Goal: Entertainment & Leisure: Consume media (video, audio)

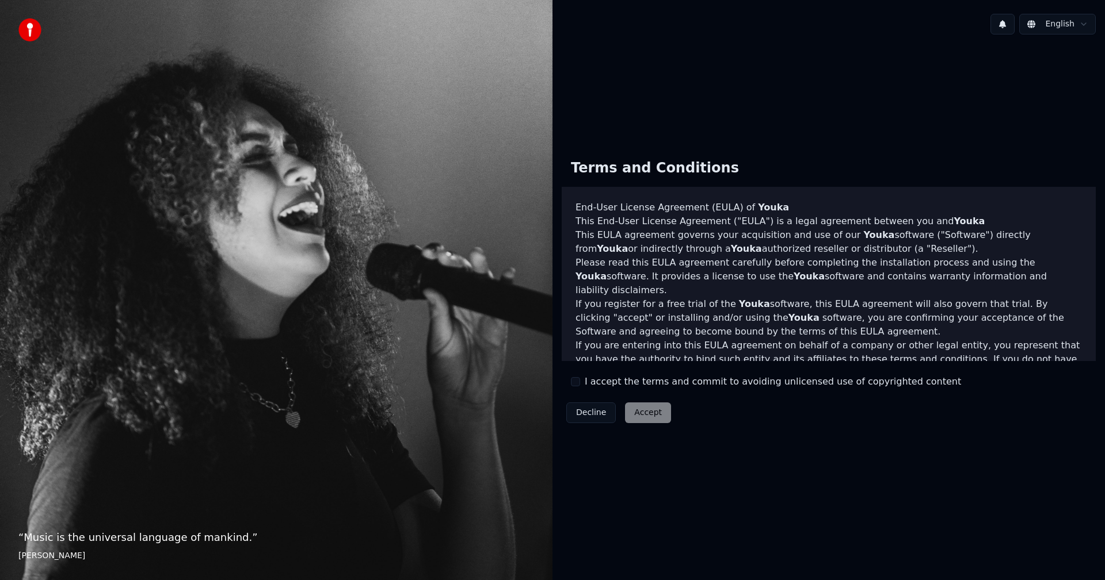
click at [578, 380] on button "I accept the terms and commit to avoiding unlicensed use of copyrighted content" at bounding box center [575, 381] width 9 height 9
click at [644, 418] on button "Accept" at bounding box center [648, 413] width 46 height 21
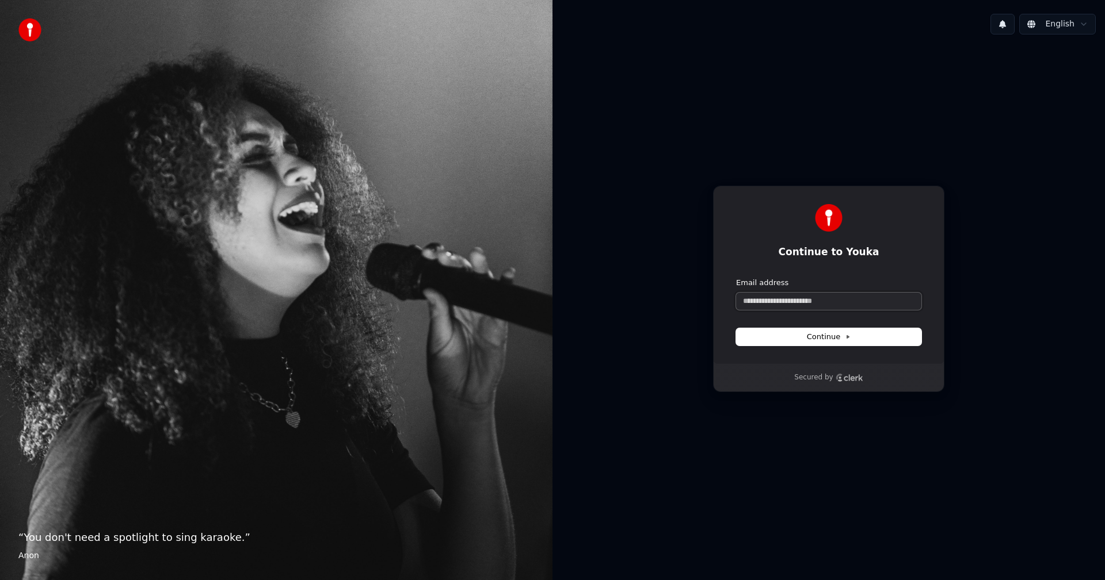
click at [793, 304] on input "Email address" at bounding box center [828, 301] width 185 height 17
click at [782, 303] on input "Email address" at bounding box center [828, 301] width 185 height 17
click at [838, 337] on span "Continue" at bounding box center [829, 337] width 44 height 10
type input "**********"
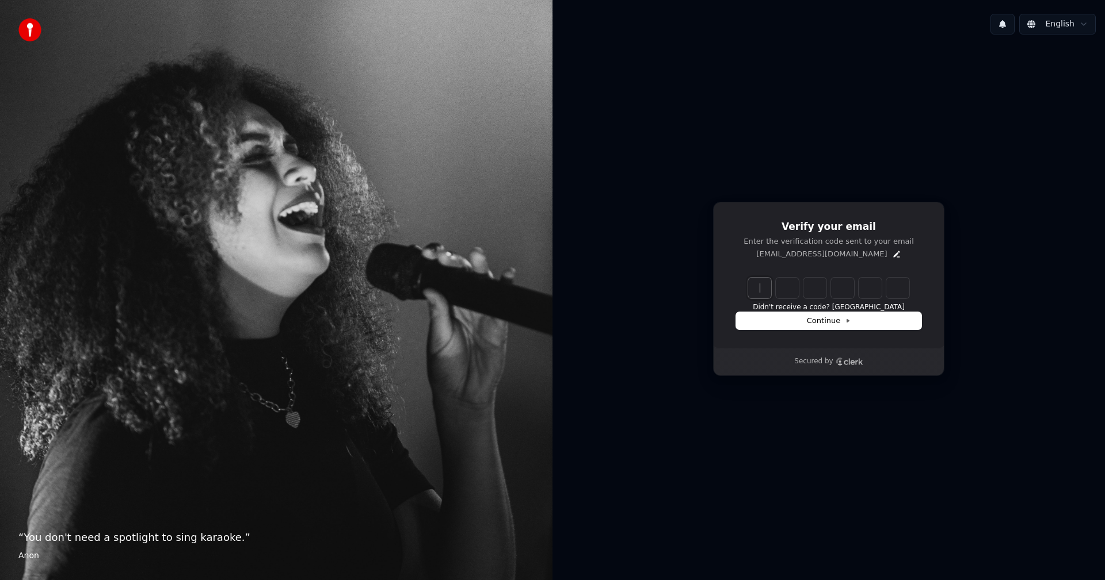
click at [762, 289] on input "Enter verification code" at bounding box center [840, 288] width 184 height 21
type input "******"
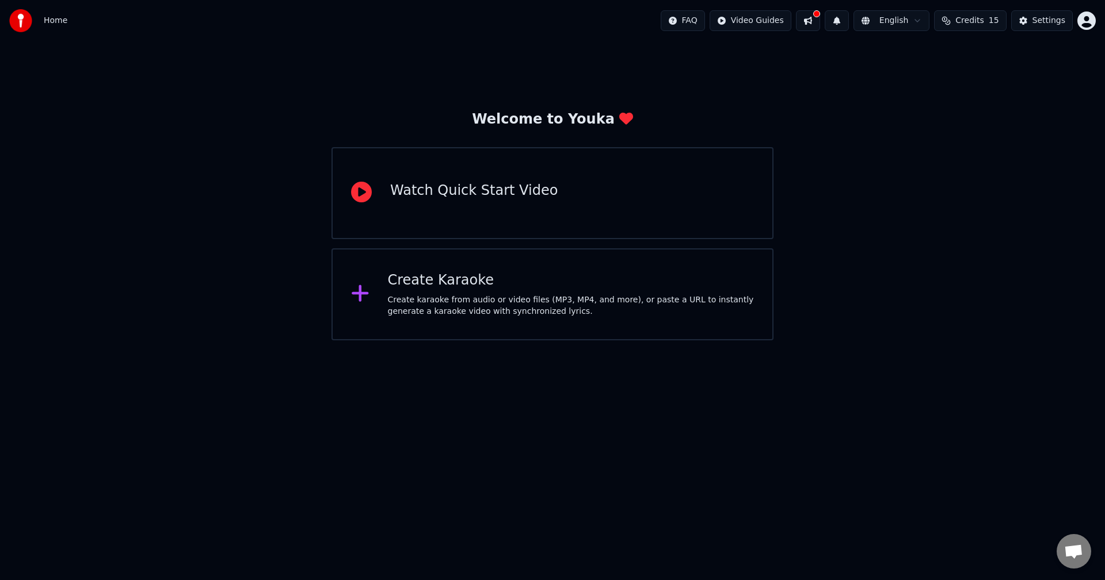
click at [362, 294] on icon at bounding box center [360, 293] width 18 height 21
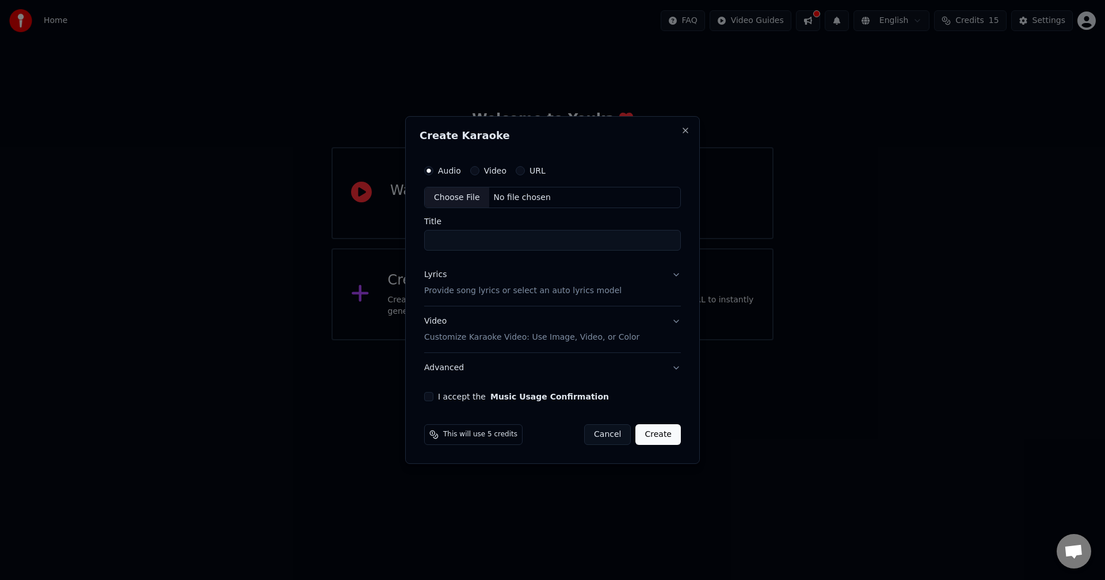
click at [494, 171] on label "Video" at bounding box center [495, 171] width 22 height 8
click at [479, 171] on button "Video" at bounding box center [474, 170] width 9 height 9
click at [506, 201] on div "No file chosen" at bounding box center [522, 198] width 66 height 12
type input "**********"
click at [427, 392] on div "**********" at bounding box center [552, 281] width 270 height 252
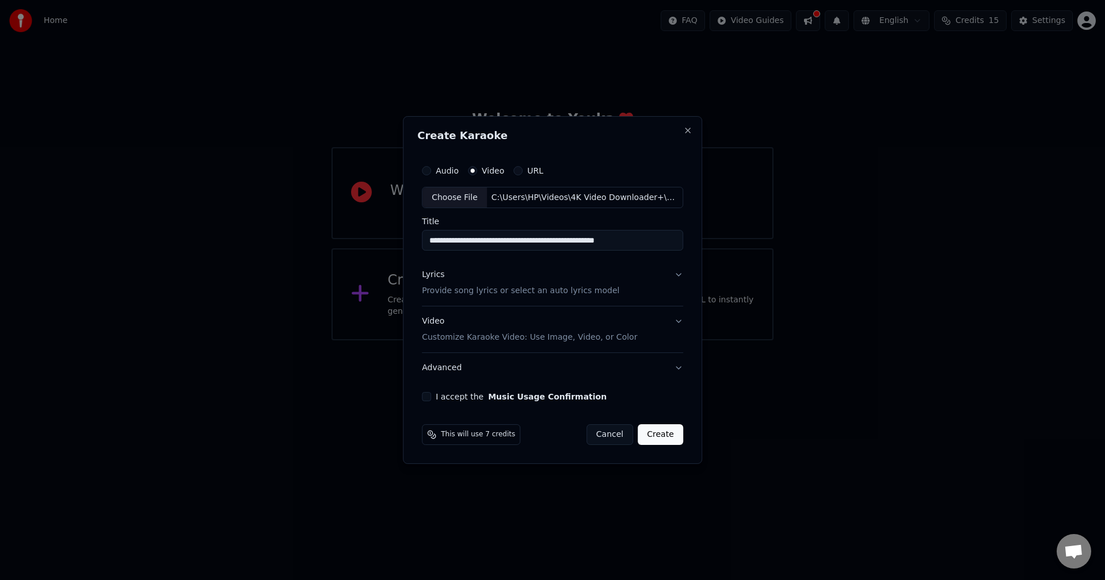
click at [430, 396] on button "I accept the Music Usage Confirmation" at bounding box center [426, 396] width 9 height 9
click at [677, 272] on button "Lyrics Provide song lyrics or select an auto lyrics model" at bounding box center [552, 284] width 261 height 46
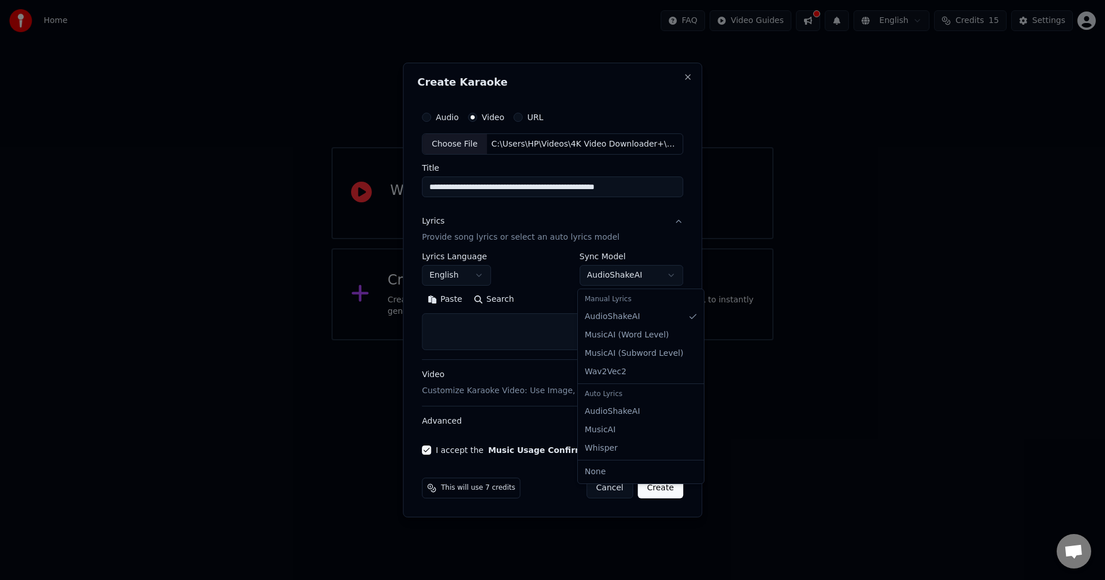
click at [665, 277] on body "**********" at bounding box center [552, 170] width 1105 height 341
click at [666, 276] on body "**********" at bounding box center [552, 170] width 1105 height 341
click at [580, 299] on div "Paste Search" at bounding box center [552, 300] width 261 height 18
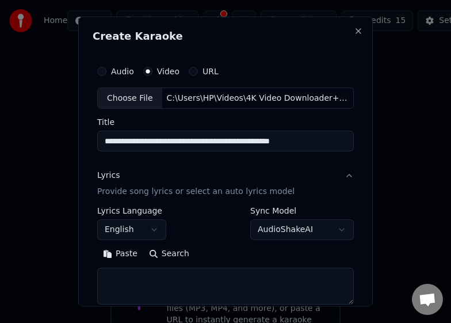
click at [109, 178] on div "Lyrics" at bounding box center [108, 176] width 22 height 12
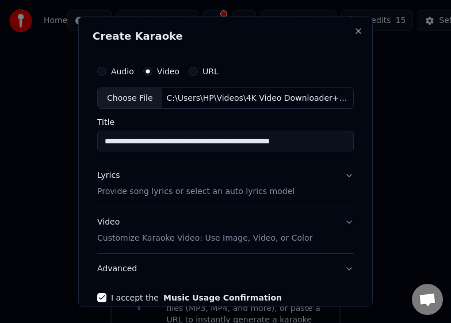
click at [109, 178] on div "Lyrics" at bounding box center [108, 176] width 22 height 12
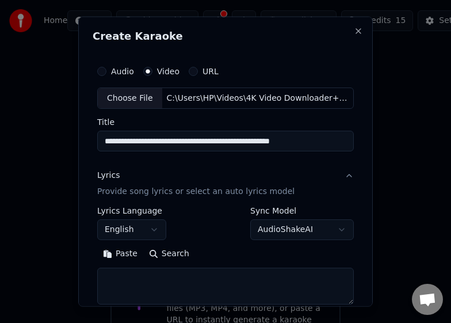
click at [337, 231] on body "**********" at bounding box center [225, 178] width 451 height 357
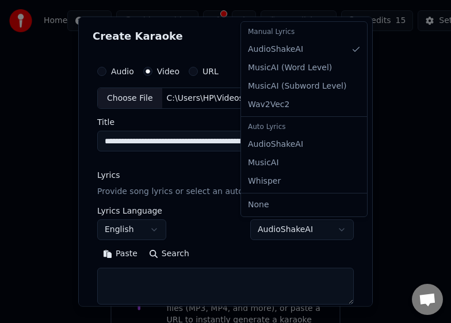
click at [442, 208] on div at bounding box center [225, 161] width 451 height 323
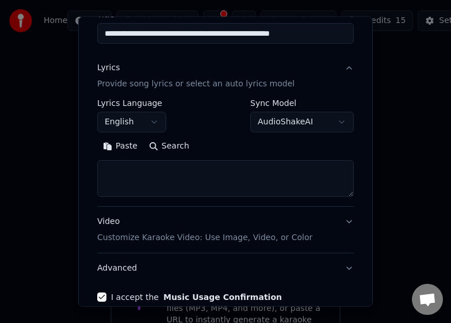
scroll to position [165, 0]
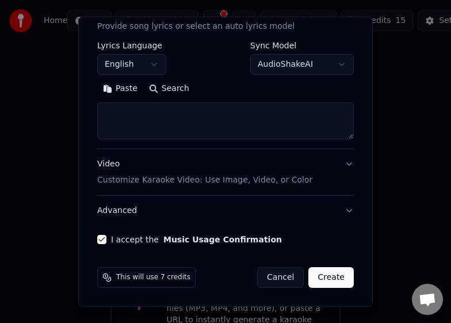
click at [327, 276] on button "Create" at bounding box center [330, 277] width 45 height 21
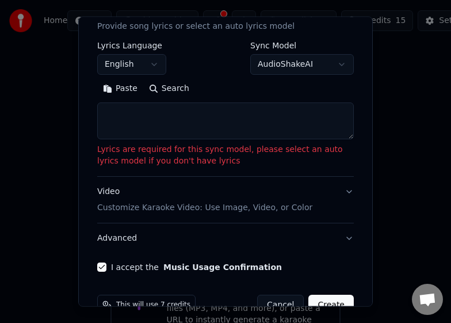
click at [337, 191] on button "Video Customize Karaoke Video: Use Image, Video, or Color" at bounding box center [225, 200] width 257 height 46
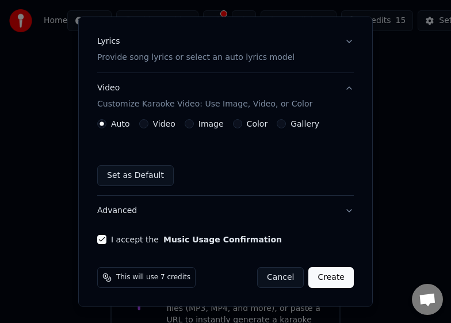
scroll to position [134, 0]
click at [339, 208] on button "Advanced" at bounding box center [225, 211] width 257 height 30
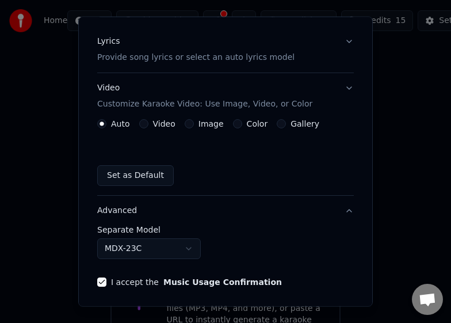
scroll to position [101, 0]
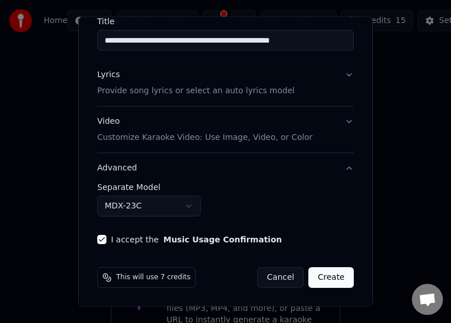
click at [188, 209] on body "**********" at bounding box center [225, 178] width 451 height 357
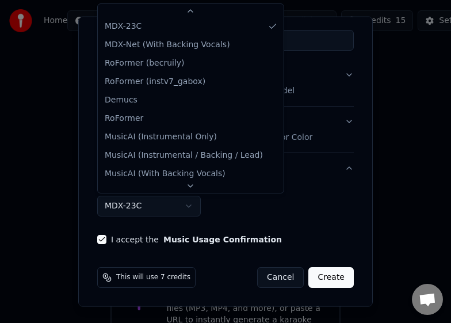
scroll to position [0, 0]
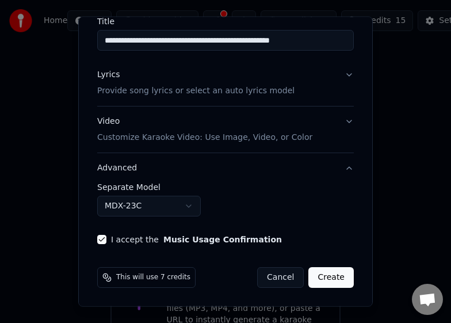
click at [398, 151] on div at bounding box center [225, 161] width 451 height 323
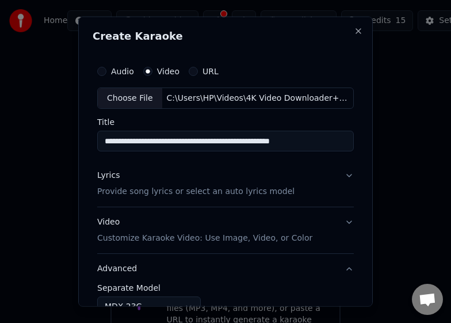
click at [339, 177] on button "Lyrics Provide song lyrics or select an auto lyrics model" at bounding box center [225, 184] width 257 height 46
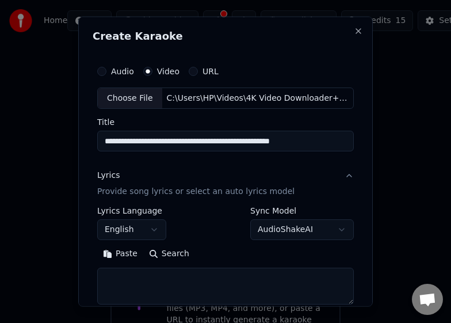
click at [331, 229] on body "**********" at bounding box center [225, 178] width 451 height 357
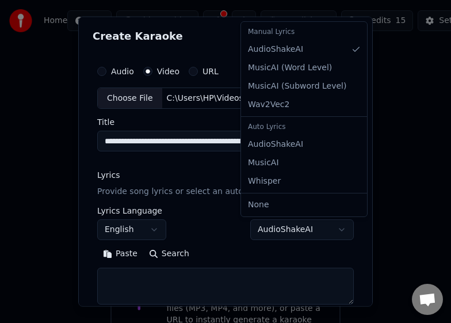
click at [275, 128] on div "Auto Lyrics" at bounding box center [303, 127] width 121 height 16
click at [290, 129] on div "Auto Lyrics" at bounding box center [303, 127] width 121 height 16
click at [262, 129] on div "Auto Lyrics" at bounding box center [303, 127] width 121 height 16
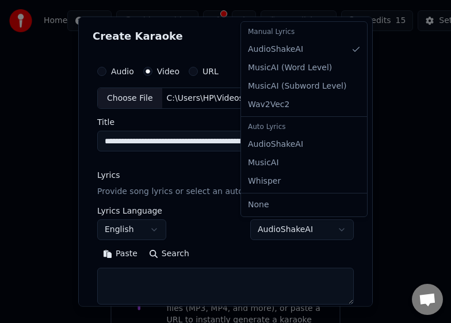
click at [239, 250] on body "**********" at bounding box center [225, 178] width 451 height 357
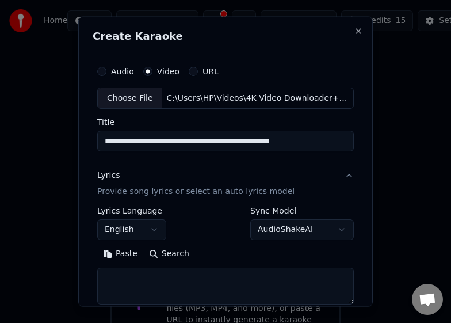
click at [265, 211] on label "Sync Model" at bounding box center [302, 211] width 104 height 8
click at [157, 229] on button "English" at bounding box center [131, 229] width 69 height 21
click at [243, 255] on body "**********" at bounding box center [225, 178] width 451 height 357
click at [295, 229] on body "**********" at bounding box center [225, 178] width 451 height 357
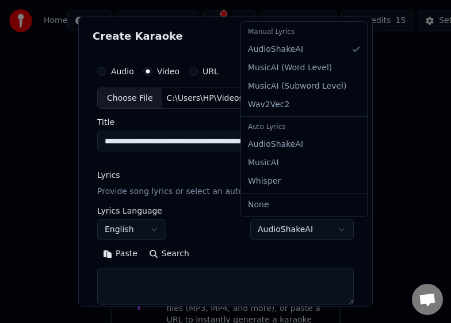
click at [262, 127] on div "Auto Lyrics" at bounding box center [303, 127] width 121 height 16
click at [236, 257] on body "**********" at bounding box center [225, 178] width 451 height 357
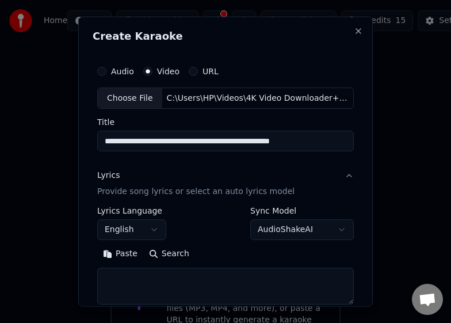
click at [279, 234] on body "**********" at bounding box center [225, 178] width 451 height 357
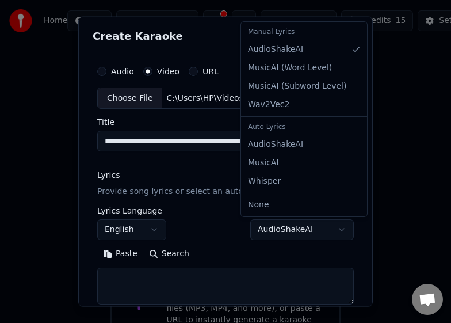
click at [333, 230] on body "**********" at bounding box center [225, 178] width 451 height 357
click at [261, 131] on div "Auto Lyrics" at bounding box center [303, 127] width 121 height 16
click at [437, 23] on div at bounding box center [225, 161] width 451 height 323
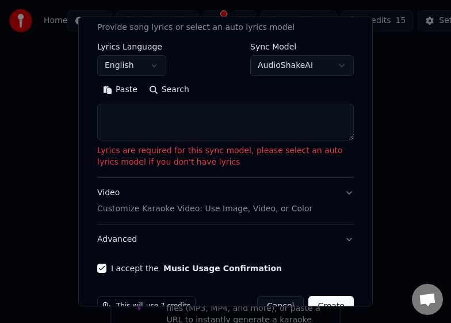
scroll to position [135, 0]
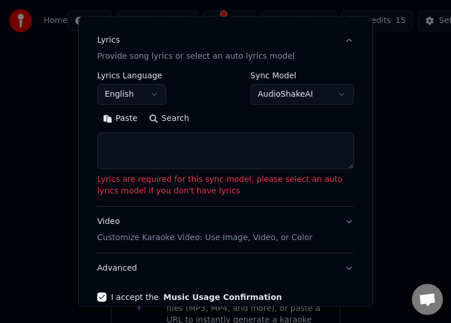
click at [328, 91] on body "**********" at bounding box center [225, 178] width 451 height 357
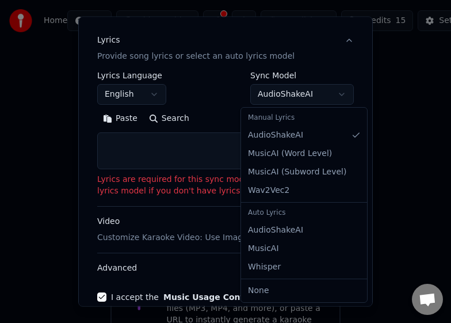
click at [265, 216] on div "Auto Lyrics" at bounding box center [303, 213] width 121 height 16
click at [194, 101] on body "**********" at bounding box center [225, 178] width 451 height 357
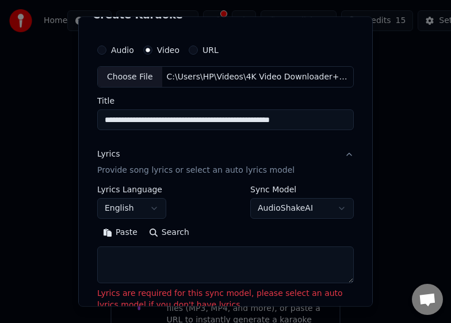
scroll to position [0, 0]
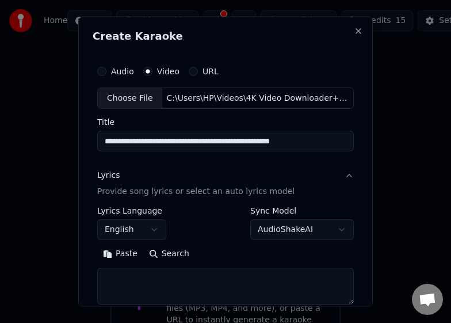
click at [155, 193] on p "Provide song lyrics or select an auto lyrics model" at bounding box center [195, 192] width 197 height 12
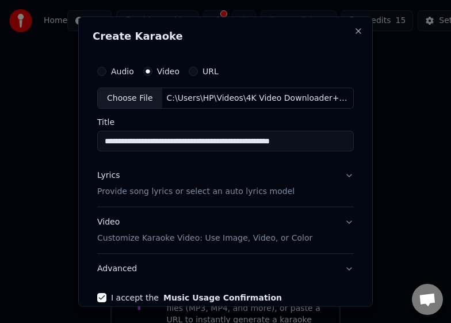
click at [341, 172] on button "Lyrics Provide song lyrics or select an auto lyrics model" at bounding box center [225, 184] width 257 height 46
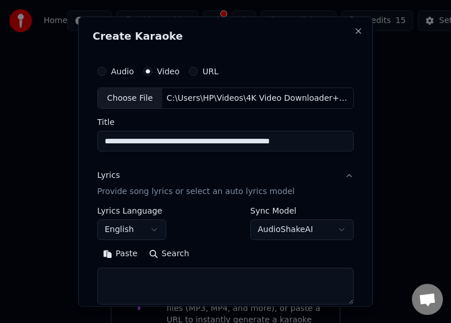
click at [341, 176] on button "Lyrics Provide song lyrics or select an auto lyrics model" at bounding box center [225, 184] width 257 height 46
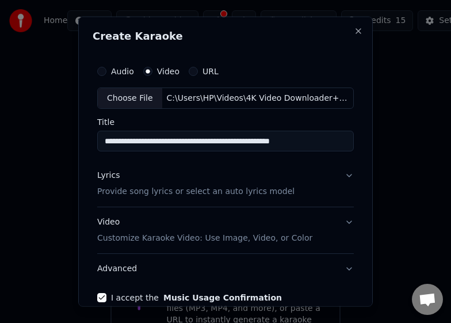
click at [338, 219] on button "Video Customize Karaoke Video: Use Image, Video, or Color" at bounding box center [225, 230] width 257 height 46
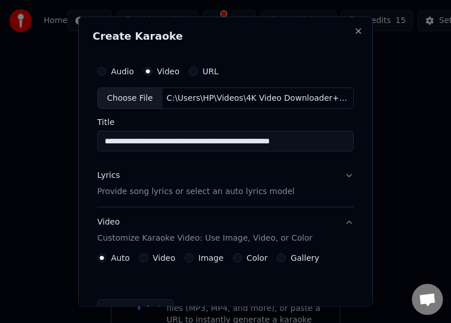
click at [167, 260] on label "Video" at bounding box center [164, 258] width 22 height 8
click at [148, 260] on button "Video" at bounding box center [143, 257] width 9 height 9
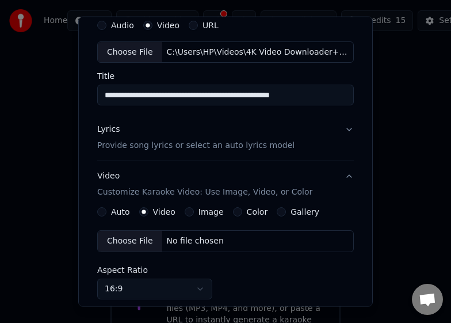
scroll to position [115, 0]
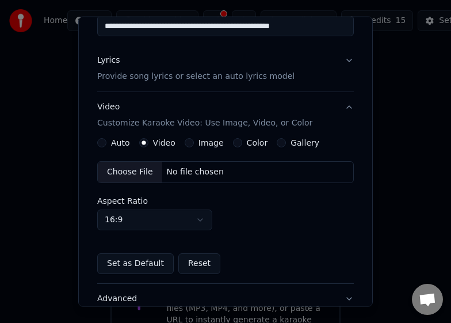
click at [115, 142] on label "Auto" at bounding box center [120, 143] width 19 height 8
click at [106, 142] on button "Auto" at bounding box center [101, 142] width 9 height 9
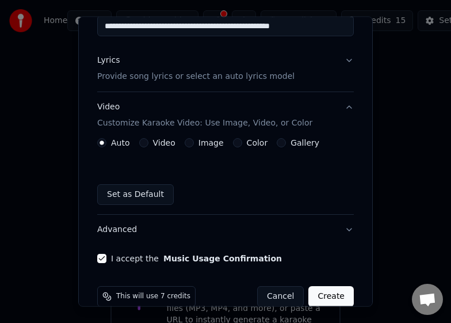
click at [338, 230] on button "Advanced" at bounding box center [225, 230] width 257 height 30
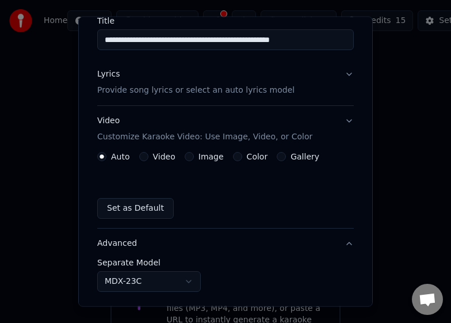
scroll to position [101, 0]
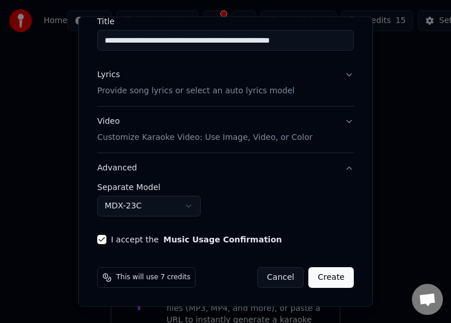
click at [190, 207] on body "**********" at bounding box center [225, 178] width 451 height 357
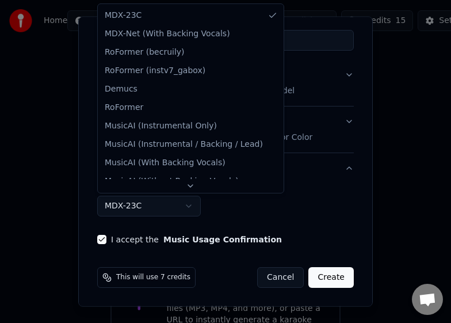
scroll to position [32, 0]
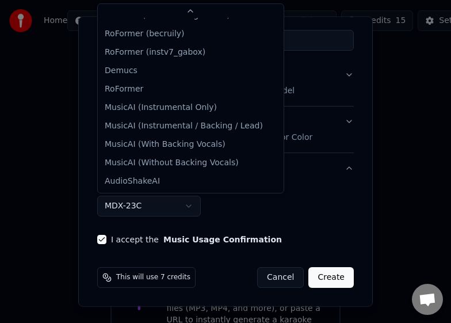
click at [251, 209] on body "**********" at bounding box center [225, 178] width 451 height 357
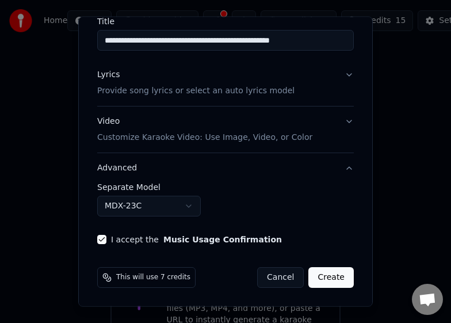
click at [339, 119] on button "Video Customize Karaoke Video: Use Image, Video, or Color" at bounding box center [225, 129] width 257 height 46
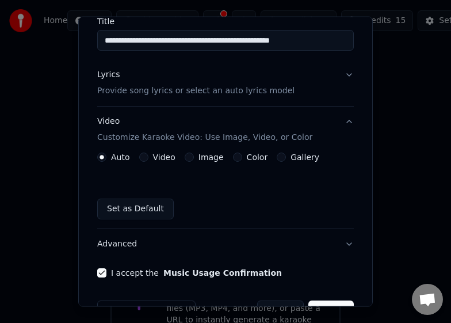
click at [339, 121] on button "Video Customize Karaoke Video: Use Image, Video, or Color" at bounding box center [225, 129] width 257 height 46
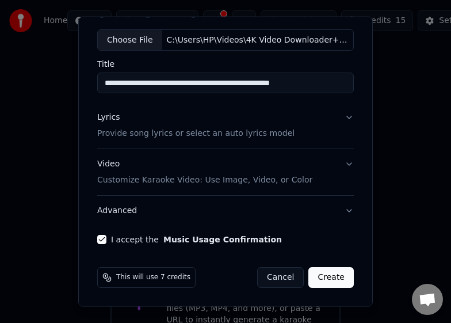
click at [340, 115] on button "Lyrics Provide song lyrics or select an auto lyrics model" at bounding box center [225, 125] width 257 height 46
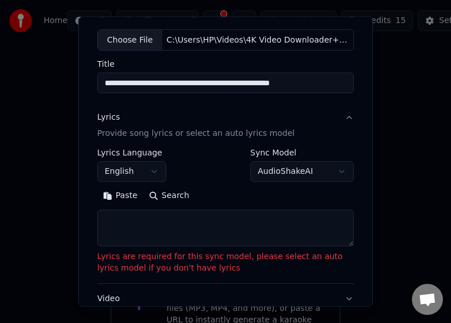
click at [270, 177] on body "**********" at bounding box center [225, 178] width 451 height 357
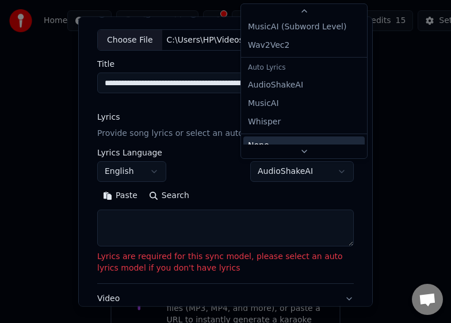
scroll to position [54, 0]
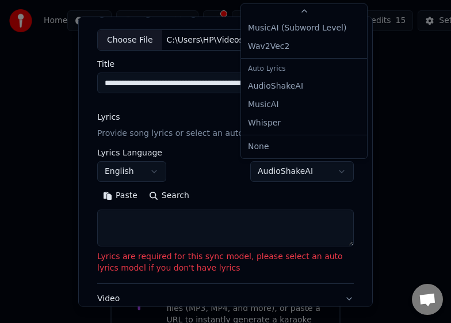
click at [274, 71] on div "Auto Lyrics" at bounding box center [303, 69] width 121 height 16
click at [407, 193] on div at bounding box center [225, 161] width 451 height 323
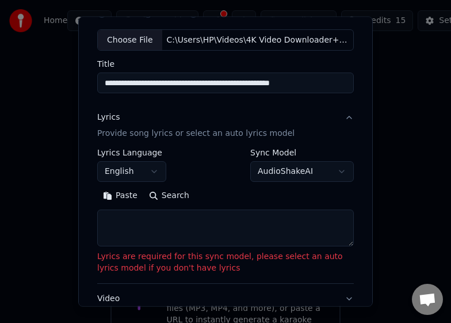
click at [343, 238] on textarea at bounding box center [225, 227] width 257 height 37
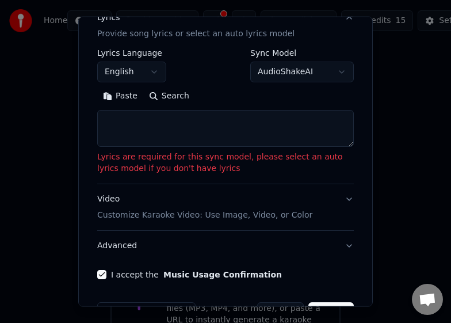
scroll to position [173, 0]
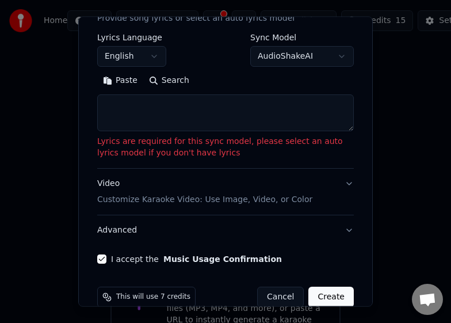
click at [337, 181] on button "Video Customize Karaoke Video: Use Image, Video, or Color" at bounding box center [225, 192] width 257 height 46
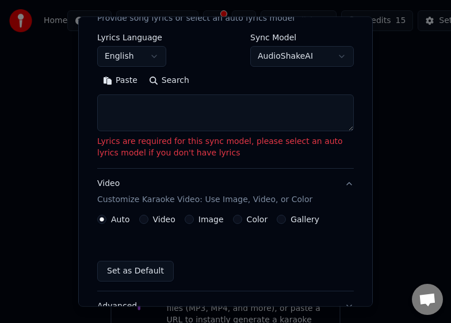
scroll to position [134, 0]
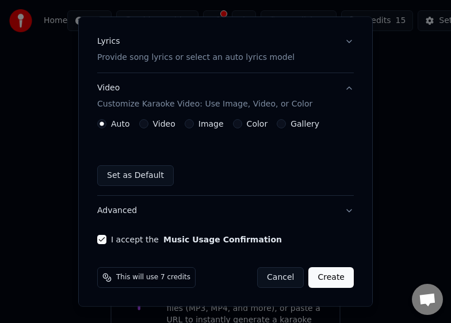
click at [341, 211] on button "Advanced" at bounding box center [225, 211] width 257 height 30
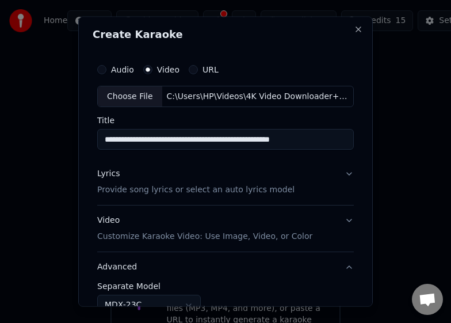
scroll to position [0, 0]
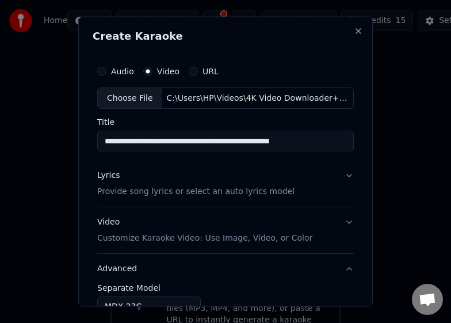
click at [339, 174] on button "Lyrics Provide song lyrics or select an auto lyrics model" at bounding box center [225, 184] width 257 height 46
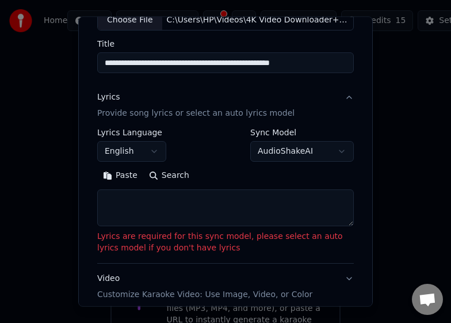
scroll to position [78, 0]
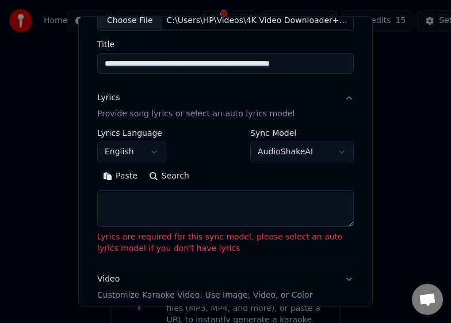
click at [337, 97] on button "Lyrics Provide song lyrics or select an auto lyrics model" at bounding box center [225, 106] width 257 height 46
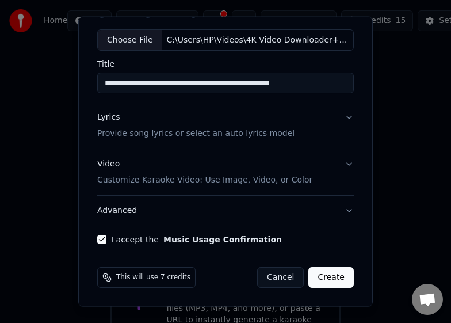
click at [338, 120] on button "Lyrics Provide song lyrics or select an auto lyrics model" at bounding box center [225, 125] width 257 height 46
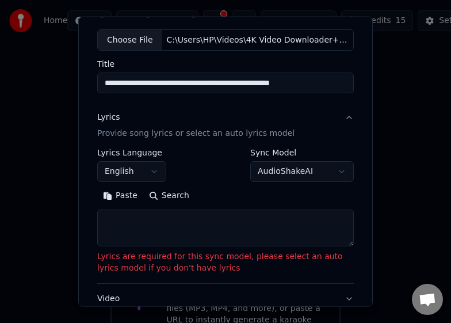
scroll to position [78, 0]
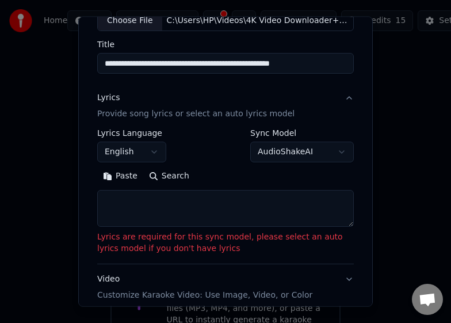
click at [118, 207] on textarea at bounding box center [225, 208] width 257 height 37
click at [153, 172] on button "Search" at bounding box center [169, 176] width 52 height 18
click at [159, 177] on button "Search" at bounding box center [169, 176] width 52 height 18
click at [159, 177] on div "Paste Search" at bounding box center [225, 176] width 257 height 18
click at [133, 212] on textarea at bounding box center [225, 208] width 257 height 37
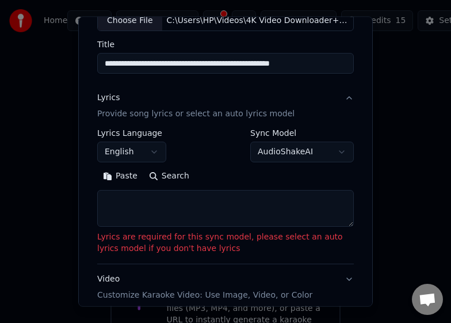
click at [125, 209] on textarea at bounding box center [225, 208] width 257 height 37
click at [121, 178] on button "Paste" at bounding box center [120, 176] width 46 height 18
click at [121, 174] on button "Paste" at bounding box center [120, 176] width 46 height 18
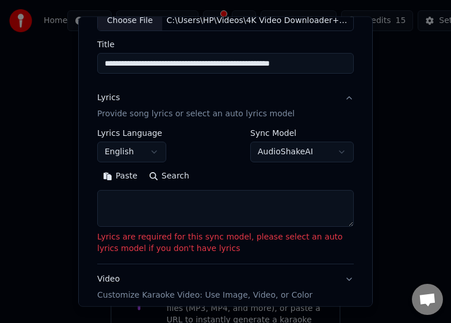
click at [108, 176] on button "Paste" at bounding box center [120, 176] width 46 height 18
click at [137, 211] on textarea at bounding box center [225, 208] width 257 height 37
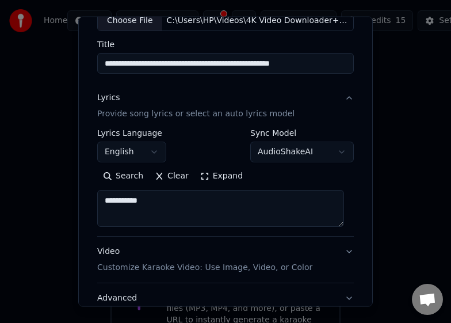
type textarea "**********"
click at [257, 243] on button "Video Customize Karaoke Video: Use Image, Video, or Color" at bounding box center [225, 259] width 257 height 46
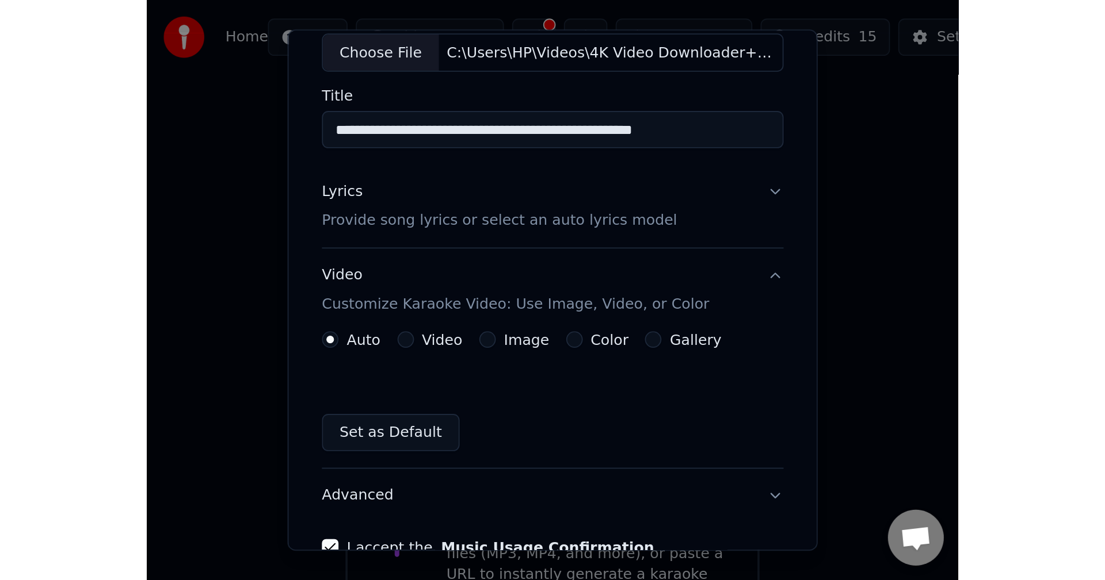
scroll to position [134, 0]
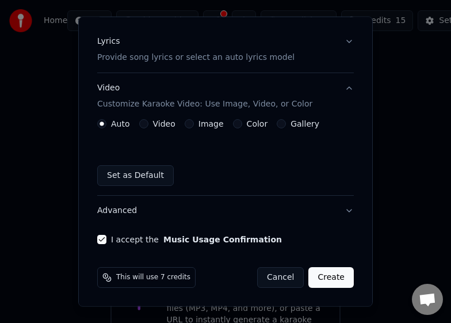
click at [333, 280] on button "Create" at bounding box center [330, 277] width 45 height 21
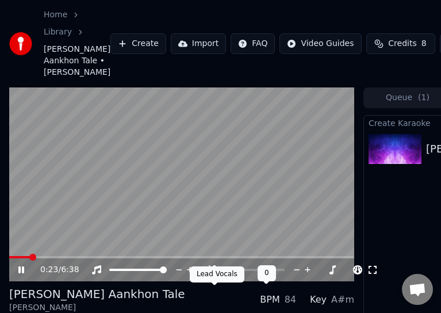
click at [215, 274] on icon at bounding box center [215, 269] width 12 height 9
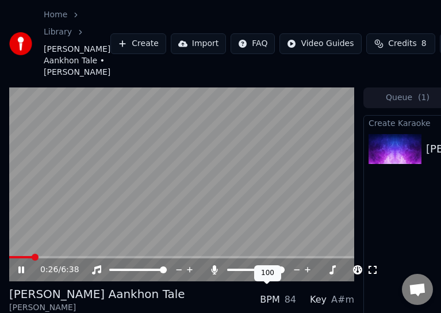
click at [216, 274] on icon at bounding box center [215, 269] width 6 height 9
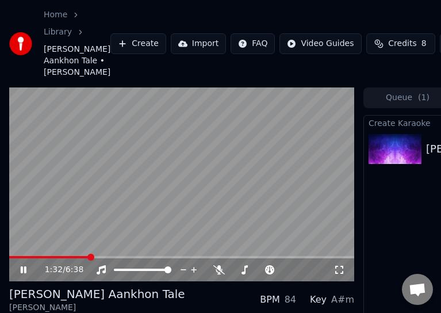
click at [89, 258] on span at bounding box center [181, 257] width 345 height 2
click at [131, 278] on video at bounding box center [181, 184] width 345 height 194
click at [123, 281] on div "1:51 / 6:38" at bounding box center [181, 269] width 345 height 23
click at [124, 258] on span at bounding box center [181, 257] width 345 height 2
click at [26, 274] on icon at bounding box center [31, 269] width 26 height 9
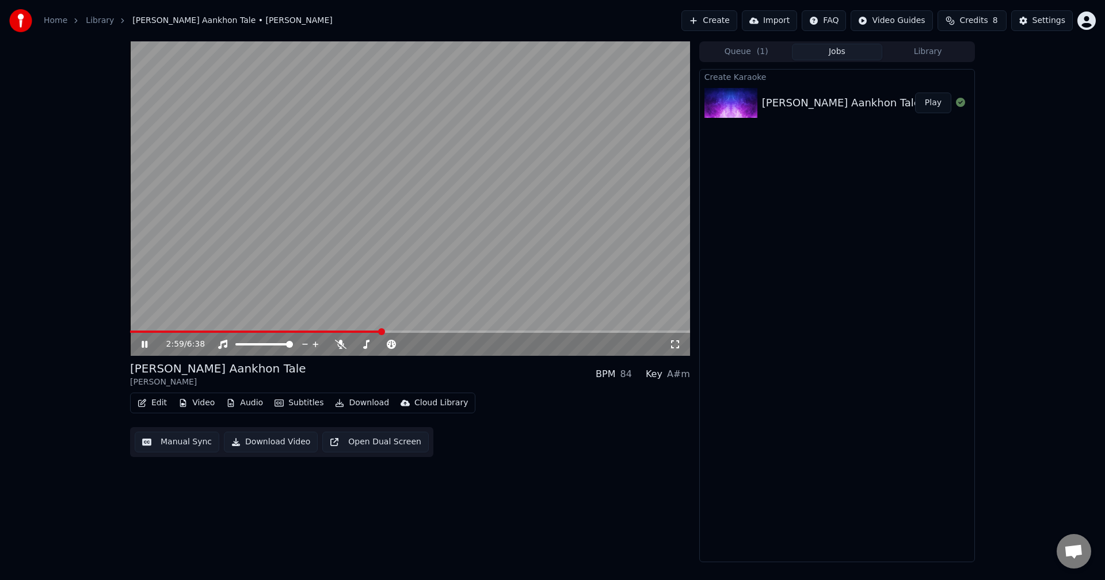
click at [676, 345] on icon at bounding box center [675, 344] width 12 height 9
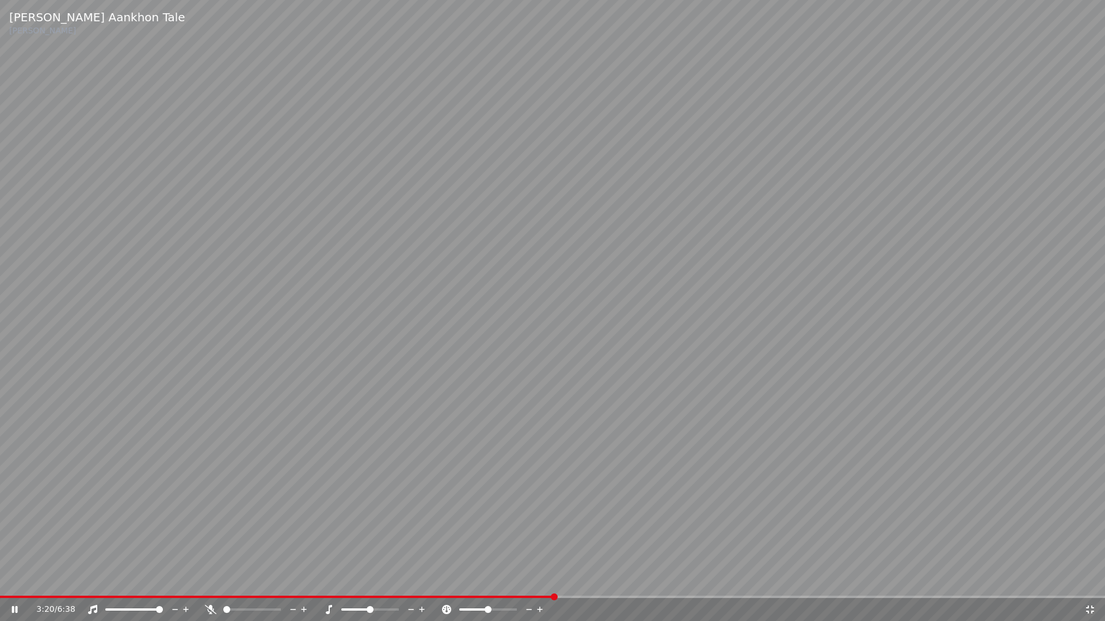
click at [208, 580] on icon at bounding box center [211, 609] width 12 height 9
click at [213, 580] on icon at bounding box center [211, 609] width 12 height 9
click at [1088, 580] on div "3:48 / 6:38" at bounding box center [552, 610] width 1095 height 12
click at [1088, 580] on icon at bounding box center [1090, 610] width 8 height 8
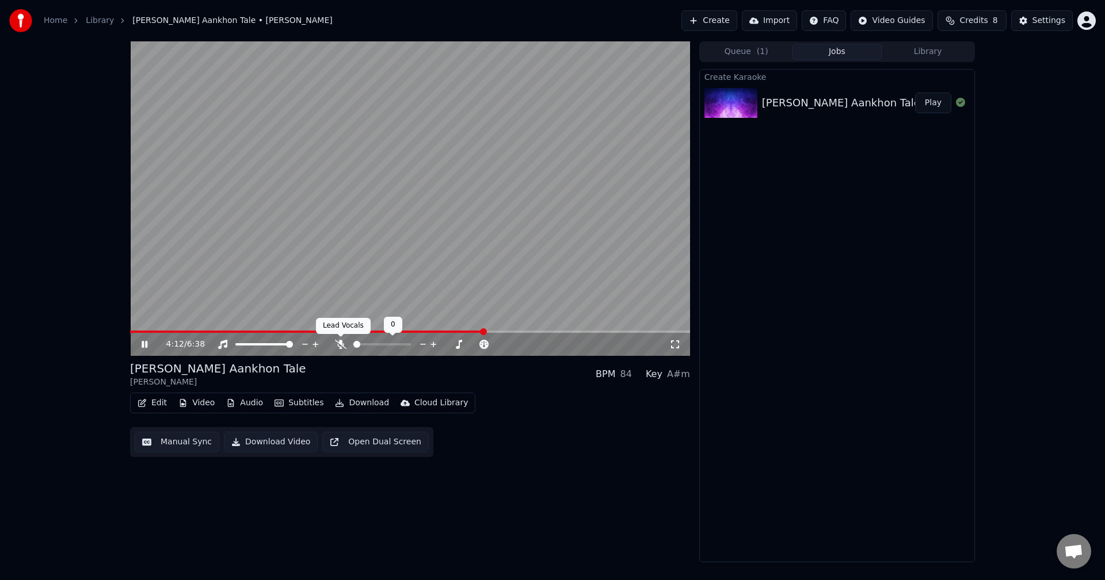
click at [342, 347] on icon at bounding box center [341, 344] width 12 height 9
click at [373, 242] on video at bounding box center [410, 198] width 560 height 315
click at [151, 403] on button "Edit" at bounding box center [152, 403] width 39 height 16
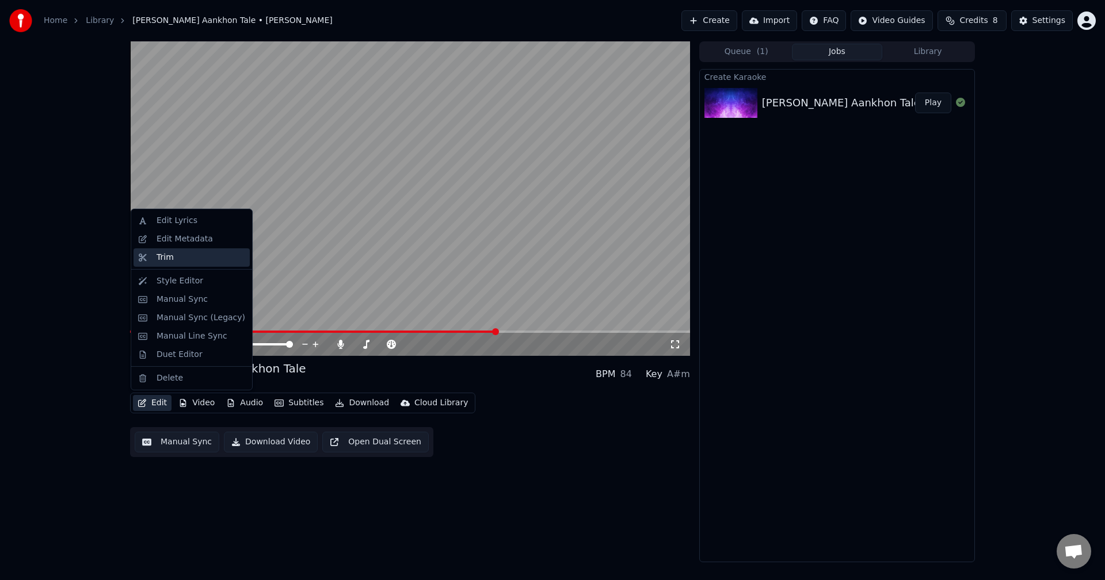
click at [176, 257] on div "Trim" at bounding box center [200, 258] width 89 height 12
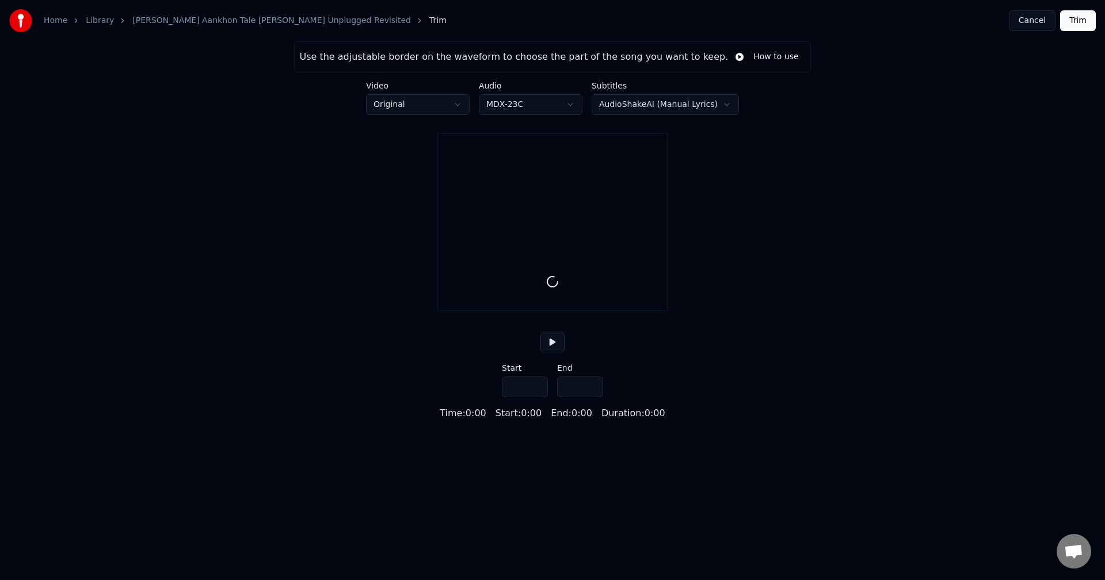
type input "*****"
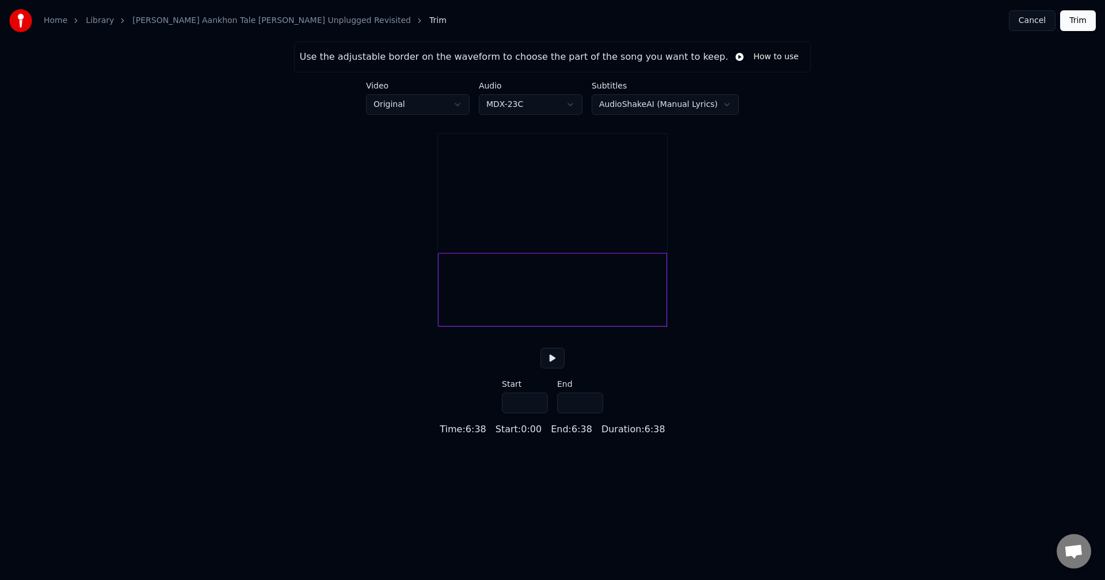
click at [1035, 20] on button "Cancel" at bounding box center [1031, 20] width 47 height 21
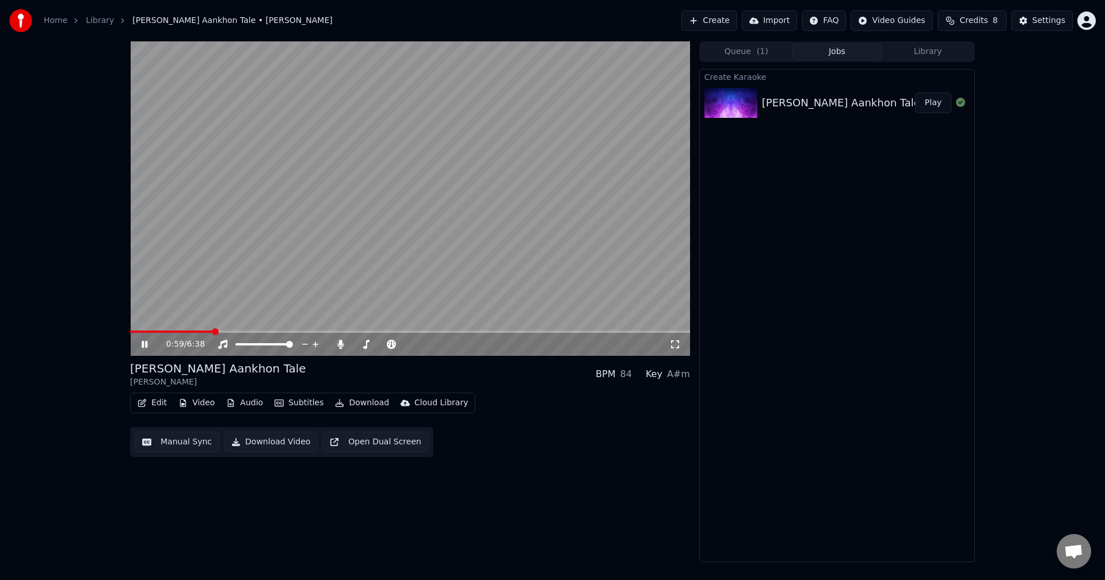
click at [213, 333] on span at bounding box center [215, 331] width 7 height 7
click at [263, 333] on span at bounding box center [265, 331] width 7 height 7
click at [286, 333] on span at bounding box center [287, 331] width 7 height 7
click at [308, 328] on span at bounding box center [309, 331] width 7 height 7
click at [372, 284] on video at bounding box center [410, 198] width 560 height 315
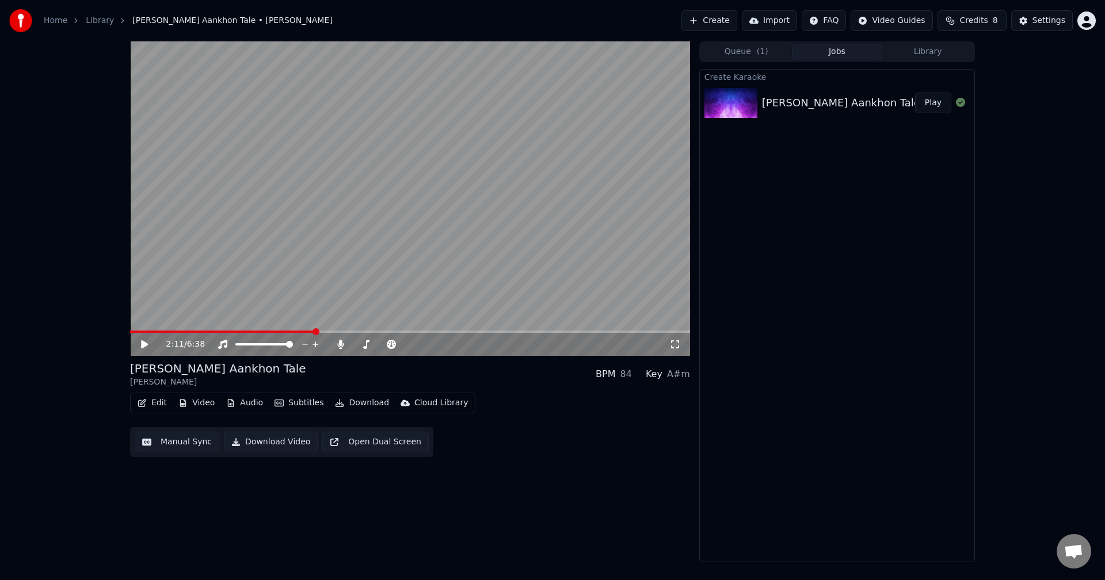
click at [314, 331] on span at bounding box center [315, 331] width 7 height 7
click at [312, 333] on span at bounding box center [313, 331] width 7 height 7
click at [306, 333] on span at bounding box center [306, 331] width 7 height 7
click at [149, 344] on icon at bounding box center [152, 344] width 27 height 9
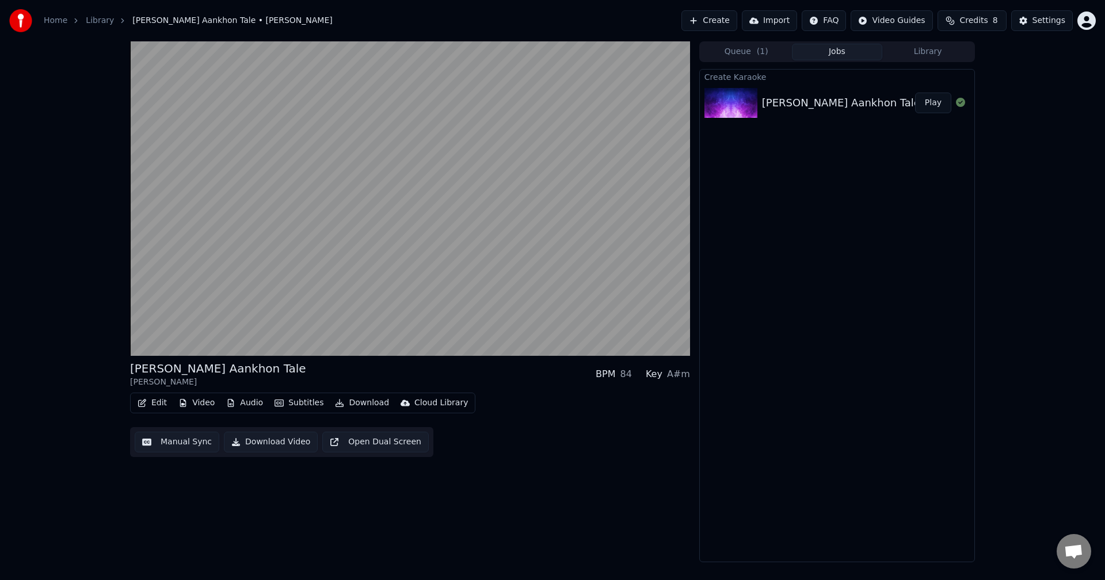
click at [370, 244] on video at bounding box center [410, 198] width 560 height 315
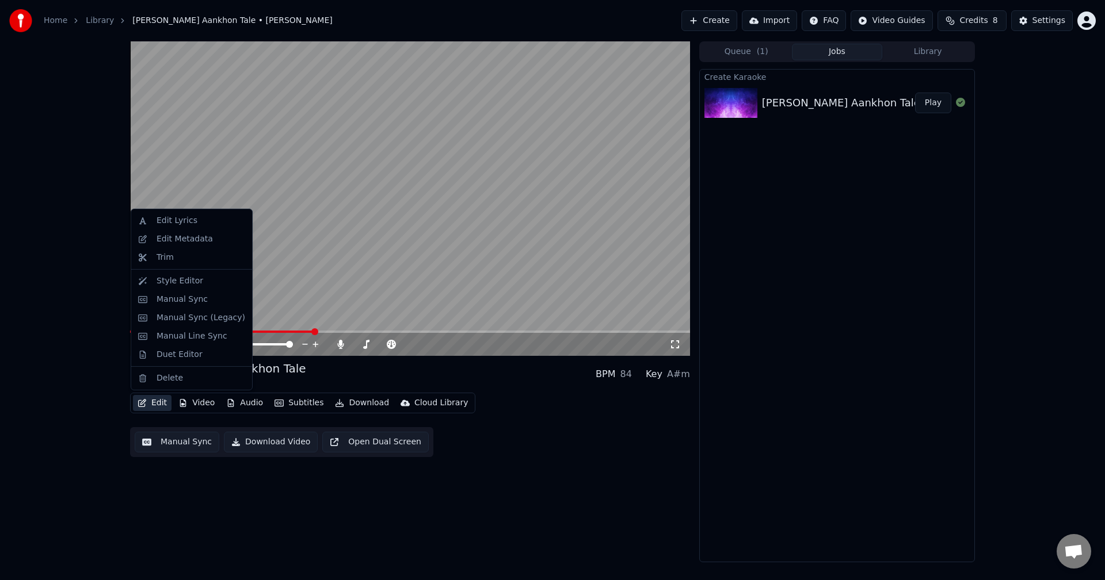
click at [159, 406] on button "Edit" at bounding box center [152, 403] width 39 height 16
click at [166, 262] on div "Trim" at bounding box center [164, 258] width 17 height 12
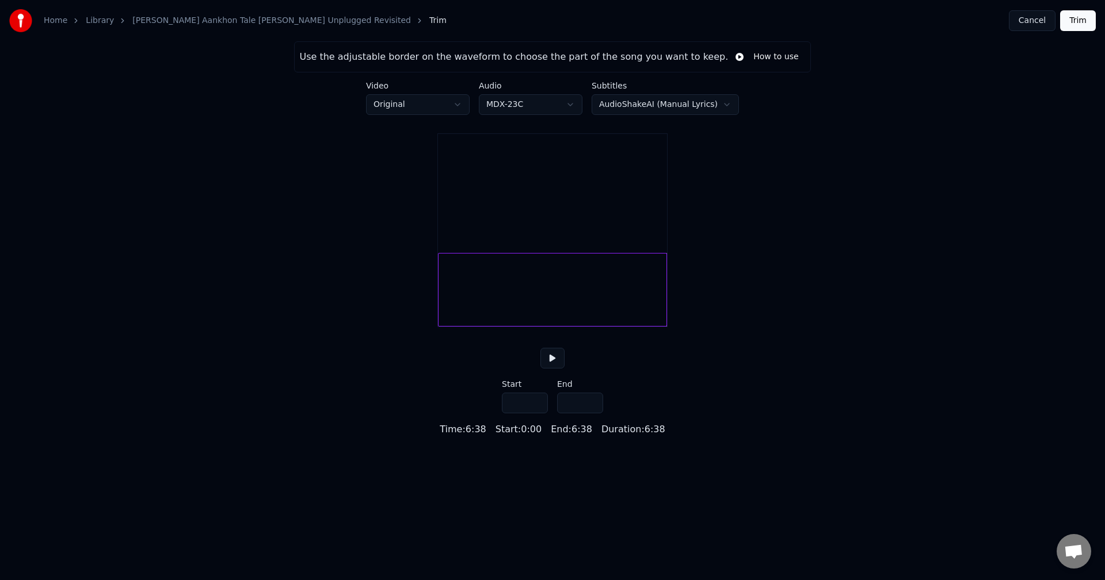
click at [537, 414] on input "***" at bounding box center [525, 403] width 46 height 21
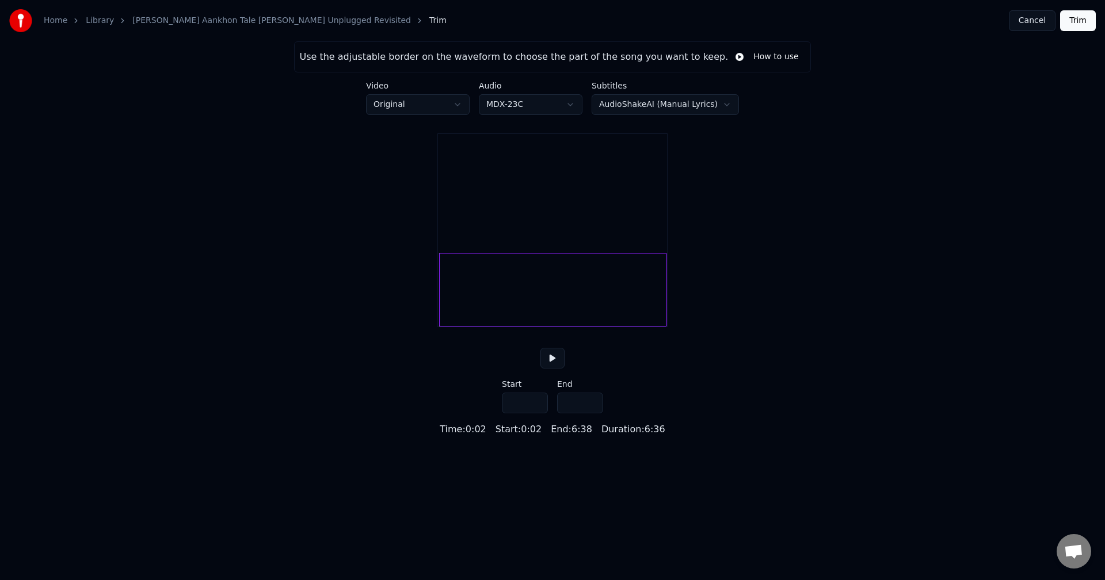
click at [537, 414] on input "***" at bounding box center [525, 403] width 46 height 21
click at [533, 437] on div "Start : 0:02" at bounding box center [518, 430] width 46 height 14
click at [536, 414] on input "***" at bounding box center [525, 403] width 46 height 21
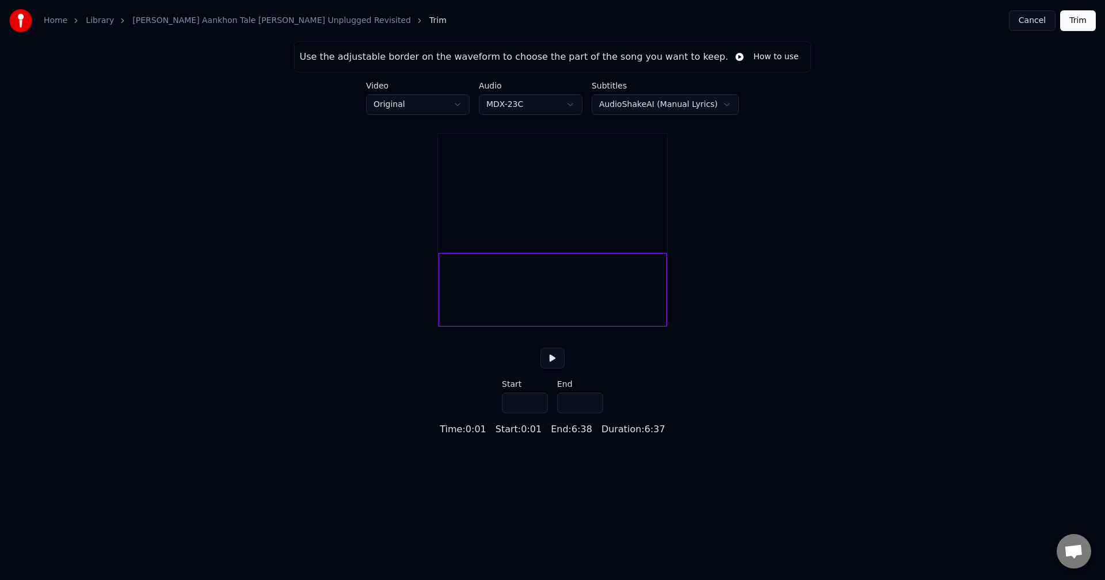
click at [536, 414] on input "***" at bounding box center [525, 403] width 46 height 21
click at [536, 414] on input "****" at bounding box center [525, 403] width 46 height 21
click at [536, 414] on input "*****" at bounding box center [525, 403] width 46 height 21
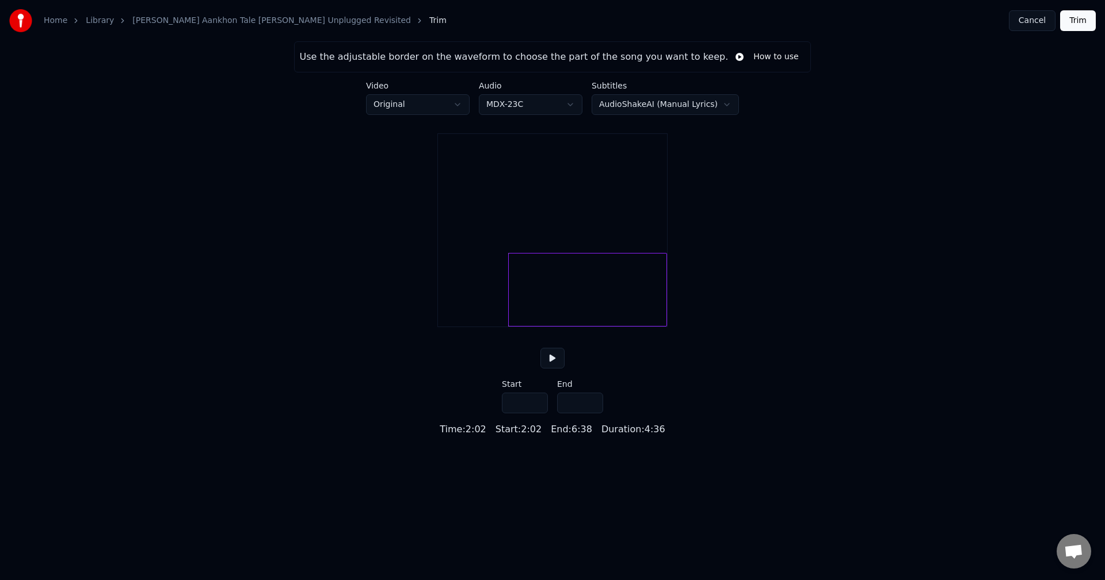
click at [536, 414] on input "*****" at bounding box center [525, 403] width 46 height 21
type input "*****"
click at [536, 414] on input "*****" at bounding box center [525, 403] width 46 height 21
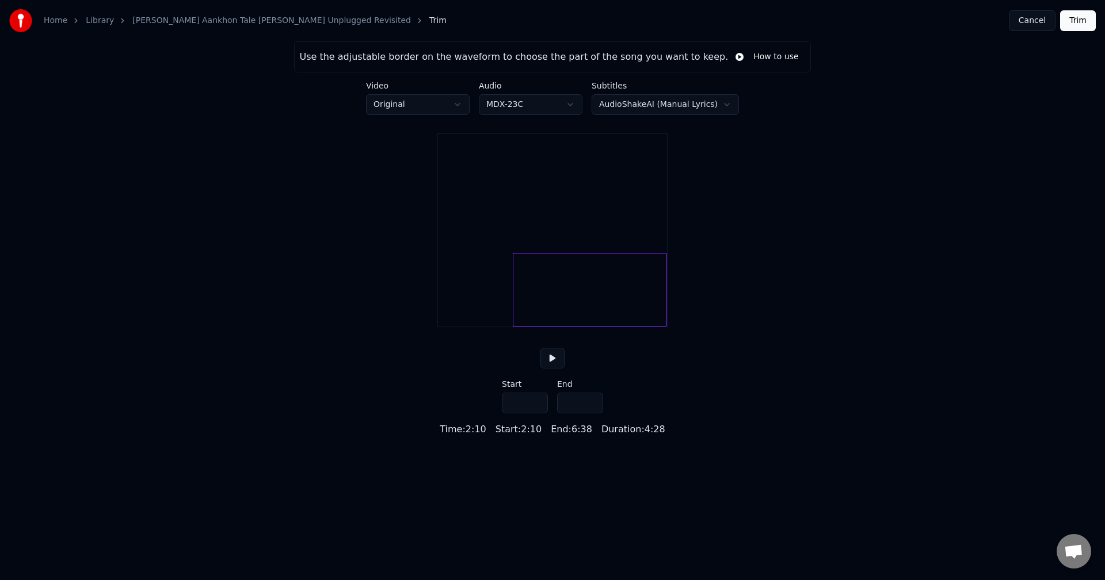
click at [1088, 20] on button "Trim" at bounding box center [1078, 20] width 36 height 21
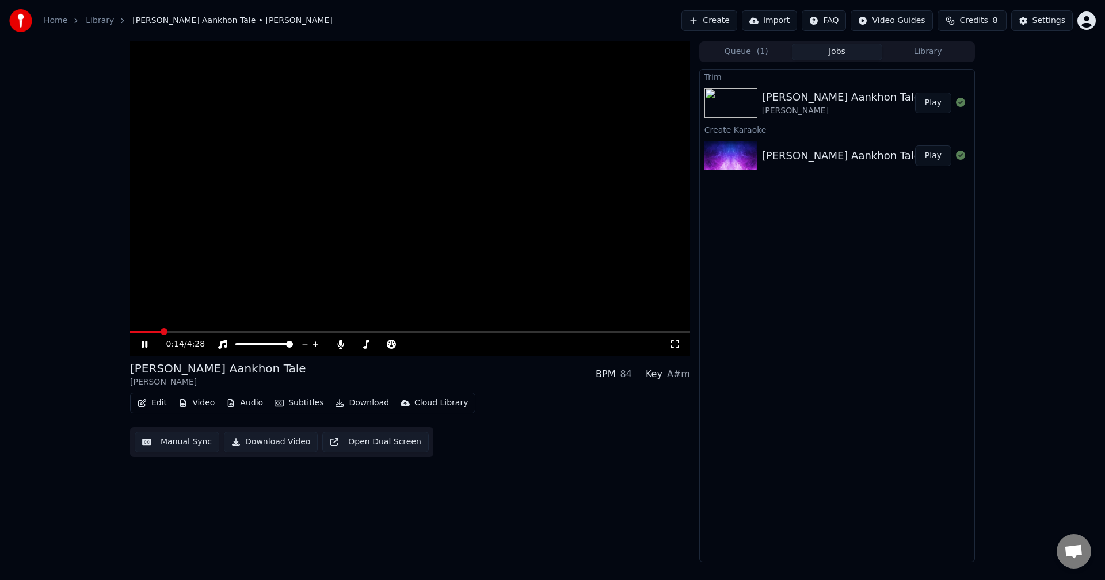
click at [673, 346] on icon at bounding box center [675, 344] width 12 height 9
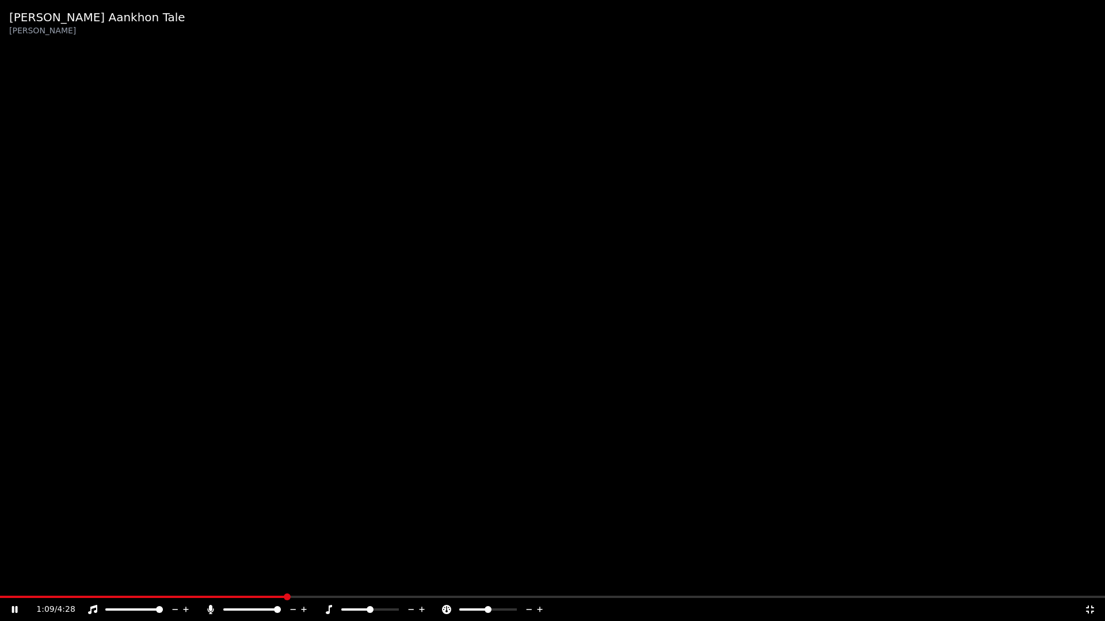
click at [252, 580] on span at bounding box center [142, 597] width 285 height 2
click at [209, 580] on icon at bounding box center [211, 609] width 12 height 9
click at [231, 580] on span at bounding box center [232, 597] width 7 height 7
click at [238, 580] on span at bounding box center [240, 597] width 7 height 7
click at [1092, 580] on icon at bounding box center [1090, 610] width 8 height 8
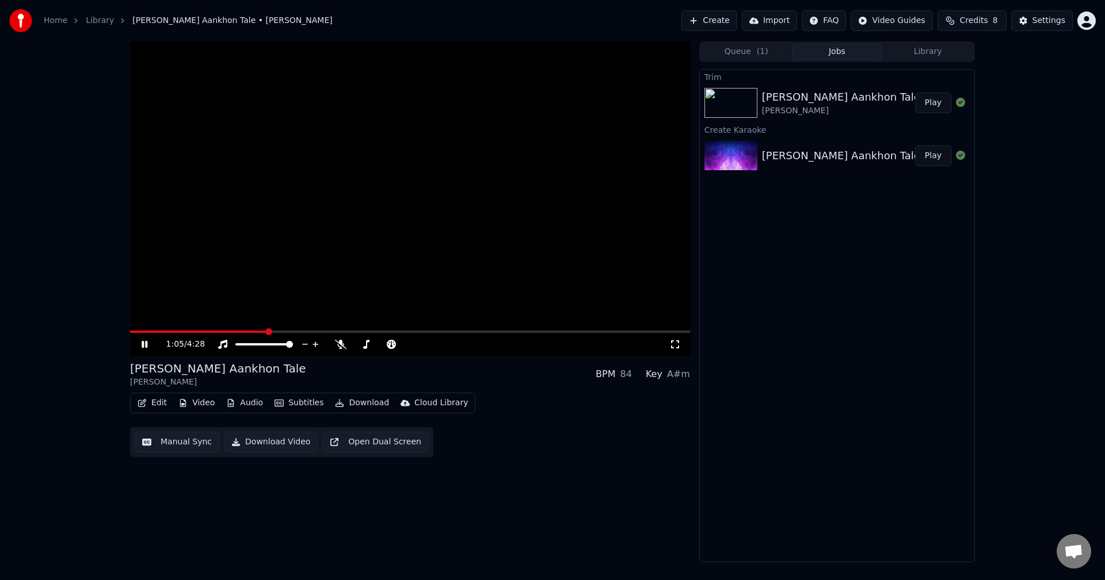
click at [418, 235] on video at bounding box center [410, 198] width 560 height 315
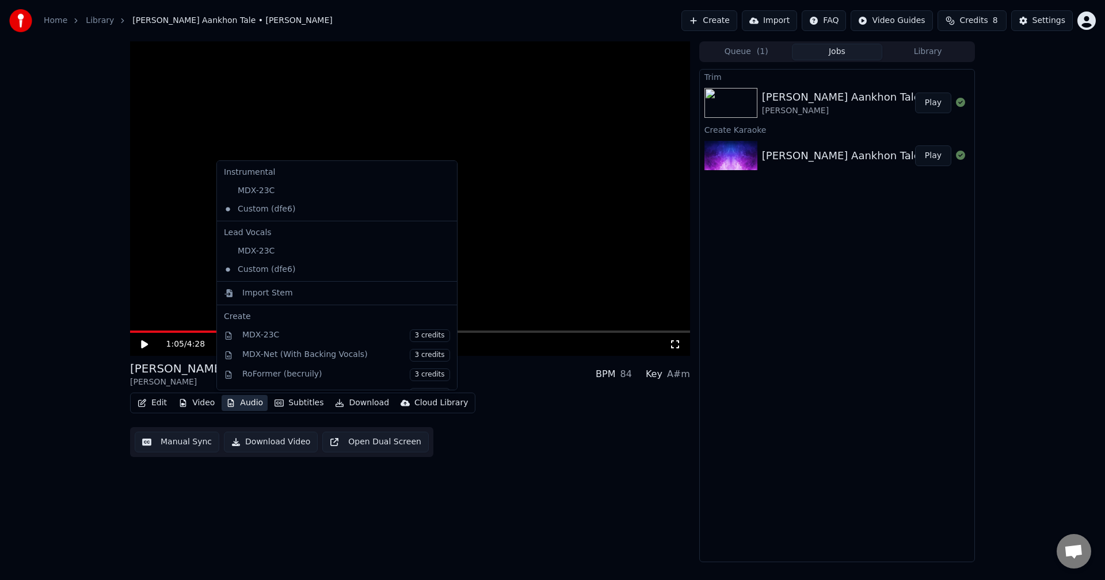
click at [238, 404] on button "Audio" at bounding box center [244, 403] width 46 height 16
click at [269, 292] on div "Import Stem" at bounding box center [267, 294] width 51 height 12
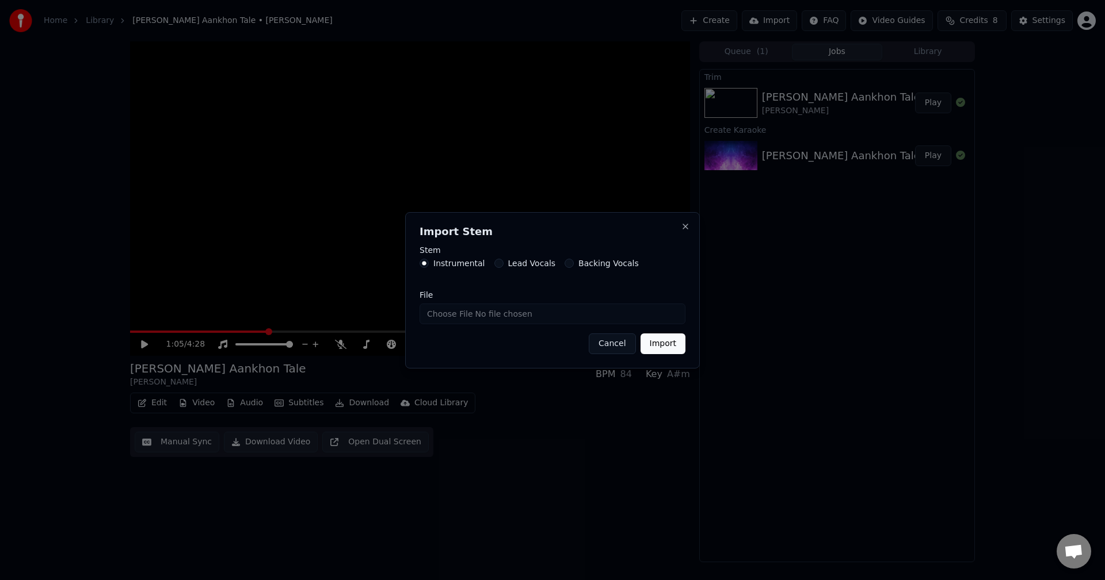
click at [595, 263] on label "Backing Vocals" at bounding box center [608, 263] width 60 height 8
click at [574, 263] on button "Backing Vocals" at bounding box center [568, 263] width 9 height 9
click at [461, 315] on input "File" at bounding box center [552, 314] width 266 height 21
click at [677, 349] on button "Import" at bounding box center [662, 344] width 45 height 21
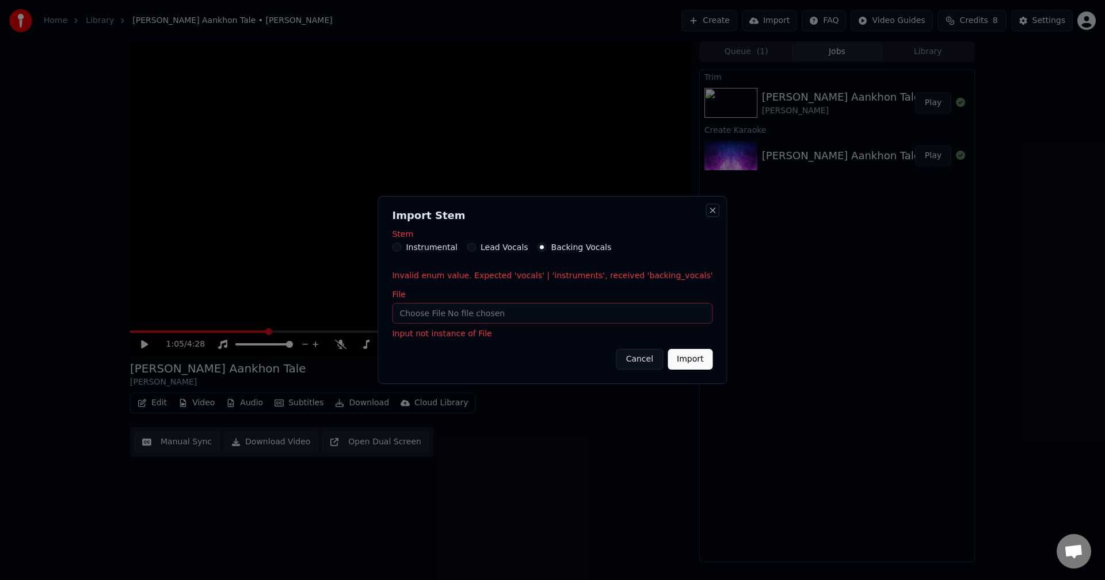
click at [708, 213] on button "Close" at bounding box center [712, 210] width 9 height 9
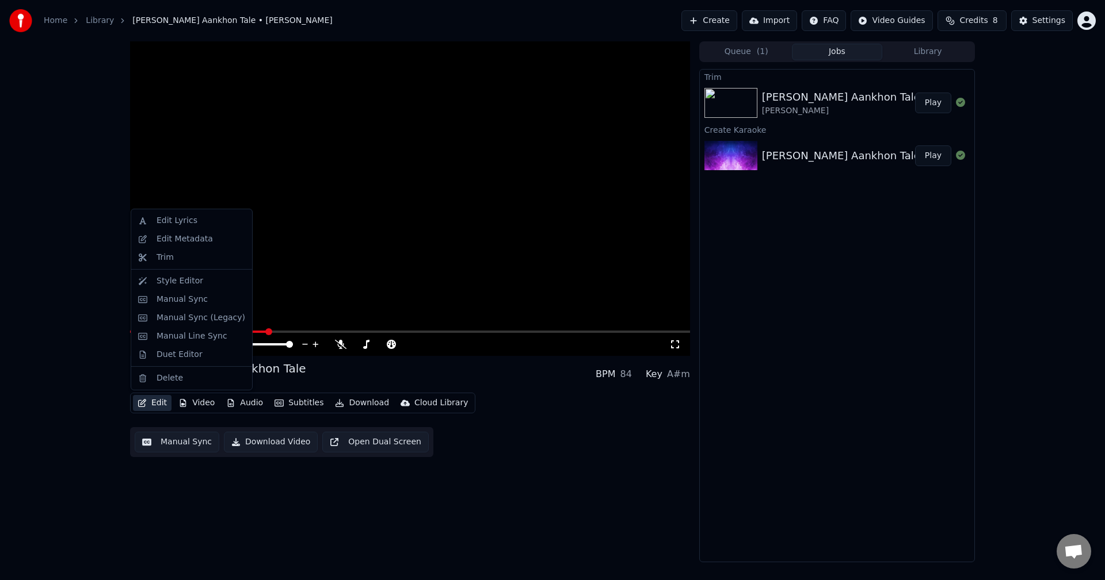
click at [159, 404] on button "Edit" at bounding box center [152, 403] width 39 height 16
click at [186, 316] on div "Manual Sync (Legacy)" at bounding box center [200, 318] width 89 height 12
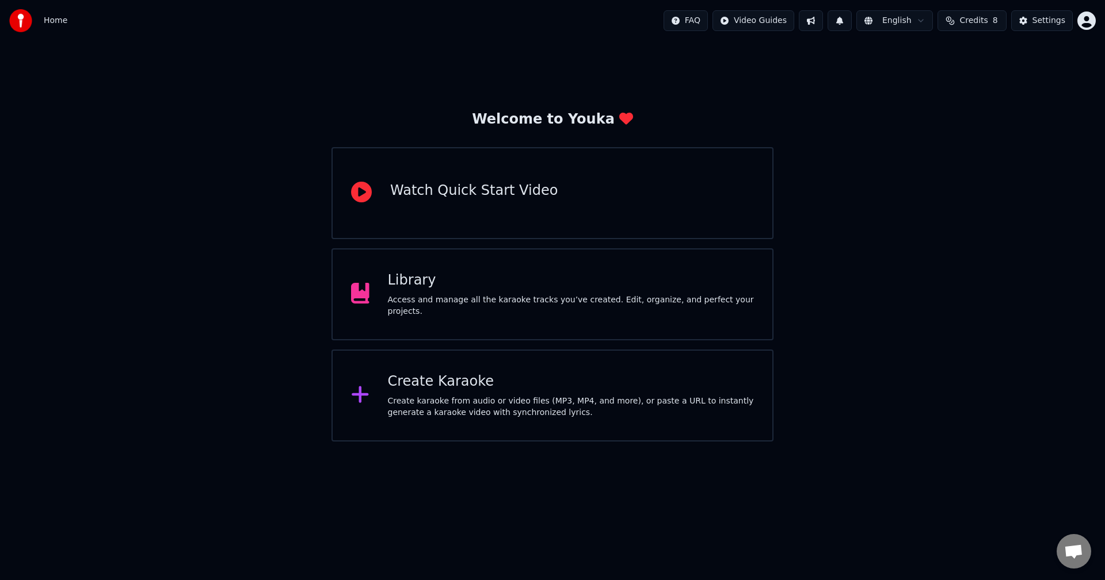
click at [432, 301] on div "Access and manage all the karaoke tracks you’ve created. Edit, organize, and pe…" at bounding box center [571, 306] width 366 height 23
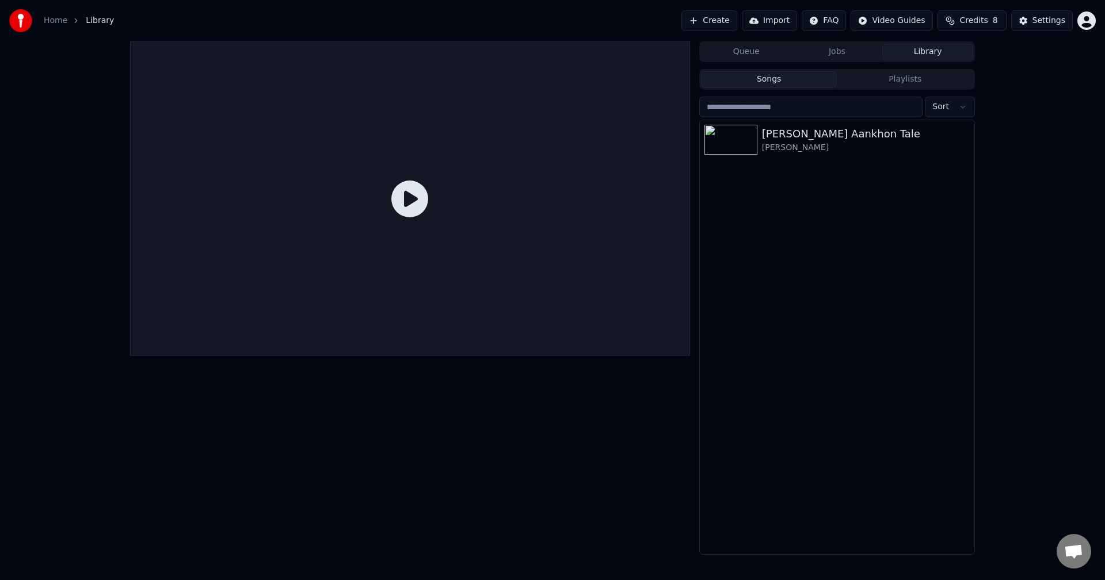
click at [411, 198] on icon at bounding box center [409, 199] width 37 height 37
click at [773, 140] on div "[PERSON_NAME] Aankhon Tale" at bounding box center [860, 134] width 196 height 16
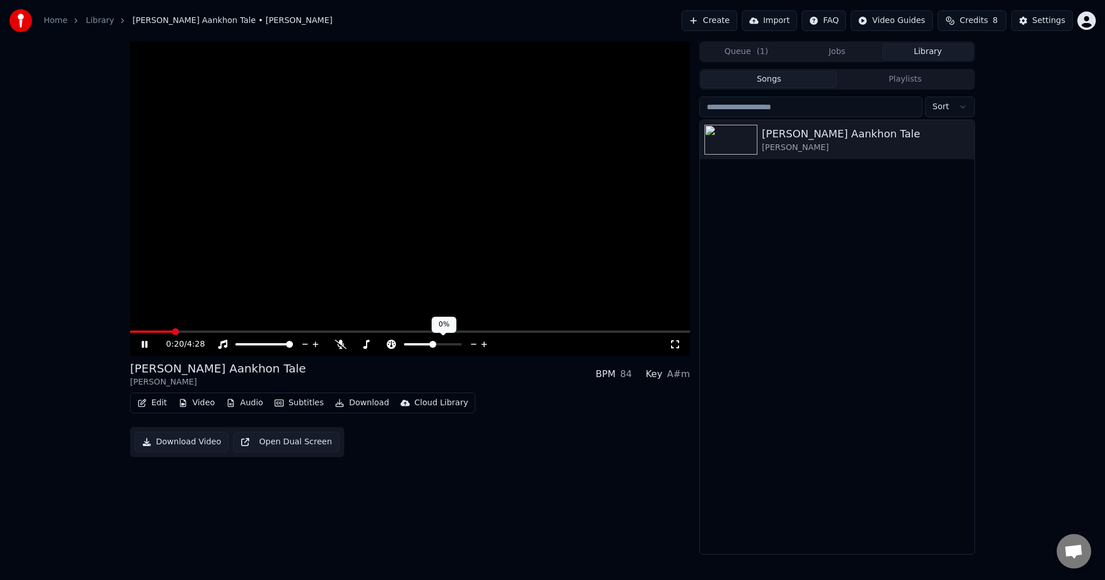
click at [433, 345] on span at bounding box center [432, 344] width 7 height 7
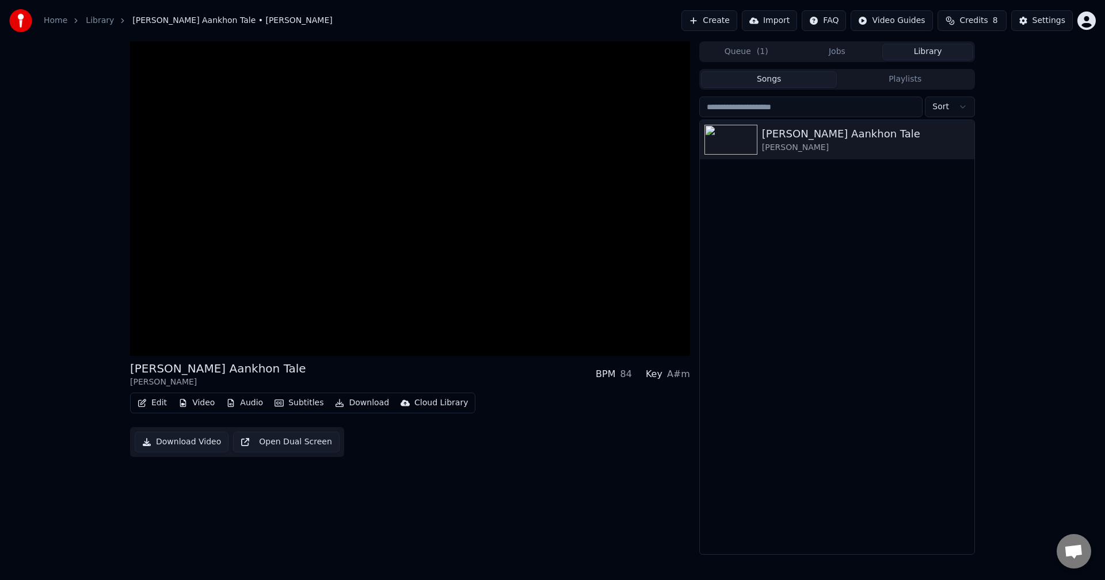
click at [250, 406] on button "Audio" at bounding box center [244, 403] width 46 height 16
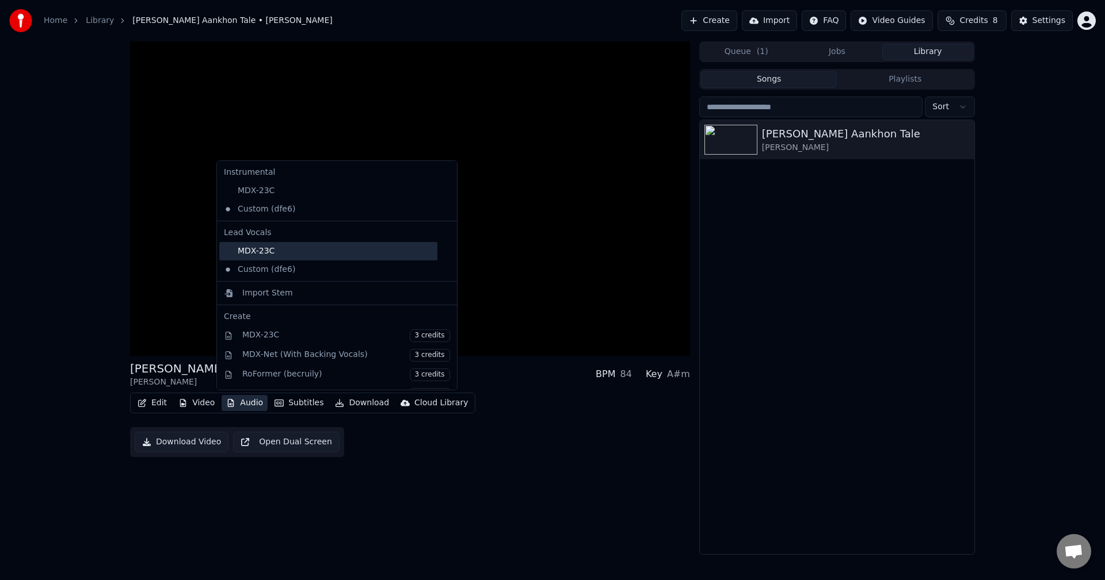
click at [246, 250] on div "MDX-23C" at bounding box center [328, 251] width 218 height 18
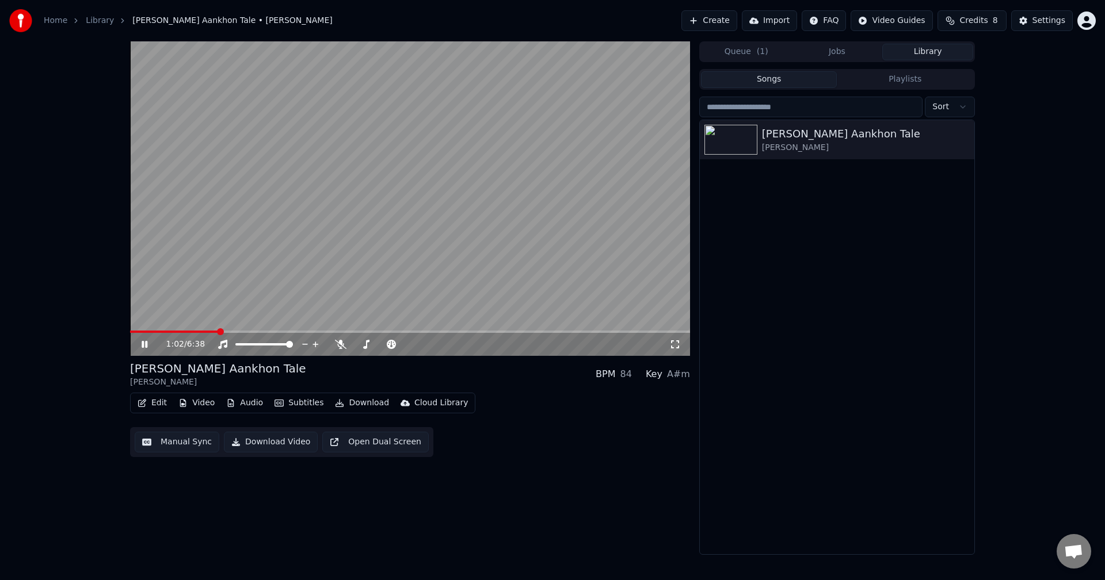
click at [297, 330] on video at bounding box center [410, 198] width 560 height 315
click at [140, 341] on icon at bounding box center [152, 344] width 27 height 9
click at [318, 335] on span at bounding box center [319, 331] width 7 height 7
click at [675, 344] on icon at bounding box center [675, 344] width 12 height 9
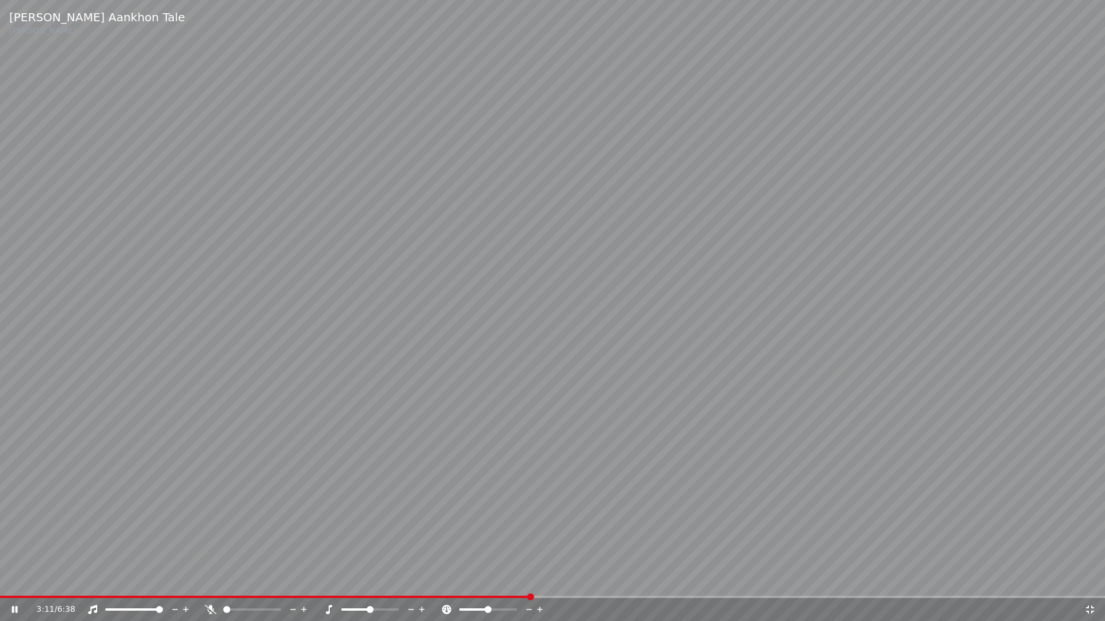
click at [211, 580] on icon at bounding box center [211, 609] width 12 height 9
click at [211, 580] on icon at bounding box center [211, 609] width 6 height 9
click at [212, 580] on icon at bounding box center [211, 609] width 12 height 9
click at [931, 580] on span at bounding box center [552, 597] width 1105 height 2
click at [14, 580] on span at bounding box center [7, 597] width 14 height 2
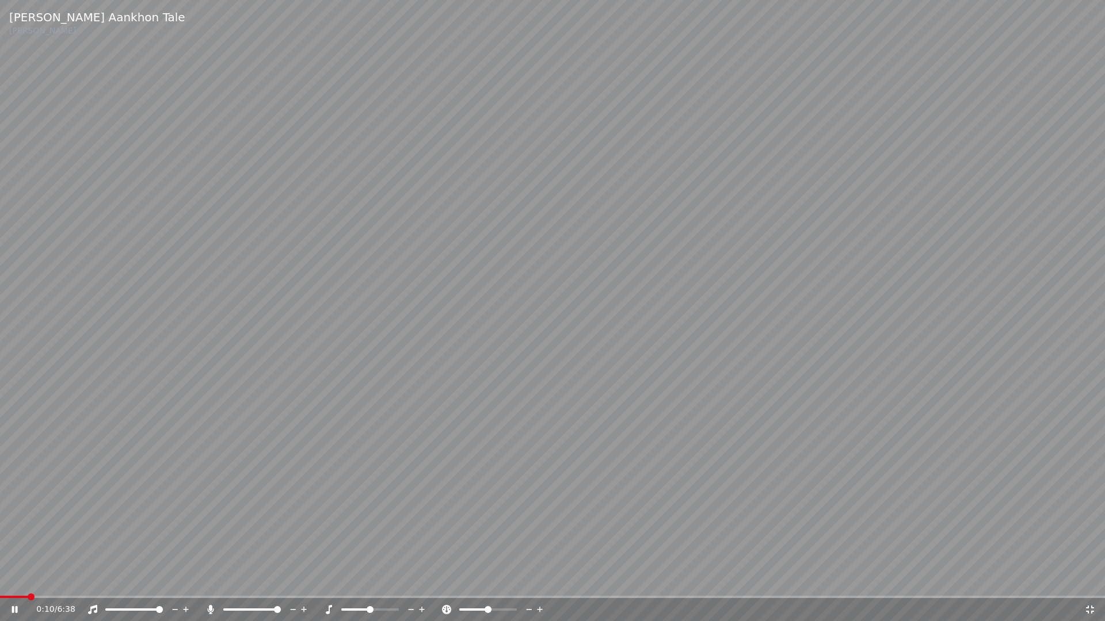
click at [1091, 580] on icon at bounding box center [1090, 610] width 8 height 8
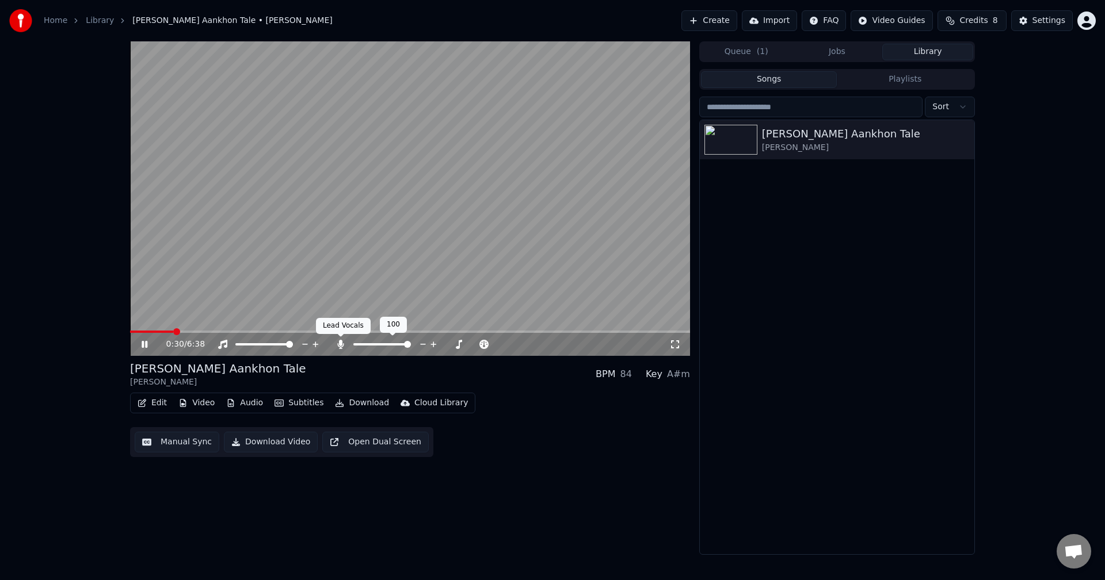
click at [342, 343] on icon at bounding box center [340, 344] width 6 height 9
click at [342, 346] on icon at bounding box center [341, 344] width 12 height 9
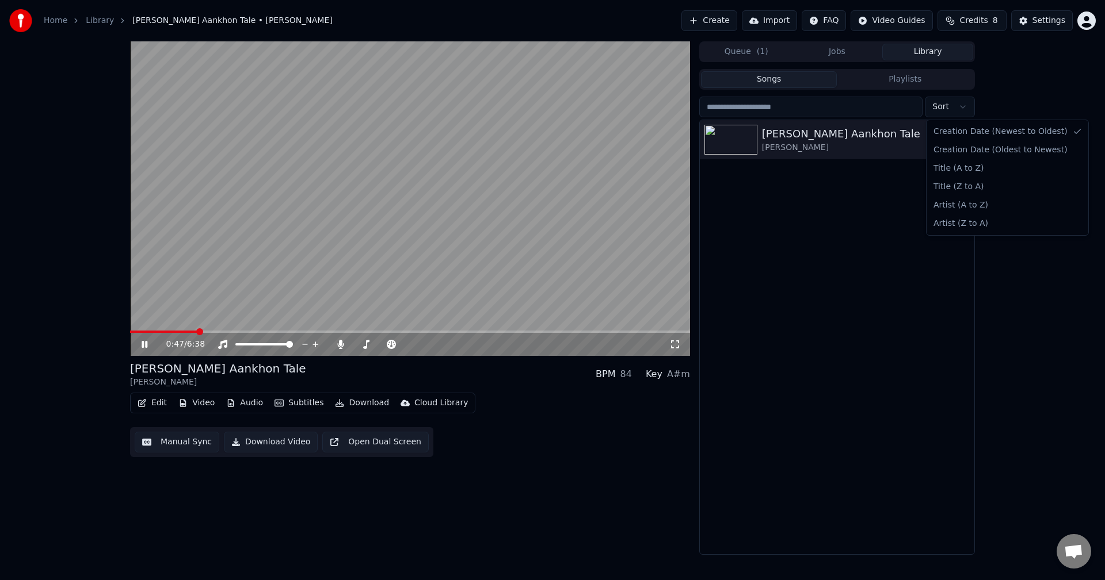
click at [964, 106] on html "Home Library Roz Roz Aankhon Tale • Amit Kumar Create Import FAQ Video Guides C…" at bounding box center [552, 290] width 1105 height 580
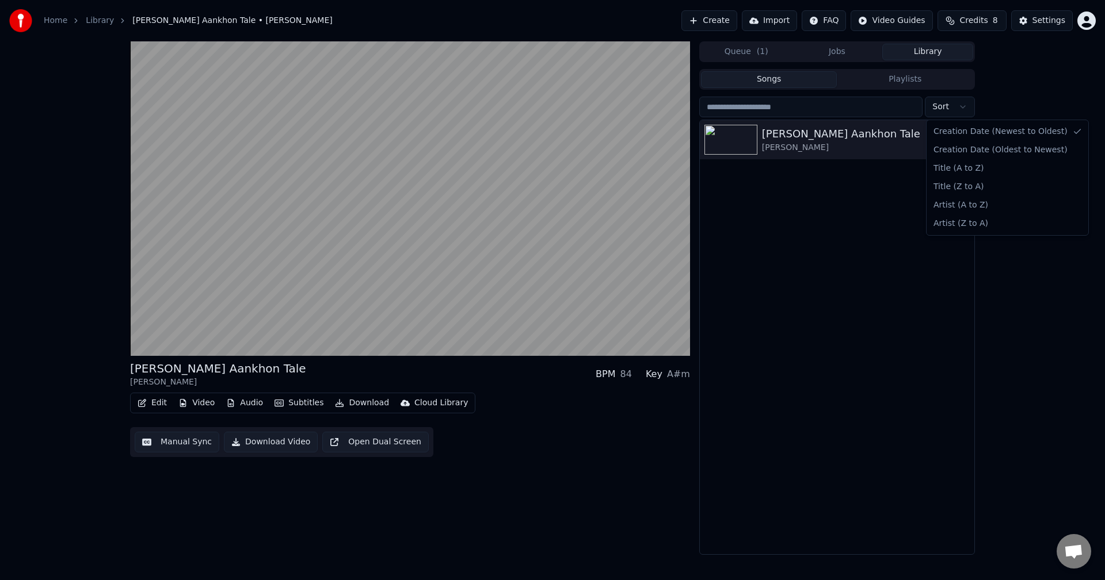
click at [239, 406] on html "Home Library Roz Roz Aankhon Tale • Amit Kumar Create Import FAQ Video Guides C…" at bounding box center [552, 290] width 1105 height 580
click at [239, 402] on button "Audio" at bounding box center [244, 403] width 46 height 16
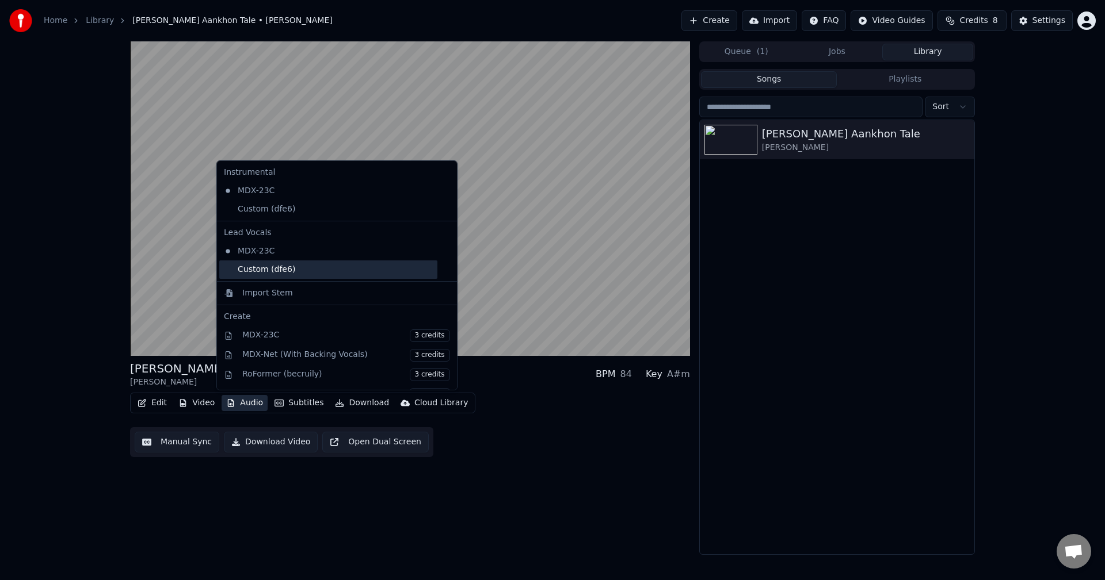
click at [243, 267] on div "Custom (dfe6)" at bounding box center [328, 270] width 218 height 18
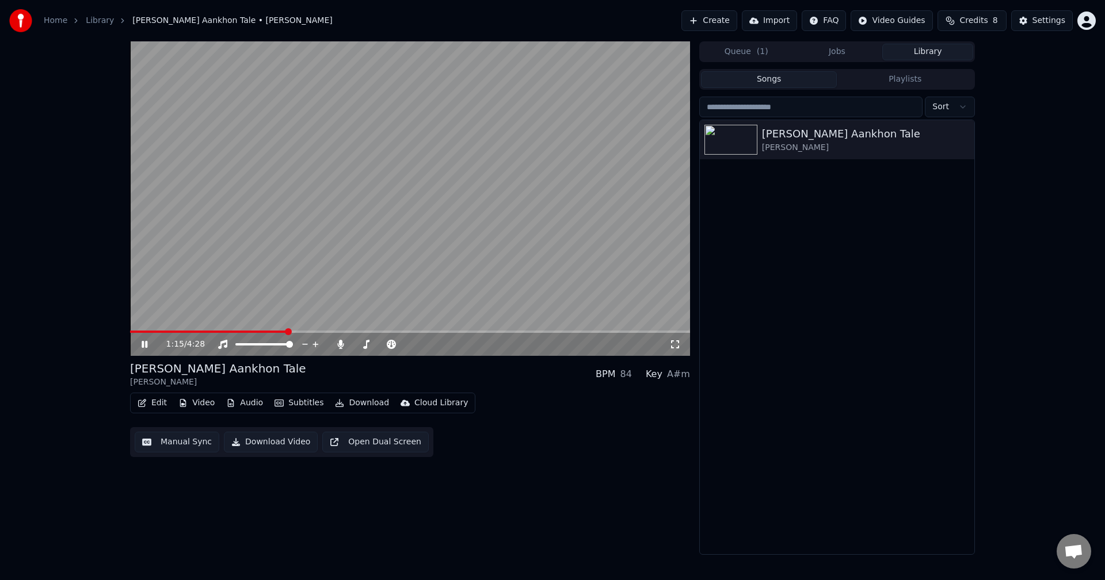
click at [288, 328] on video at bounding box center [410, 198] width 560 height 315
click at [130, 335] on span at bounding box center [133, 331] width 7 height 7
click at [143, 345] on icon at bounding box center [144, 345] width 7 height 8
click at [149, 403] on button "Edit" at bounding box center [152, 403] width 39 height 16
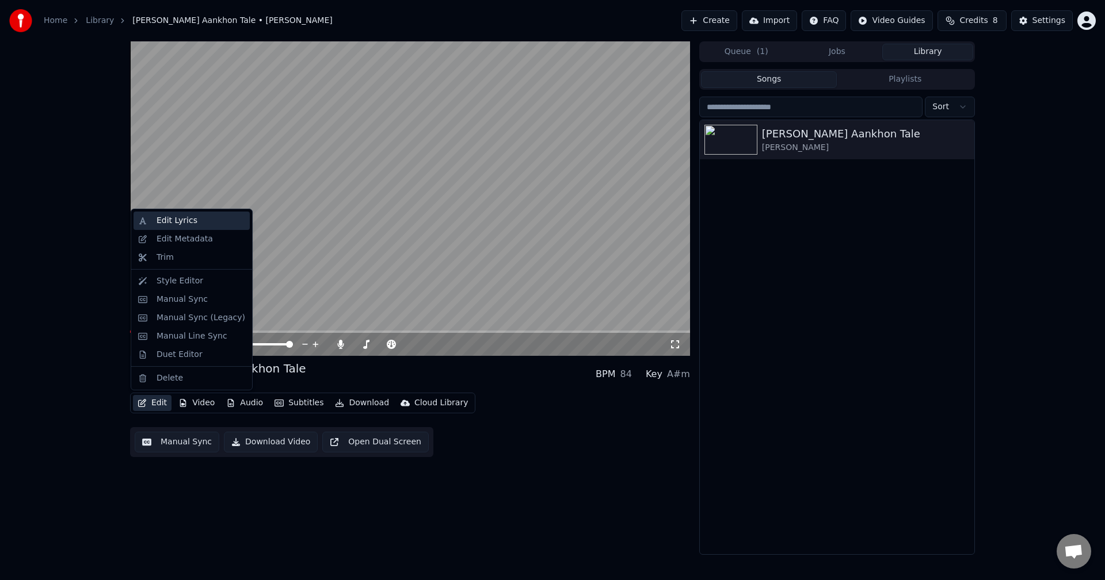
click at [183, 220] on div "Edit Lyrics" at bounding box center [176, 221] width 41 height 12
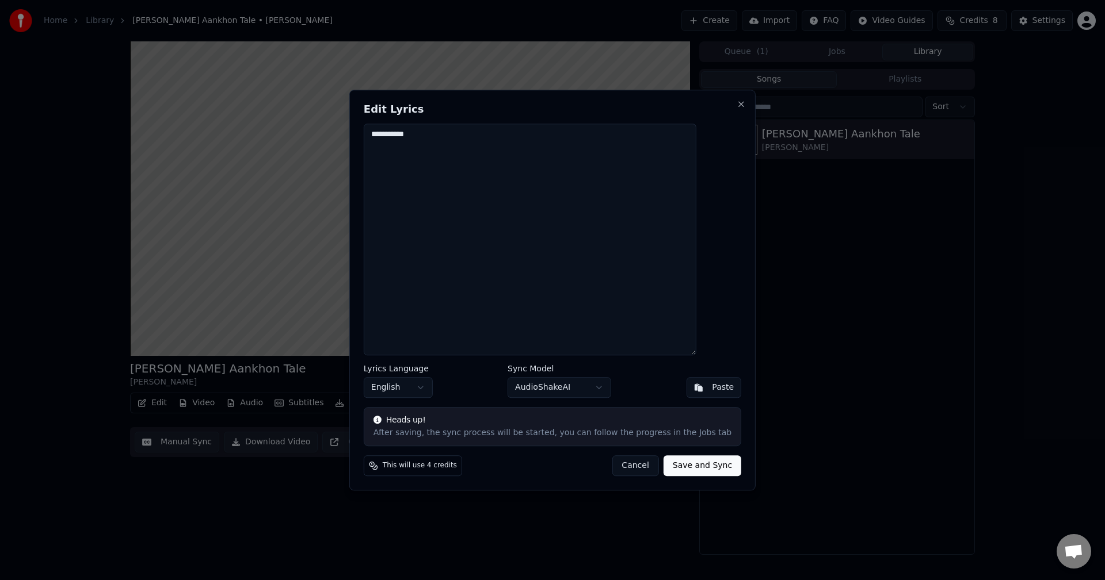
click at [453, 133] on textarea "**********" at bounding box center [530, 240] width 333 height 232
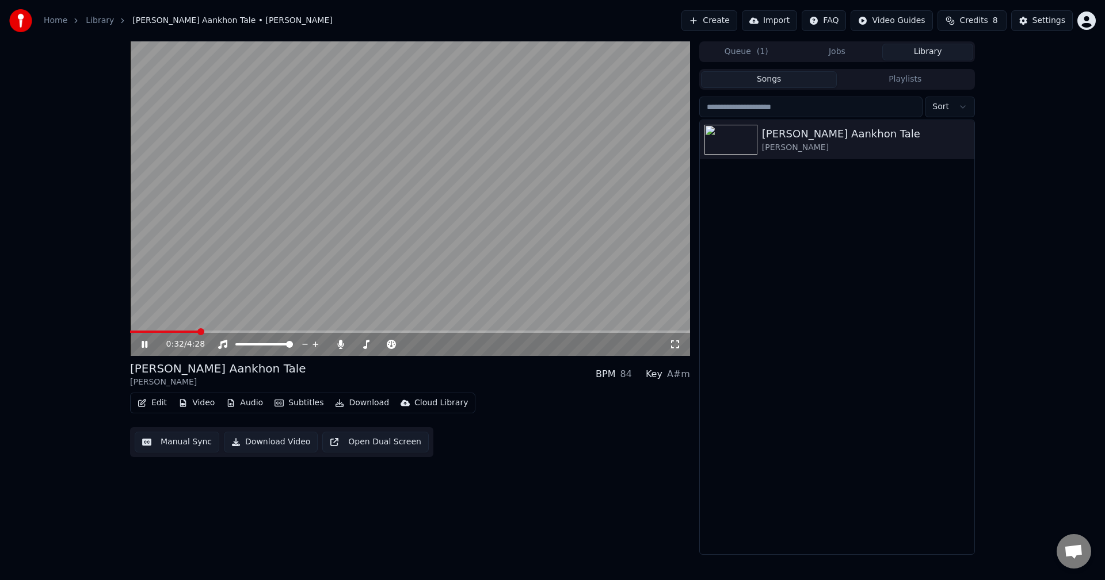
click at [191, 331] on span at bounding box center [164, 332] width 68 height 2
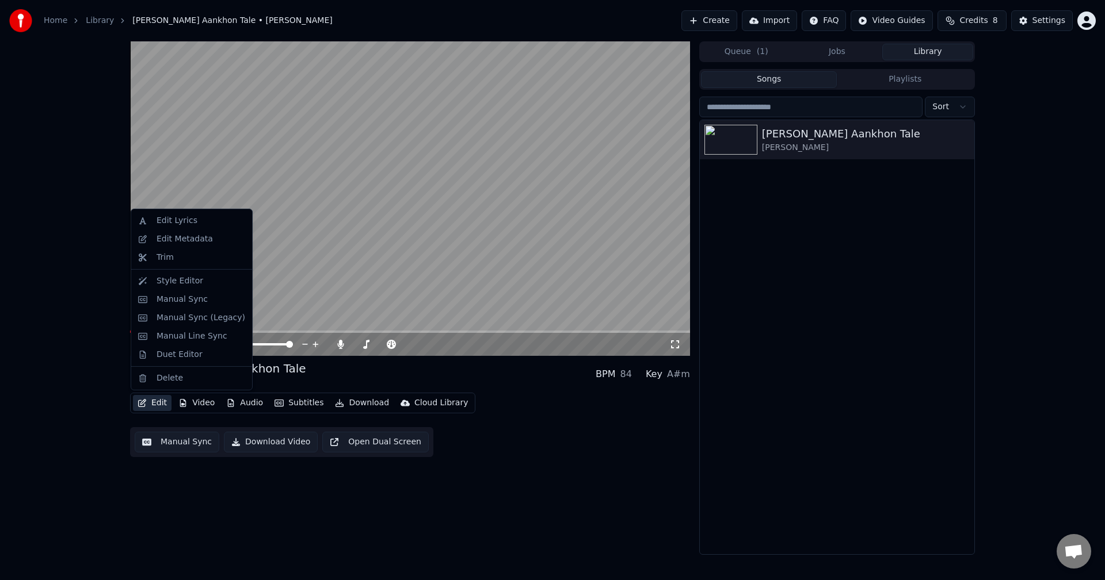
click at [157, 406] on button "Edit" at bounding box center [152, 403] width 39 height 16
click at [158, 225] on div "Edit Lyrics" at bounding box center [176, 221] width 41 height 12
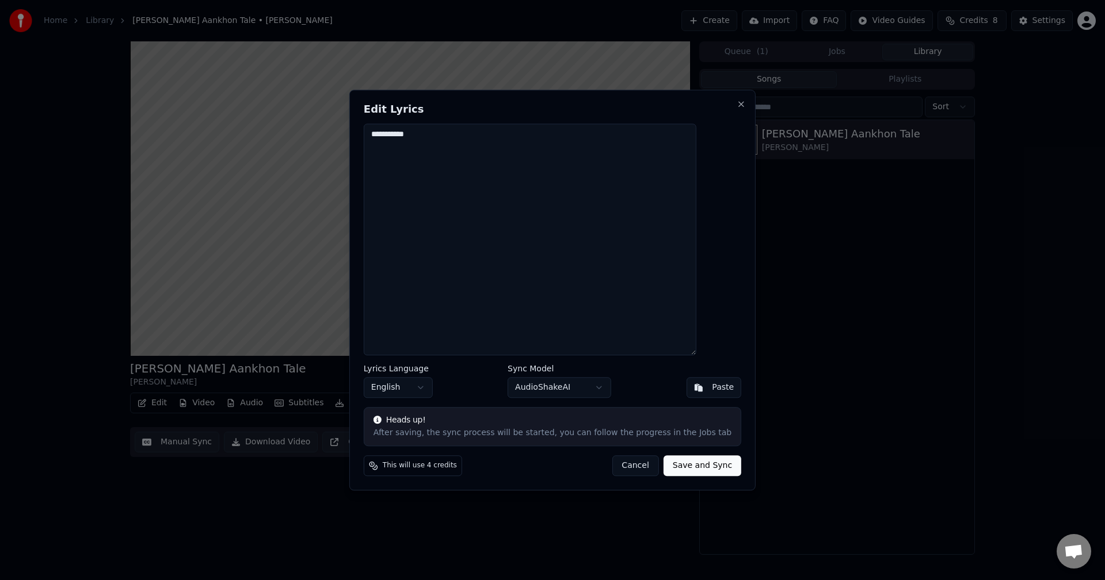
click at [444, 135] on textarea "**********" at bounding box center [530, 240] width 333 height 232
type textarea "*"
type textarea "********"
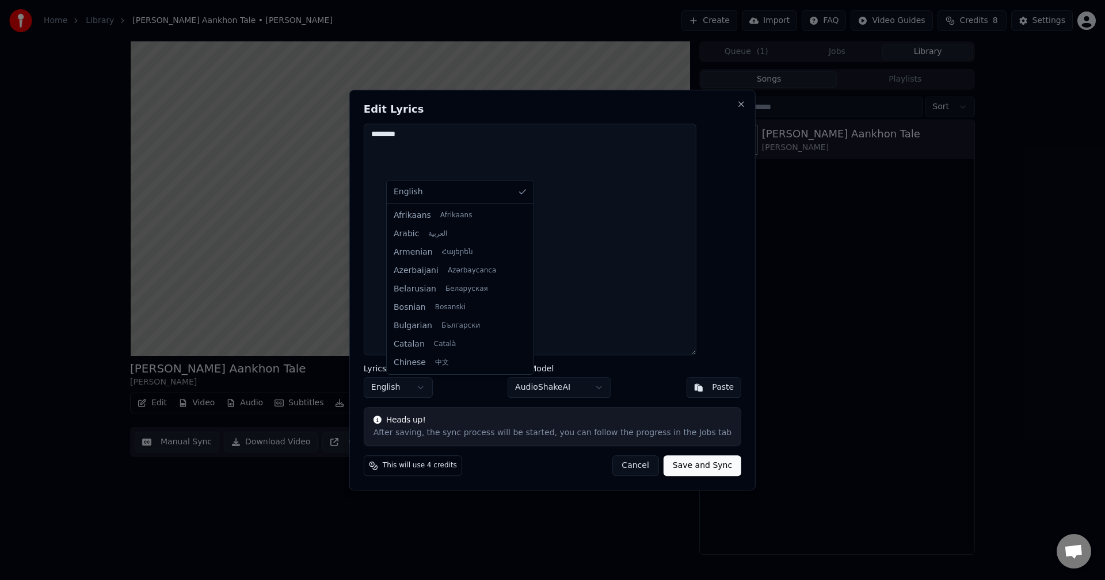
click at [445, 391] on body "Home Library Roz Roz Aankhon Tale • Amit Kumar Create Import FAQ Video Guides C…" at bounding box center [552, 290] width 1105 height 580
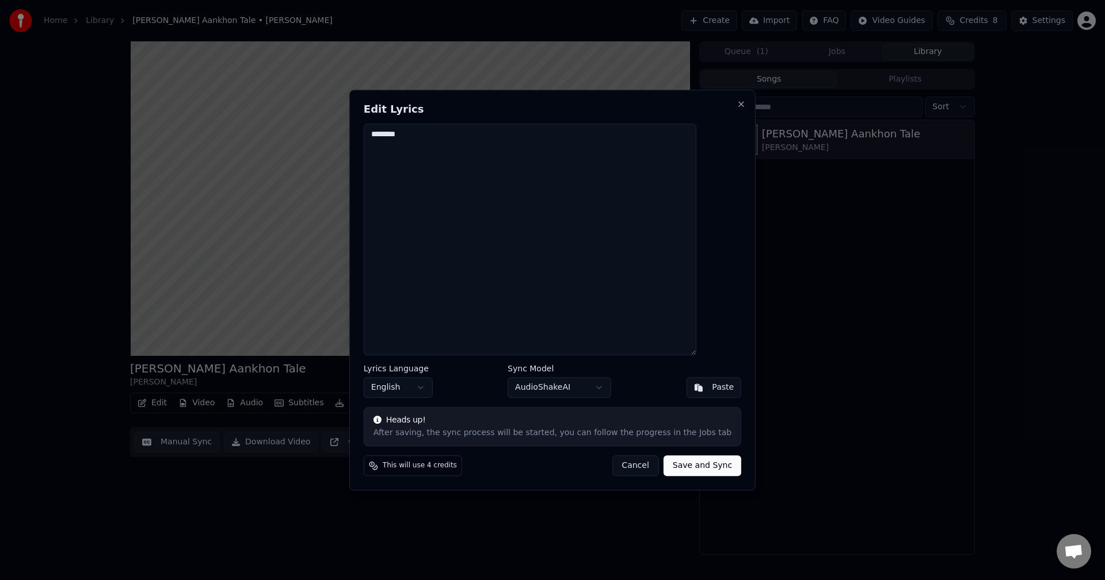
click at [568, 192] on body "Home Library Roz Roz Aankhon Tale • Amit Kumar Create Import FAQ Video Guides C…" at bounding box center [552, 290] width 1105 height 580
drag, startPoint x: 503, startPoint y: 102, endPoint x: 433, endPoint y: 81, distance: 73.3
click at [433, 81] on body "Home Library Roz Roz Aankhon Tale • Amit Kumar Create Import FAQ Video Guides C…" at bounding box center [552, 290] width 1105 height 580
click at [506, 110] on h2 "Edit Lyrics" at bounding box center [552, 109] width 377 height 10
drag, startPoint x: 514, startPoint y: 101, endPoint x: 555, endPoint y: 73, distance: 49.6
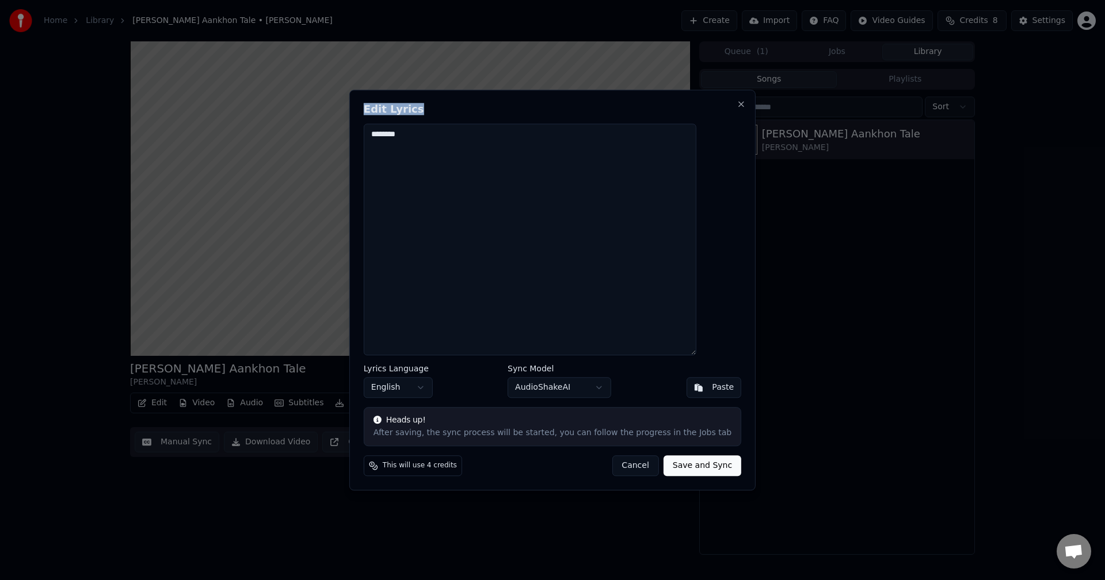
click at [555, 73] on body "Home Library Roz Roz Aankhon Tale • Amit Kumar Create Import FAQ Video Guides C…" at bounding box center [552, 290] width 1105 height 580
click at [600, 389] on body "Home Library Roz Roz Aankhon Tale • Amit Kumar Create Import FAQ Video Guides C…" at bounding box center [552, 290] width 1105 height 580
click at [687, 468] on button "Save and Sync" at bounding box center [702, 466] width 78 height 21
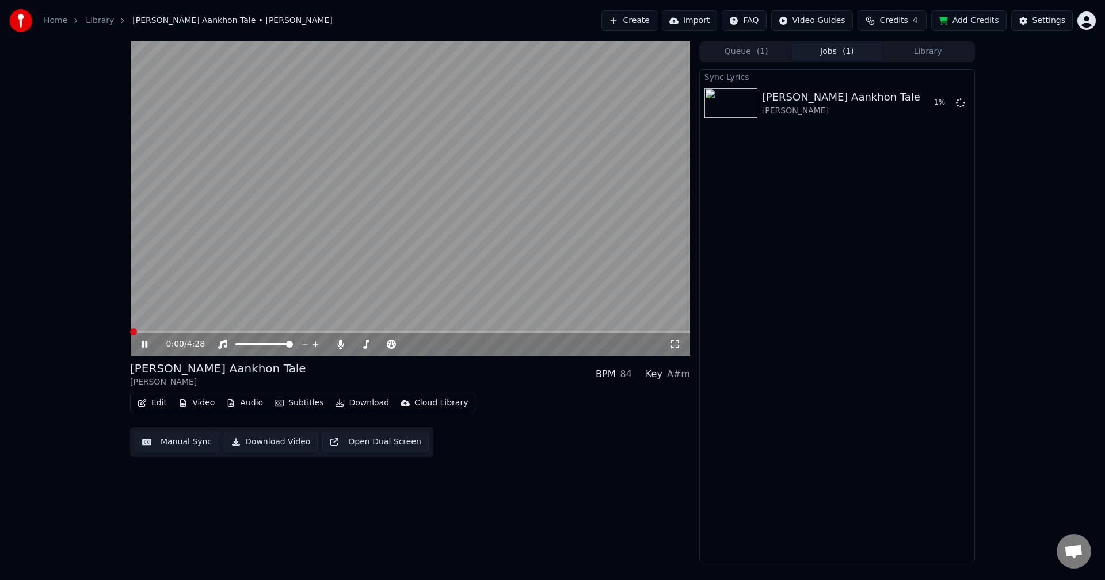
click at [130, 335] on span at bounding box center [133, 331] width 7 height 7
click at [223, 331] on span at bounding box center [177, 332] width 94 height 2
click at [204, 333] on span at bounding box center [179, 332] width 98 height 2
click at [186, 331] on span at bounding box center [171, 332] width 82 height 2
click at [169, 333] on span at bounding box center [158, 332] width 56 height 2
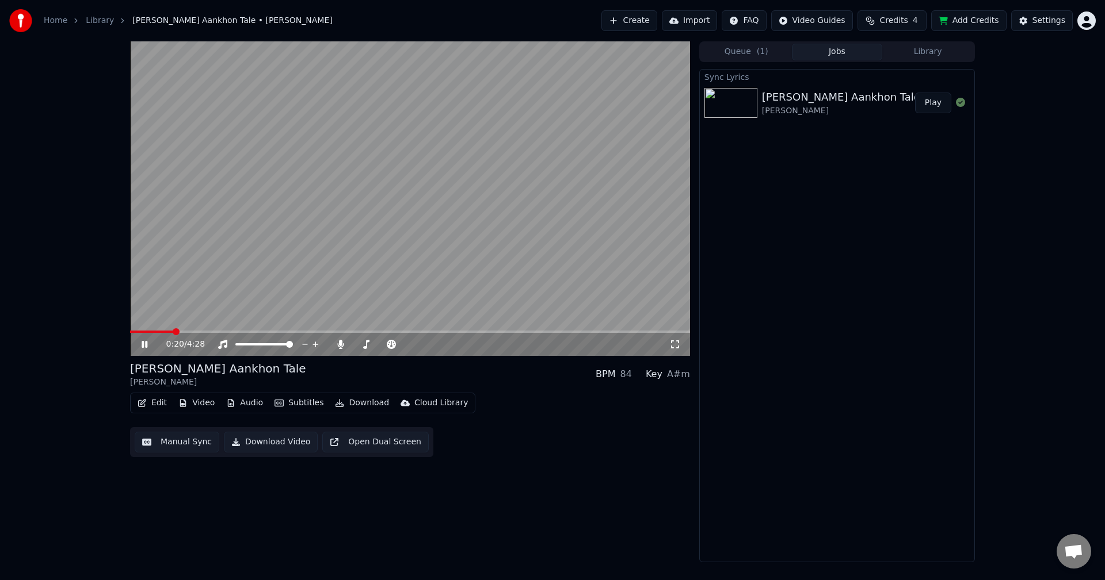
click at [150, 329] on video at bounding box center [410, 198] width 560 height 315
click at [151, 332] on span at bounding box center [152, 332] width 44 height 2
click at [147, 344] on icon at bounding box center [144, 345] width 7 height 8
click at [161, 330] on video at bounding box center [410, 198] width 560 height 315
click at [144, 332] on span at bounding box center [137, 332] width 14 height 2
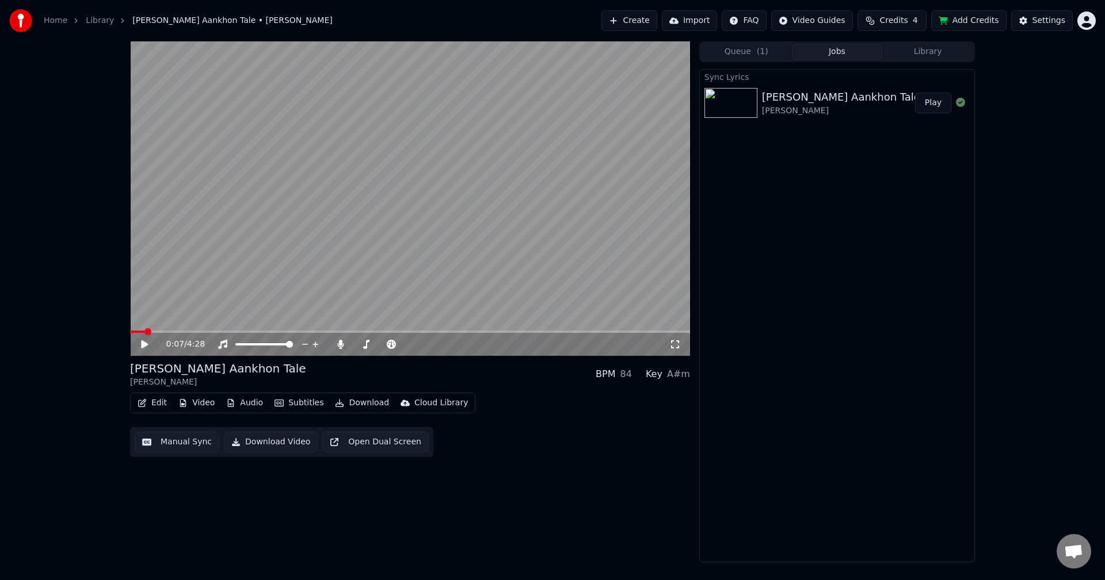
click at [144, 342] on icon at bounding box center [144, 345] width 7 height 8
click at [470, 264] on video at bounding box center [410, 198] width 560 height 315
click at [185, 330] on span at bounding box center [187, 331] width 7 height 7
click at [144, 345] on icon at bounding box center [144, 345] width 7 height 8
click at [180, 330] on video at bounding box center [410, 198] width 560 height 315
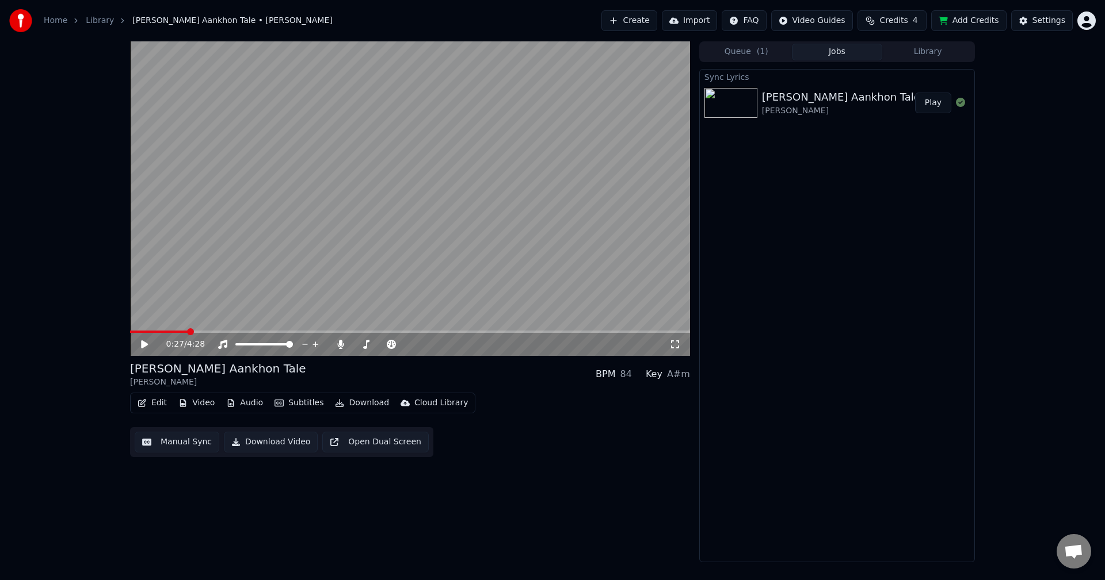
click at [146, 341] on icon at bounding box center [152, 344] width 27 height 9
click at [174, 335] on span at bounding box center [176, 331] width 7 height 7
click at [172, 334] on span at bounding box center [174, 331] width 7 height 7
click at [155, 331] on span at bounding box center [142, 332] width 25 height 2
click at [133, 329] on video at bounding box center [410, 198] width 560 height 315
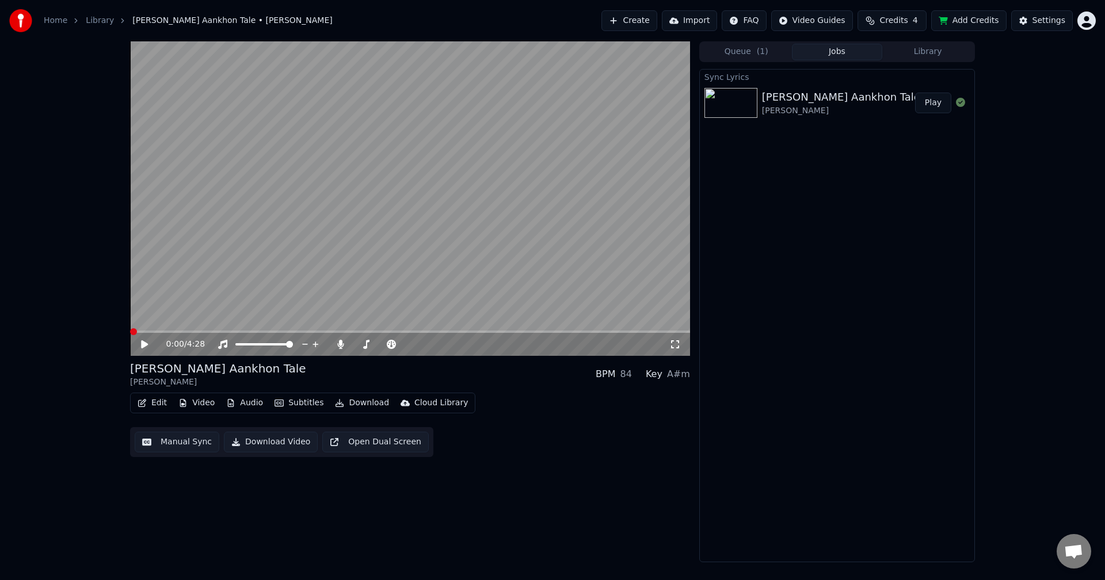
click at [130, 334] on span at bounding box center [133, 331] width 7 height 7
click at [152, 403] on button "Edit" at bounding box center [152, 403] width 39 height 16
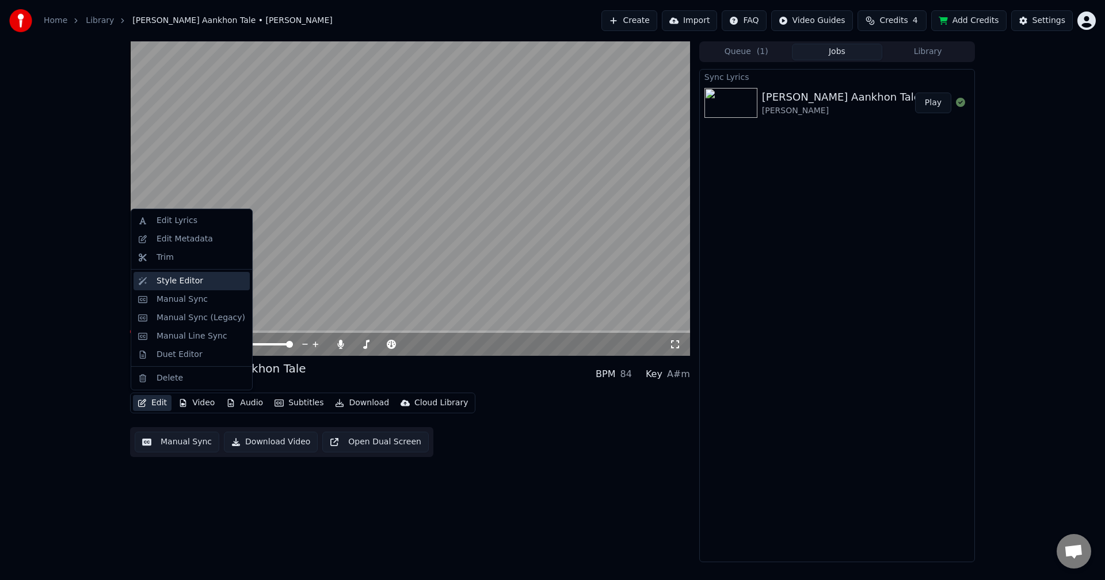
click at [198, 282] on div "Style Editor" at bounding box center [200, 282] width 89 height 12
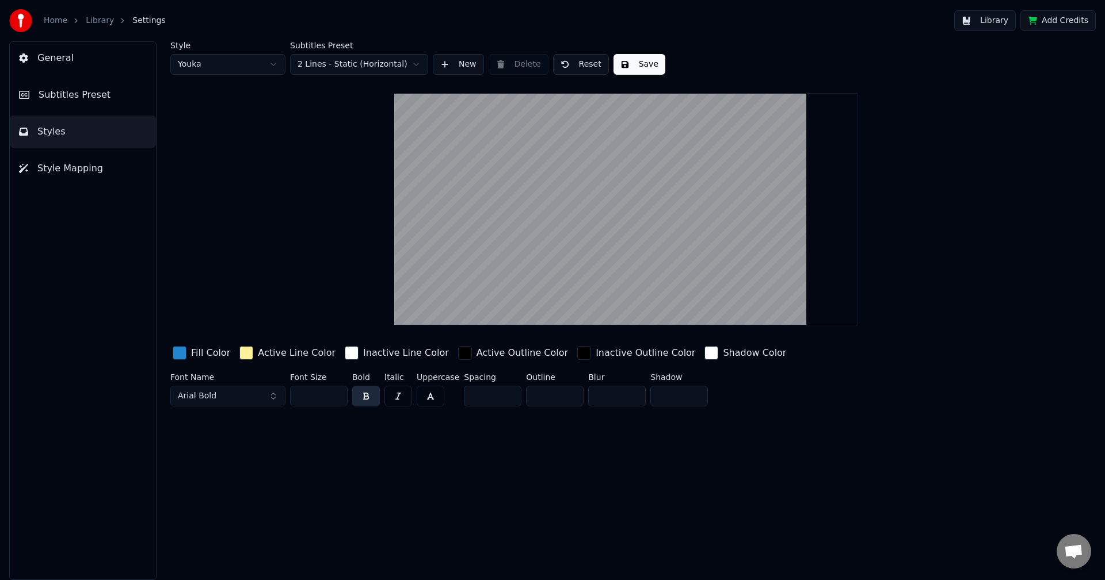
click at [337, 393] on input "**" at bounding box center [319, 396] width 58 height 21
click at [337, 393] on input "***" at bounding box center [319, 396] width 58 height 21
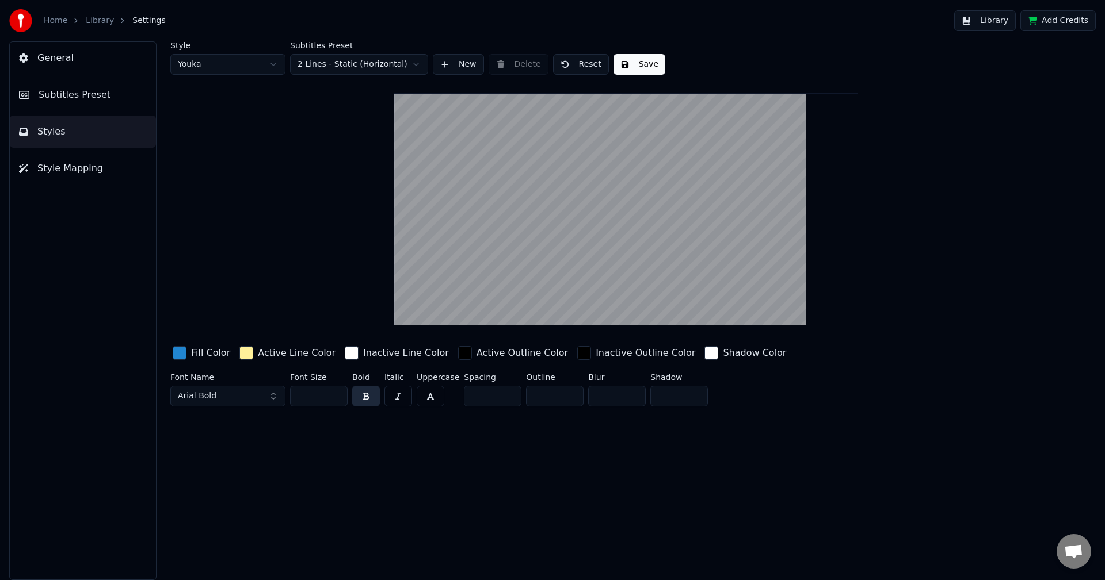
click at [337, 393] on input "***" at bounding box center [319, 396] width 58 height 21
click at [337, 392] on input "***" at bounding box center [319, 396] width 58 height 21
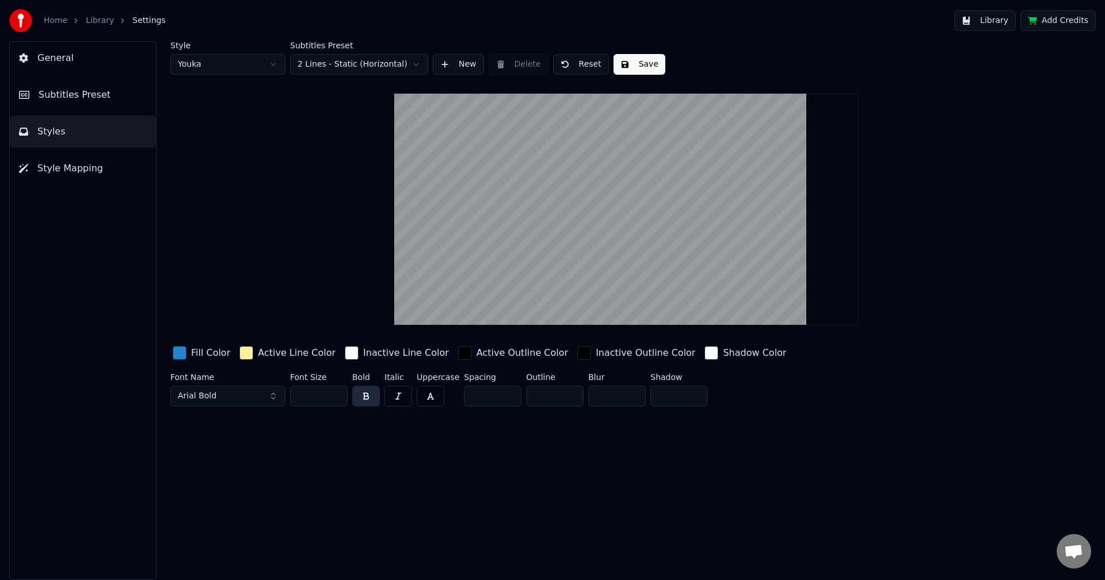
click at [337, 392] on input "***" at bounding box center [319, 396] width 58 height 21
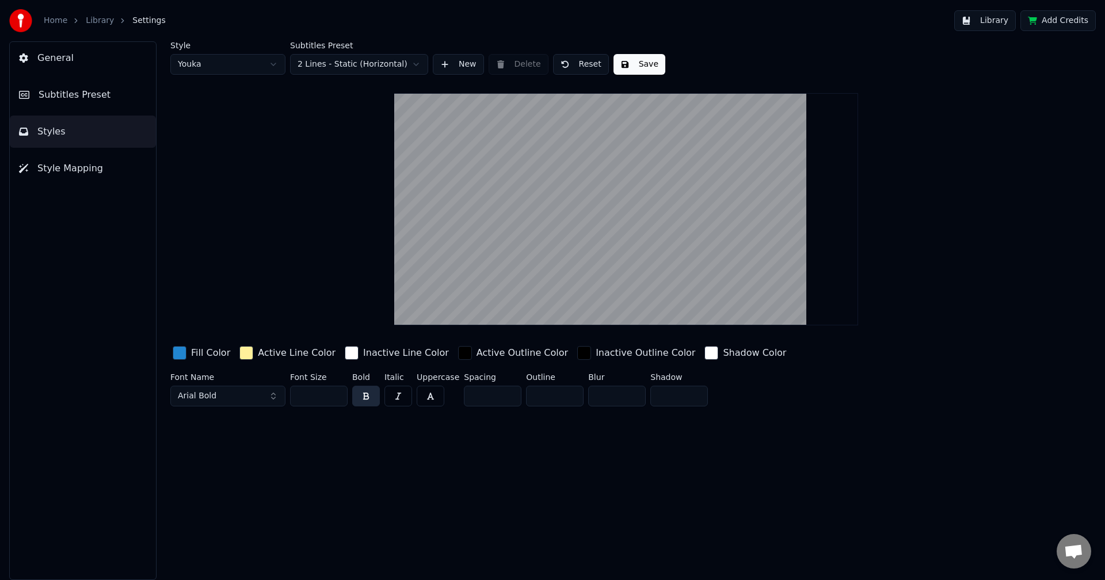
click at [337, 392] on input "***" at bounding box center [319, 396] width 58 height 21
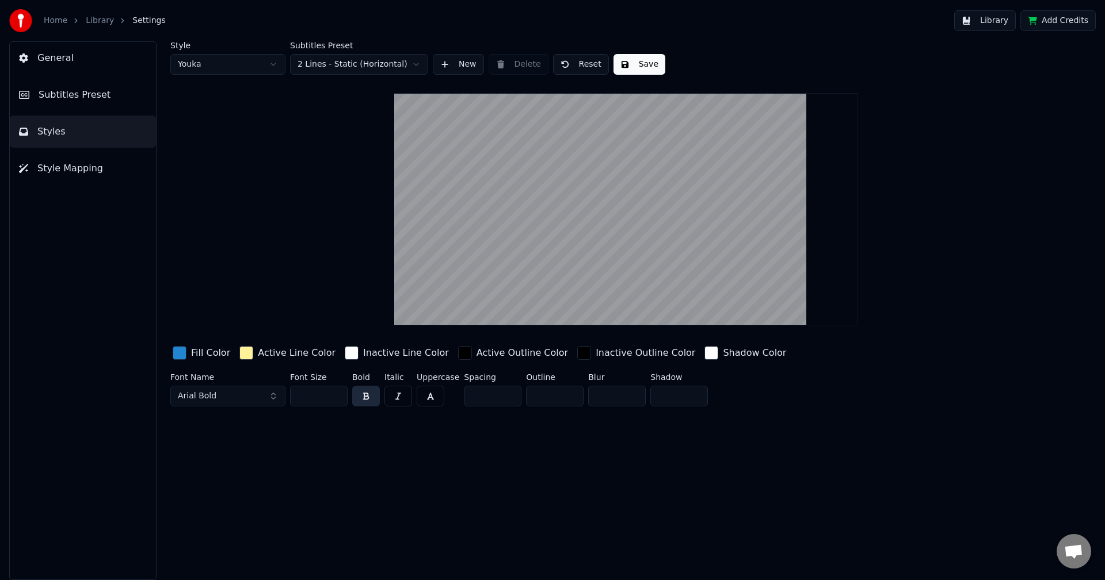
click at [337, 392] on input "***" at bounding box center [319, 396] width 58 height 21
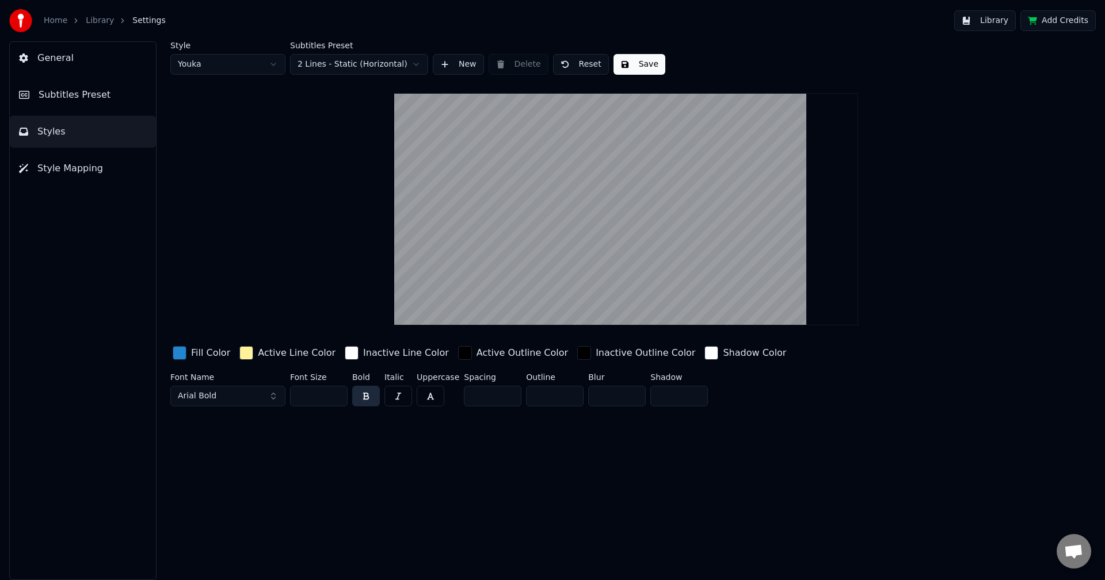
click at [337, 392] on input "***" at bounding box center [319, 396] width 58 height 21
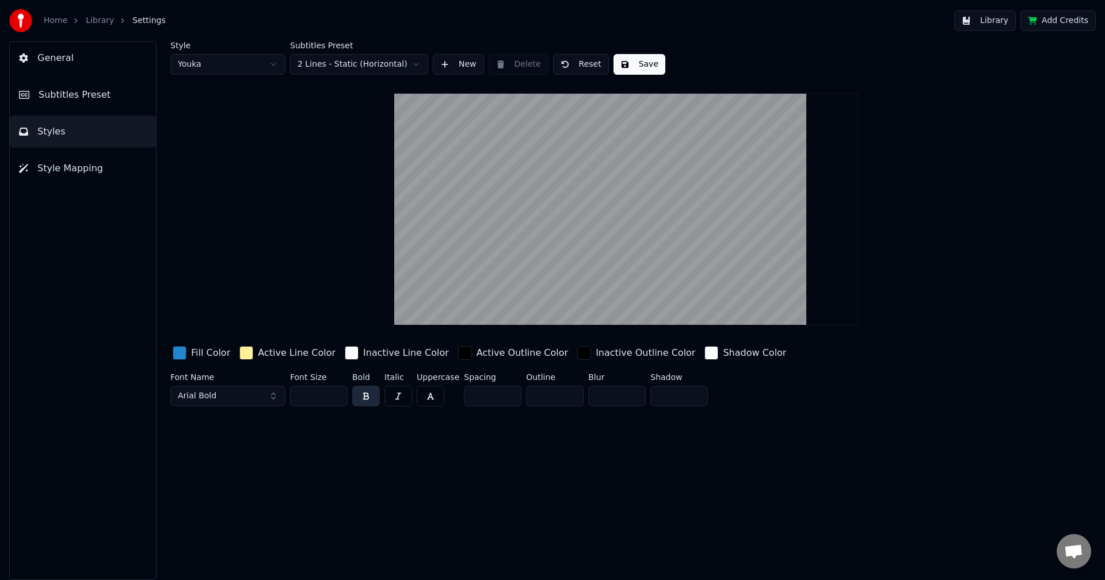
type input "***"
click at [337, 392] on input "***" at bounding box center [319, 396] width 58 height 21
click at [606, 467] on div "Style Youka Subtitles Preset 2 Lines - Static (Horizontal) New Delete Reset Sav…" at bounding box center [625, 310] width 957 height 539
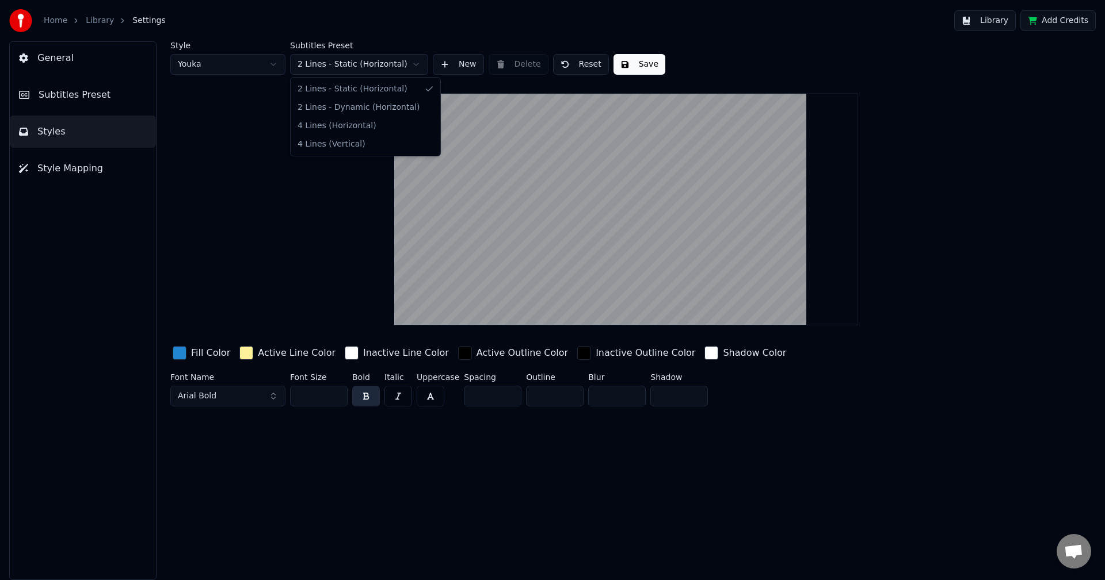
click at [419, 63] on html "Home Library Settings Library Add Credits General Subtitles Preset Styles Style…" at bounding box center [552, 290] width 1105 height 580
click at [251, 104] on html "Home Library Settings Library Add Credits General Subtitles Preset Styles Style…" at bounding box center [552, 290] width 1105 height 580
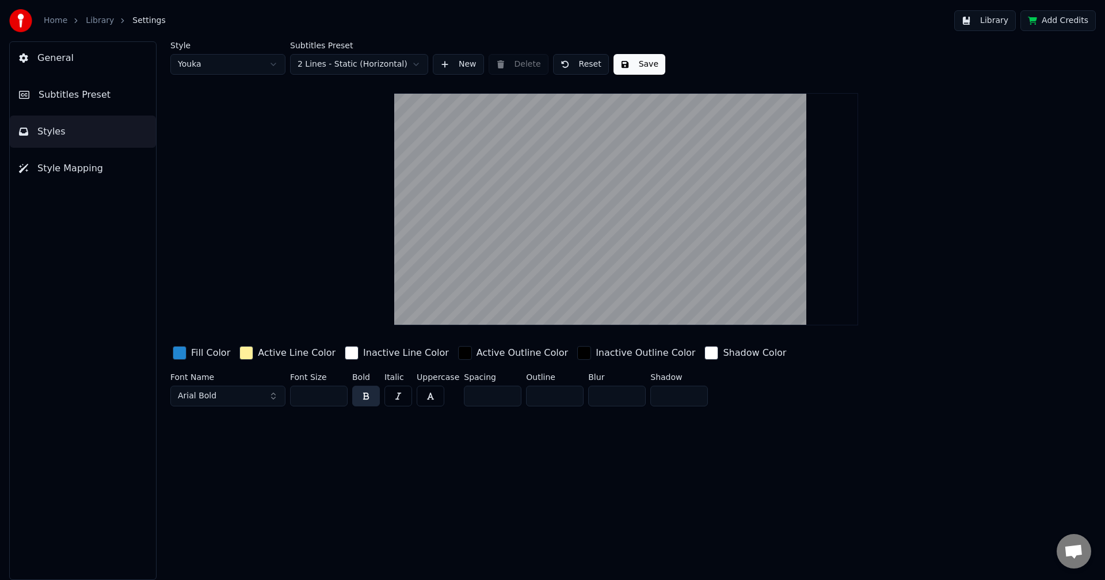
click at [274, 58] on html "Home Library Settings Library Add Credits General Subtitles Preset Styles Style…" at bounding box center [552, 290] width 1105 height 580
click at [347, 165] on html "Home Library Settings Library Add Credits General Subtitles Preset Styles Style…" at bounding box center [552, 290] width 1105 height 580
click at [644, 64] on button "Save" at bounding box center [639, 64] width 52 height 21
click at [606, 486] on div "Style Youka Subtitles Preset 2 Lines - Static (Horizontal) New Delete Reset Sav…" at bounding box center [625, 310] width 957 height 539
click at [637, 73] on button "Save" at bounding box center [639, 64] width 52 height 21
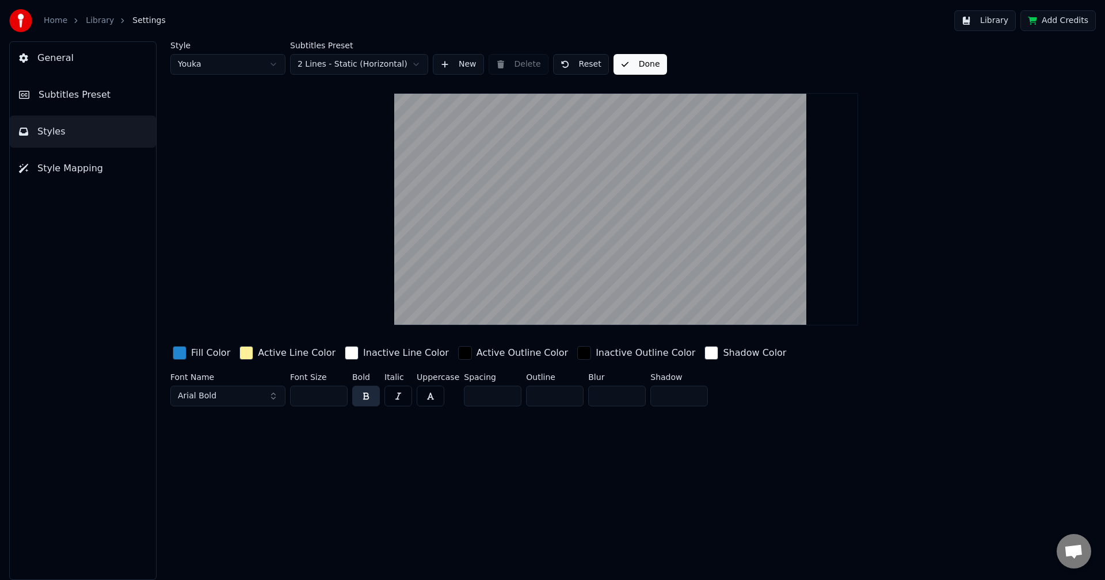
click at [840, 254] on div "Style Youka Subtitles Preset 2 Lines - Static (Horizontal) New Delete Reset Don…" at bounding box center [625, 226] width 911 height 370
click at [105, 17] on link "Library" at bounding box center [100, 21] width 28 height 12
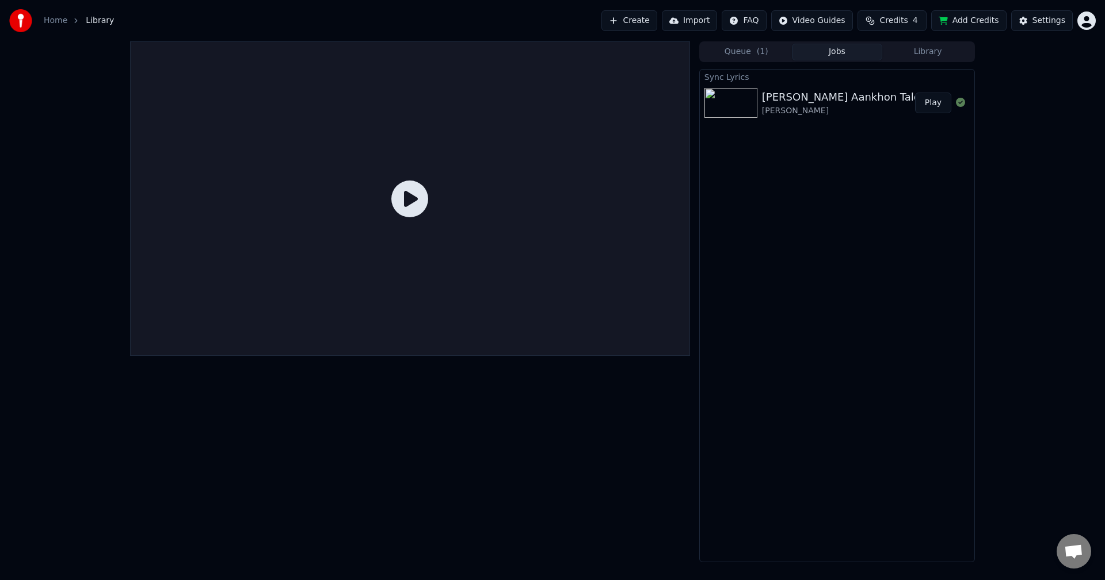
click at [412, 201] on icon at bounding box center [409, 199] width 37 height 37
click at [755, 86] on div "Roz Roz Aankhon Tale Amit Kumar Play" at bounding box center [837, 102] width 274 height 39
click at [742, 105] on img at bounding box center [730, 103] width 53 height 30
click at [931, 98] on button "Play" at bounding box center [933, 103] width 36 height 21
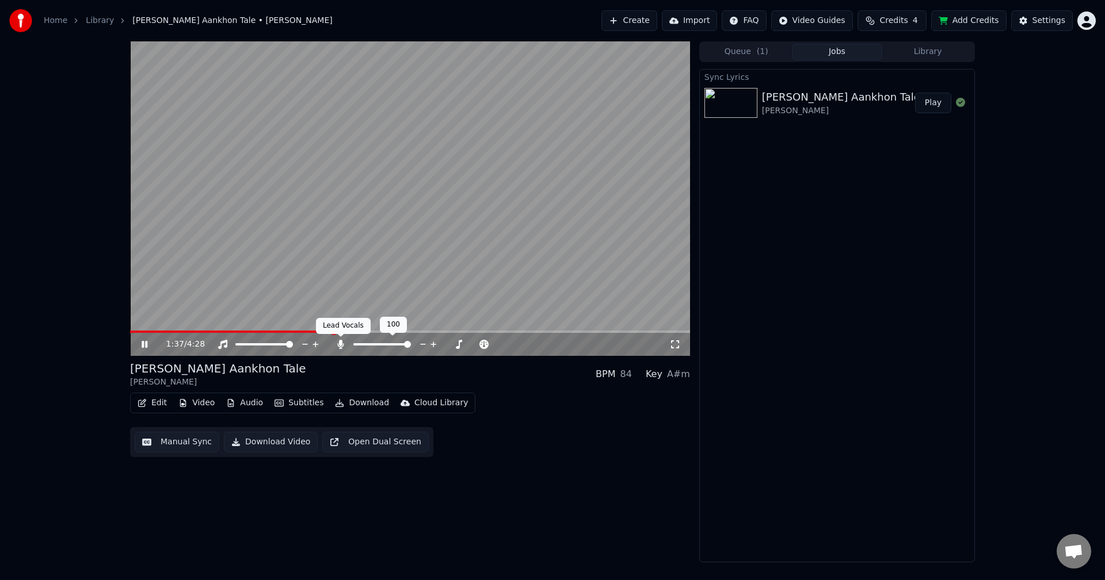
click at [342, 343] on icon at bounding box center [341, 344] width 12 height 9
drag, startPoint x: 677, startPoint y: 345, endPoint x: 678, endPoint y: 359, distance: 13.8
click at [678, 346] on icon at bounding box center [675, 344] width 12 height 9
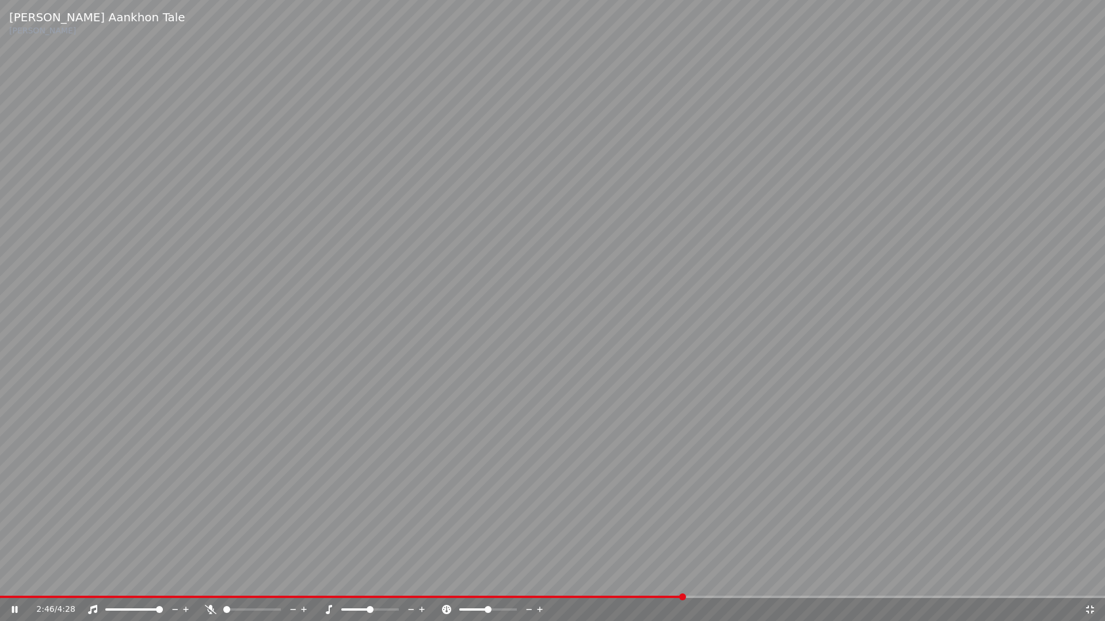
click at [209, 580] on icon at bounding box center [211, 609] width 12 height 9
click at [1094, 580] on icon at bounding box center [1090, 609] width 12 height 9
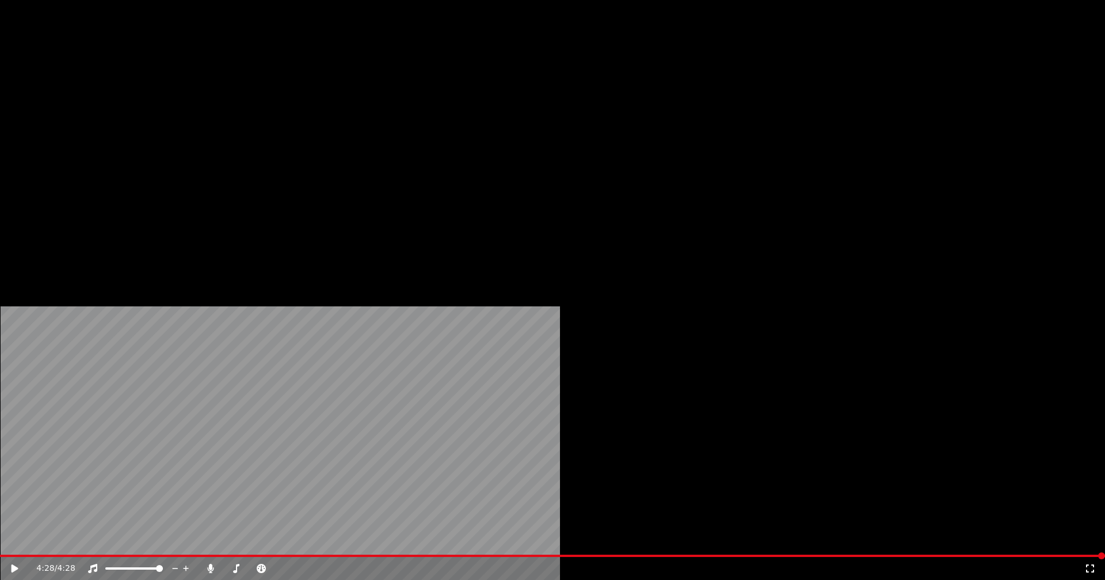
click at [201, 97] on button "Video" at bounding box center [196, 89] width 45 height 16
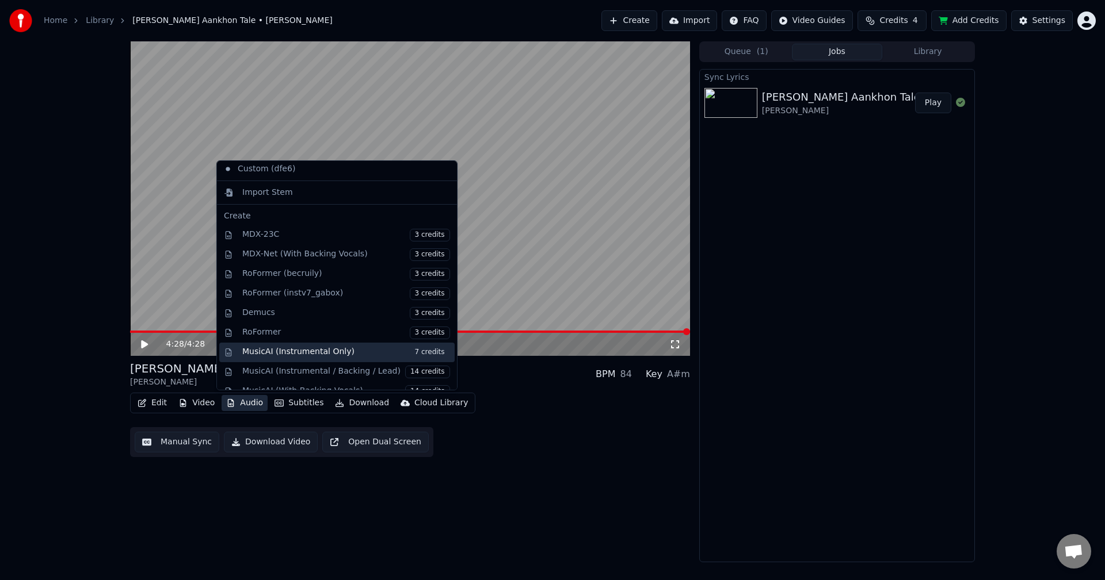
scroll to position [154, 0]
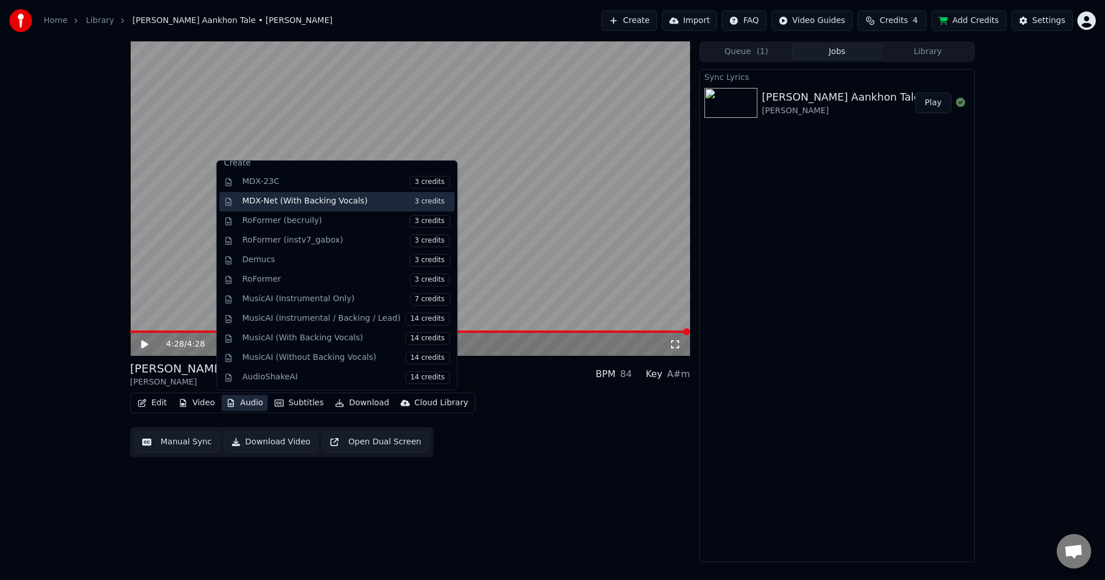
click at [327, 198] on div "MDX-Net (With Backing Vocals) 3 credits" at bounding box center [346, 202] width 208 height 13
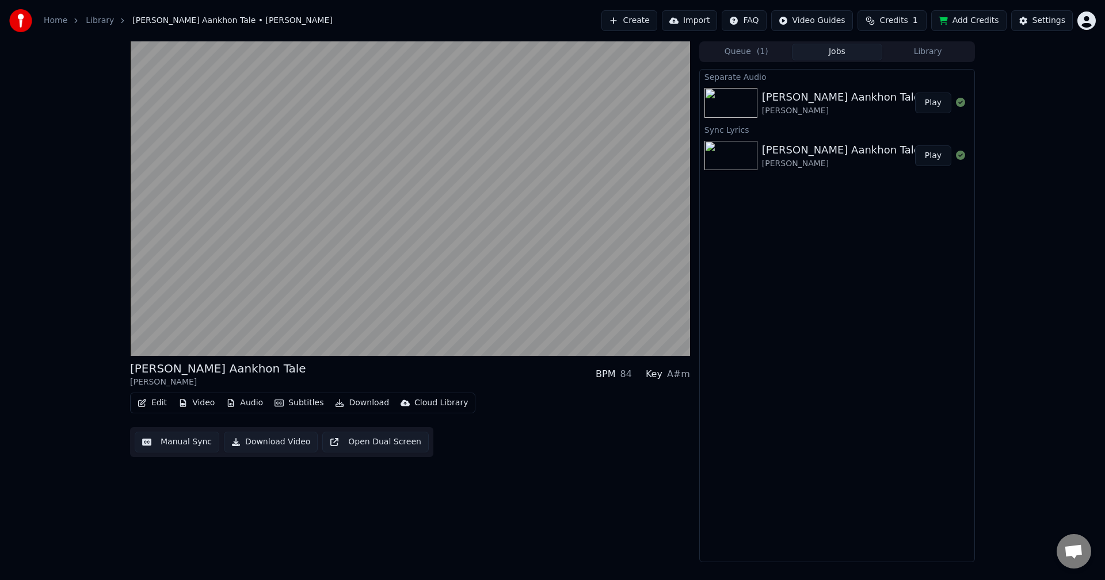
click at [824, 105] on div "Amit Kumar" at bounding box center [841, 111] width 158 height 12
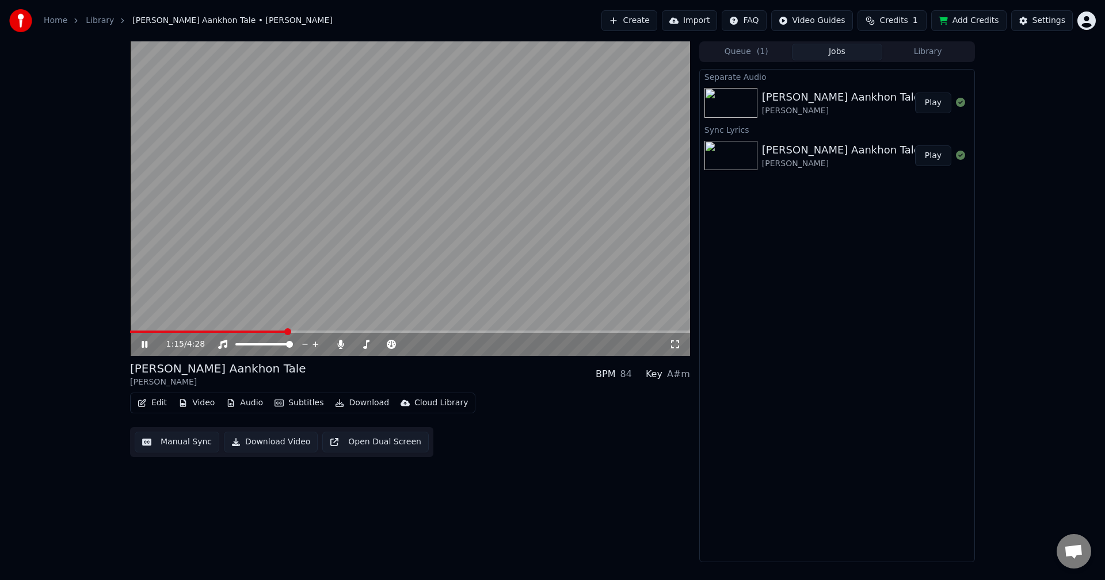
click at [815, 147] on div "Roz Roz Aankhon Tale" at bounding box center [841, 150] width 158 height 16
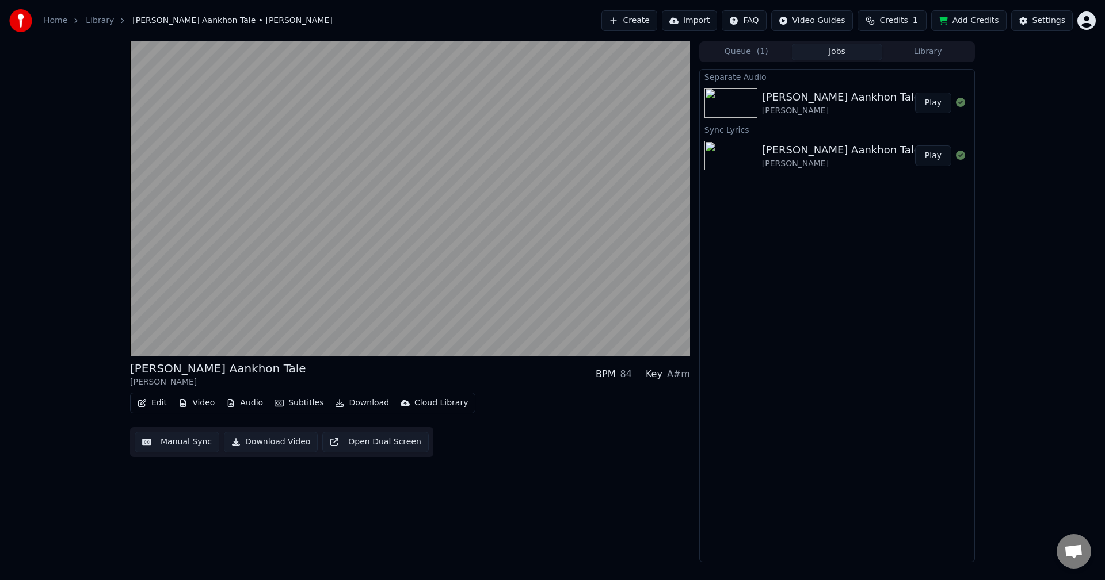
click at [812, 154] on div "Roz Roz Aankhon Tale" at bounding box center [841, 150] width 158 height 16
click at [934, 152] on button "Play" at bounding box center [933, 156] width 36 height 21
click at [935, 106] on button "Play" at bounding box center [933, 103] width 36 height 21
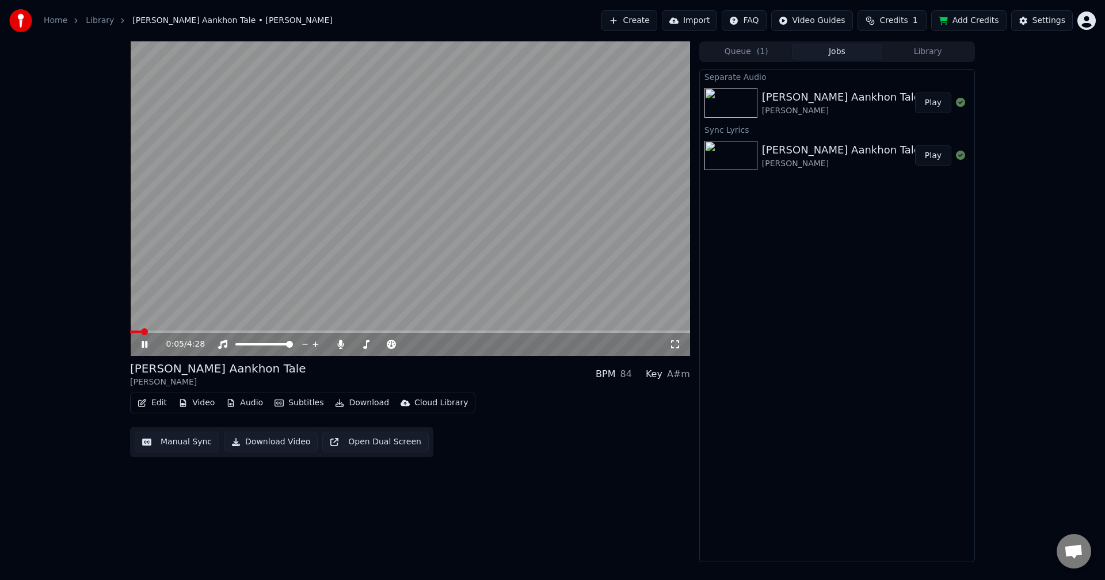
click at [934, 102] on button "Play" at bounding box center [933, 103] width 36 height 21
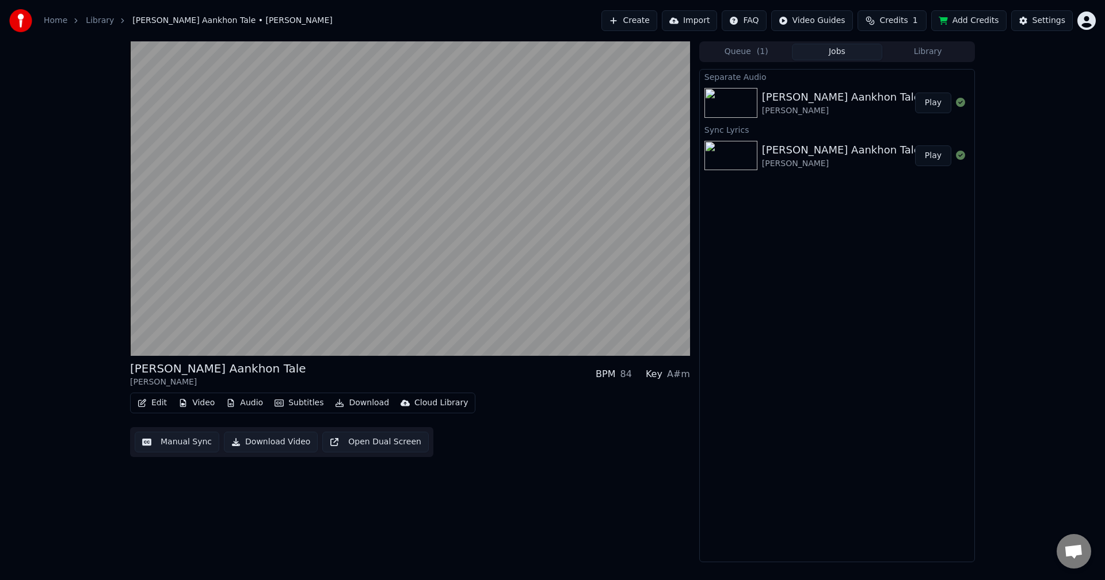
click at [932, 154] on button "Play" at bounding box center [933, 156] width 36 height 21
click at [937, 106] on button "Play" at bounding box center [933, 103] width 36 height 21
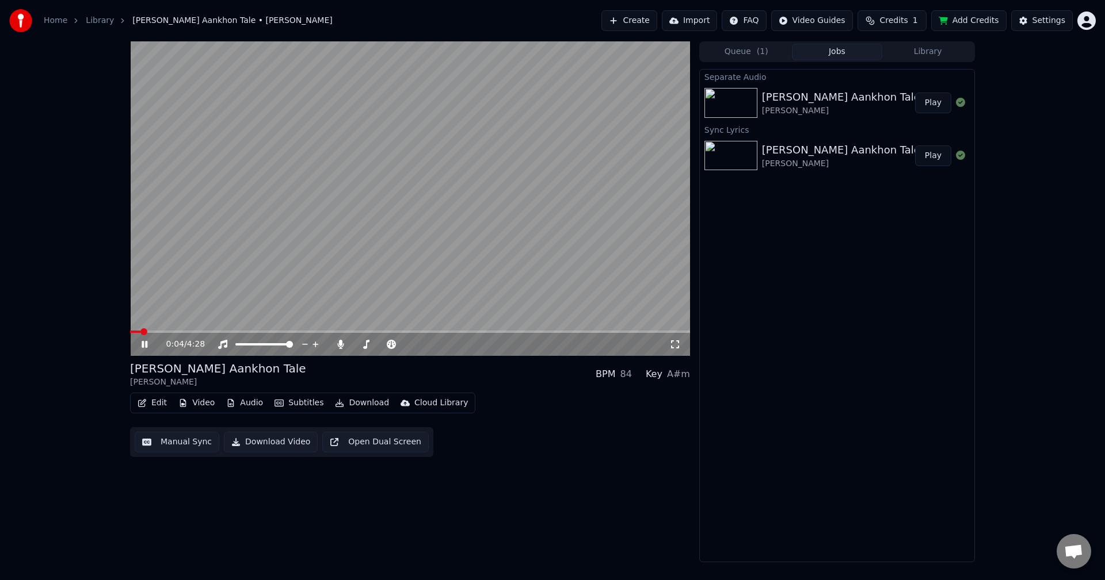
click at [251, 330] on video at bounding box center [410, 198] width 560 height 315
click at [228, 328] on span at bounding box center [230, 331] width 7 height 7
click at [569, 282] on video at bounding box center [410, 198] width 560 height 315
click at [341, 344] on icon at bounding box center [340, 344] width 6 height 9
drag, startPoint x: 266, startPoint y: 333, endPoint x: 251, endPoint y: 335, distance: 15.1
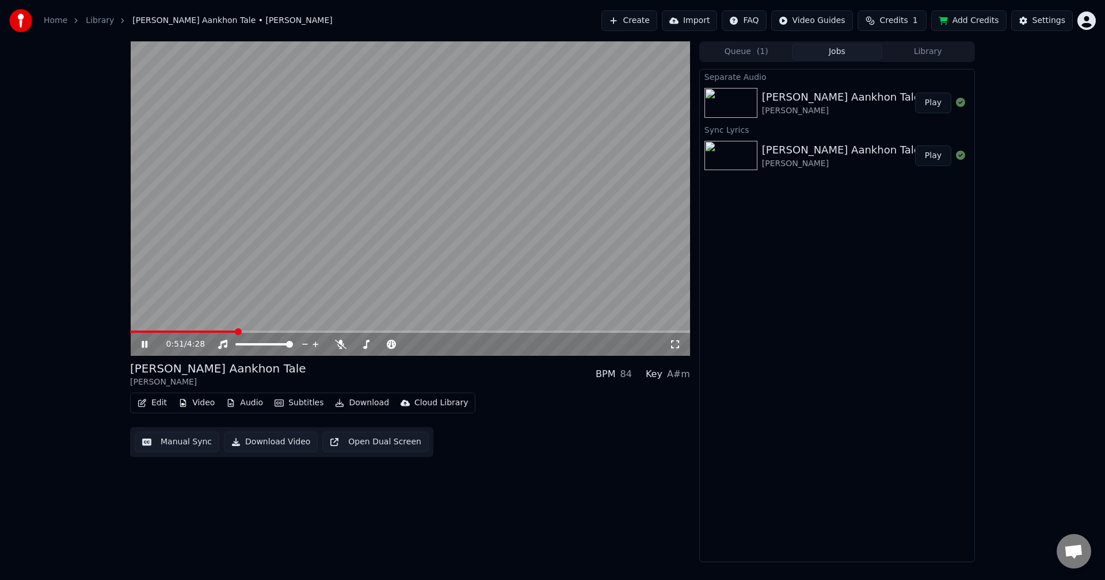
click at [236, 334] on span at bounding box center [238, 331] width 7 height 7
click at [235, 334] on span at bounding box center [236, 331] width 7 height 7
click at [343, 342] on icon at bounding box center [341, 344] width 12 height 9
click at [158, 404] on button "Edit" at bounding box center [152, 403] width 39 height 16
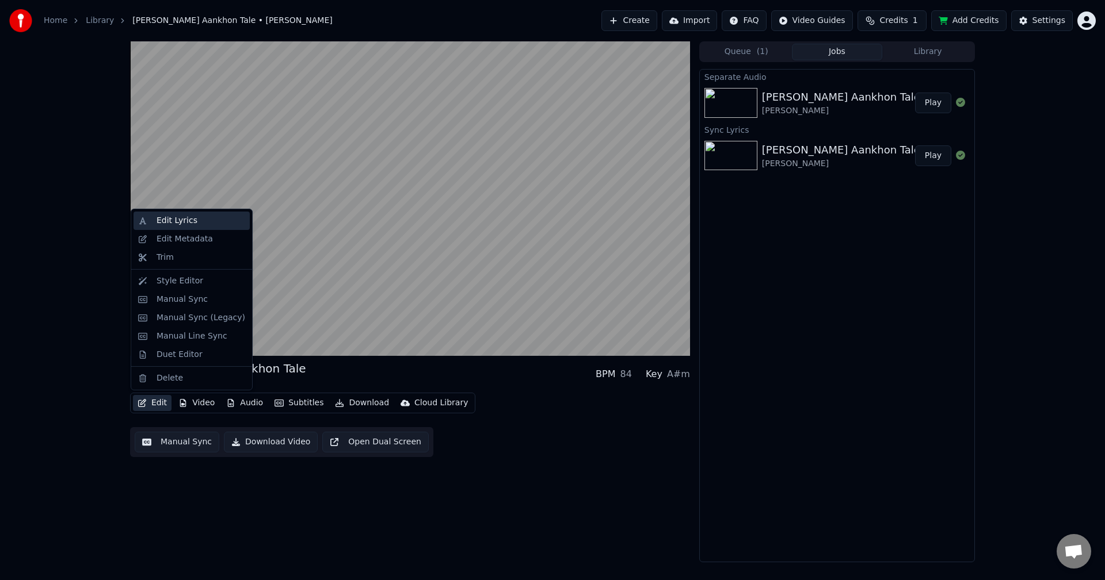
click at [186, 224] on div "Edit Lyrics" at bounding box center [176, 221] width 41 height 12
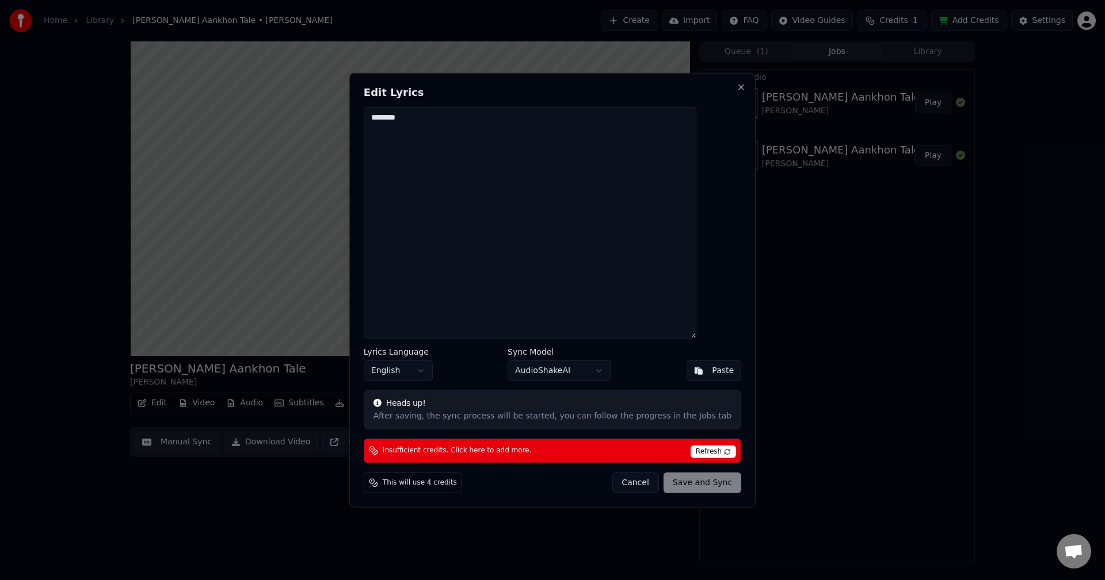
click at [432, 117] on textarea "********" at bounding box center [530, 222] width 333 height 232
type textarea "*"
click at [690, 483] on div "Cancel Save and Sync" at bounding box center [676, 483] width 129 height 21
click at [694, 451] on span "Refresh" at bounding box center [712, 452] width 45 height 13
click at [677, 485] on div "Cancel Save and Sync" at bounding box center [676, 483] width 129 height 21
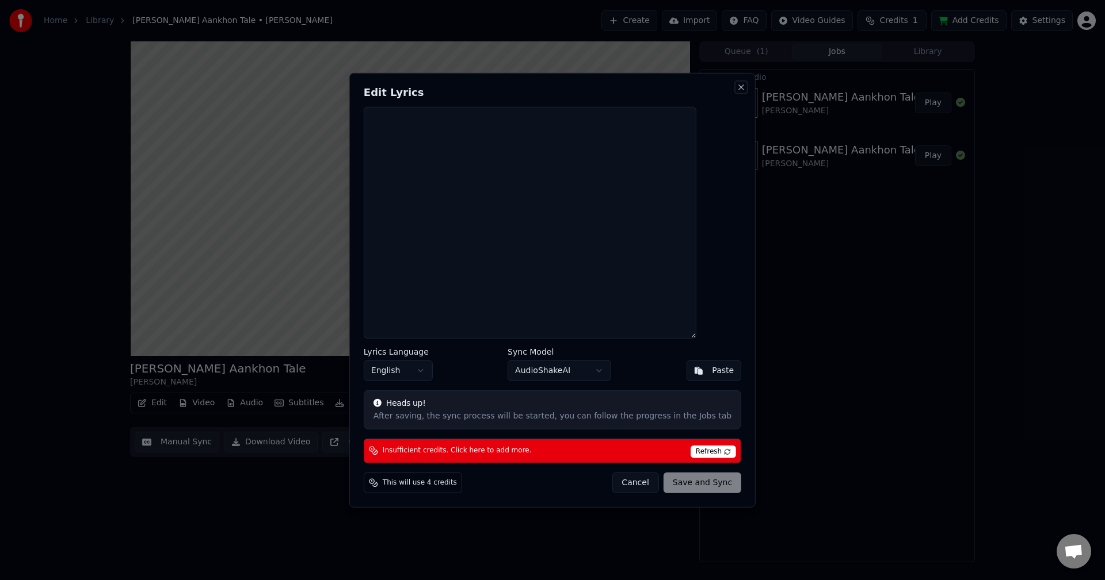
click at [736, 85] on button "Close" at bounding box center [740, 86] width 9 height 9
type textarea "********"
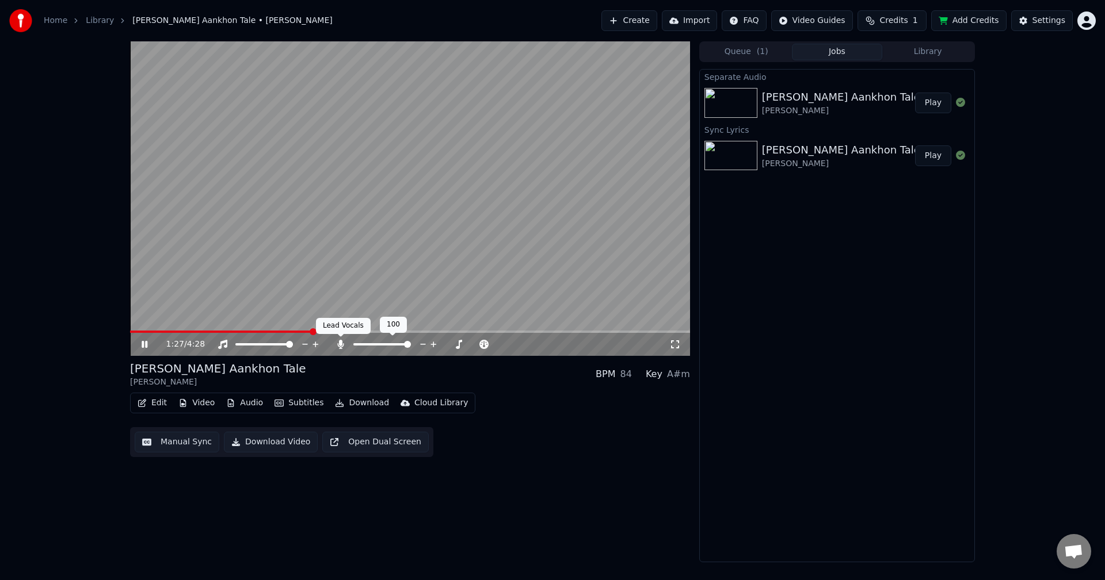
click at [340, 343] on icon at bounding box center [340, 344] width 6 height 9
click at [218, 335] on span at bounding box center [219, 331] width 7 height 7
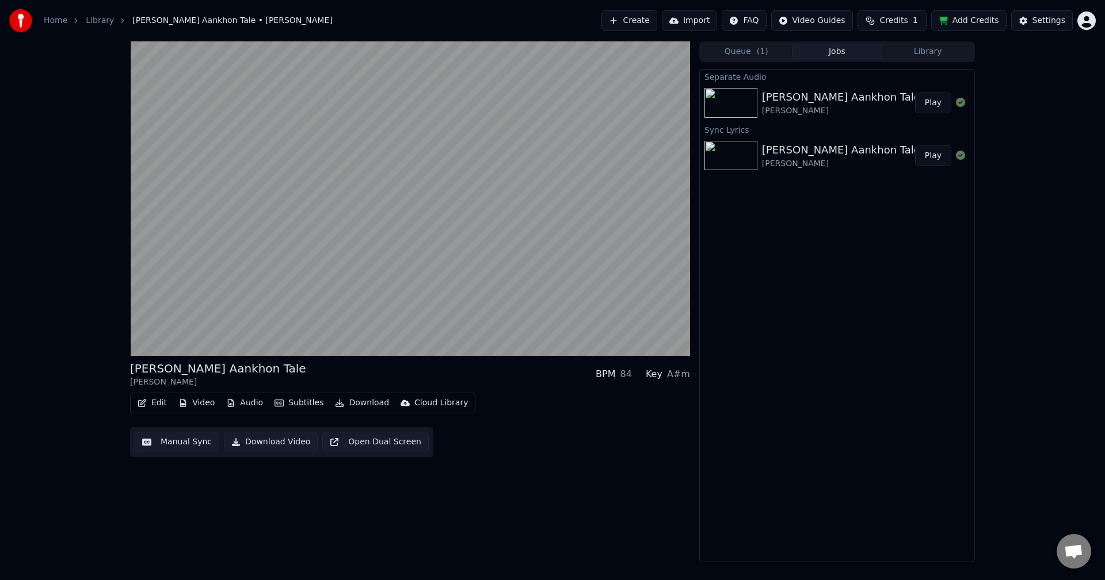
click at [199, 446] on button "Manual Sync" at bounding box center [177, 442] width 85 height 21
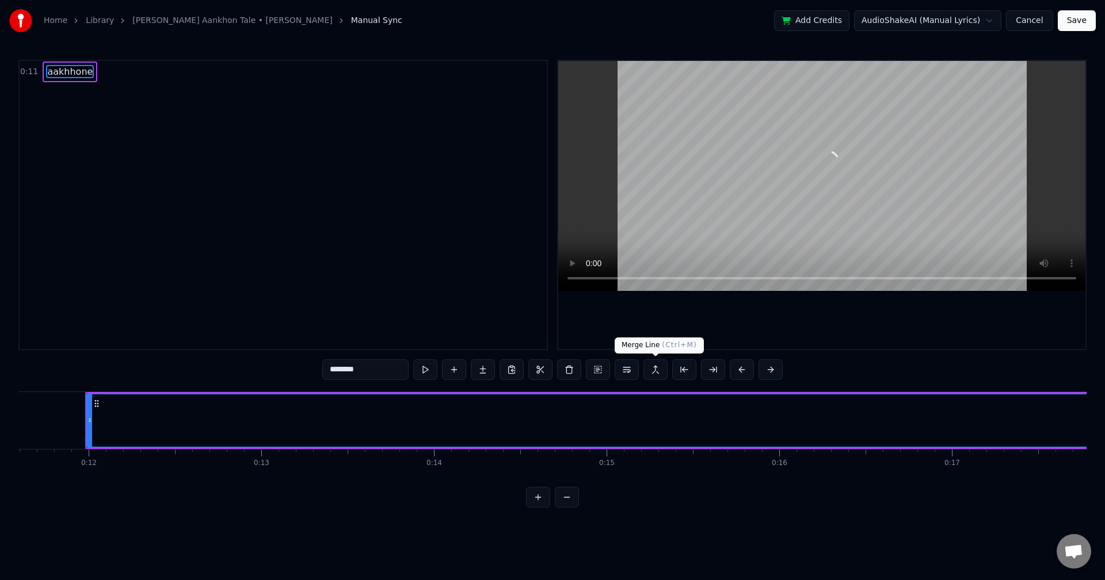
scroll to position [0, 2010]
click at [383, 373] on input "********" at bounding box center [365, 370] width 86 height 21
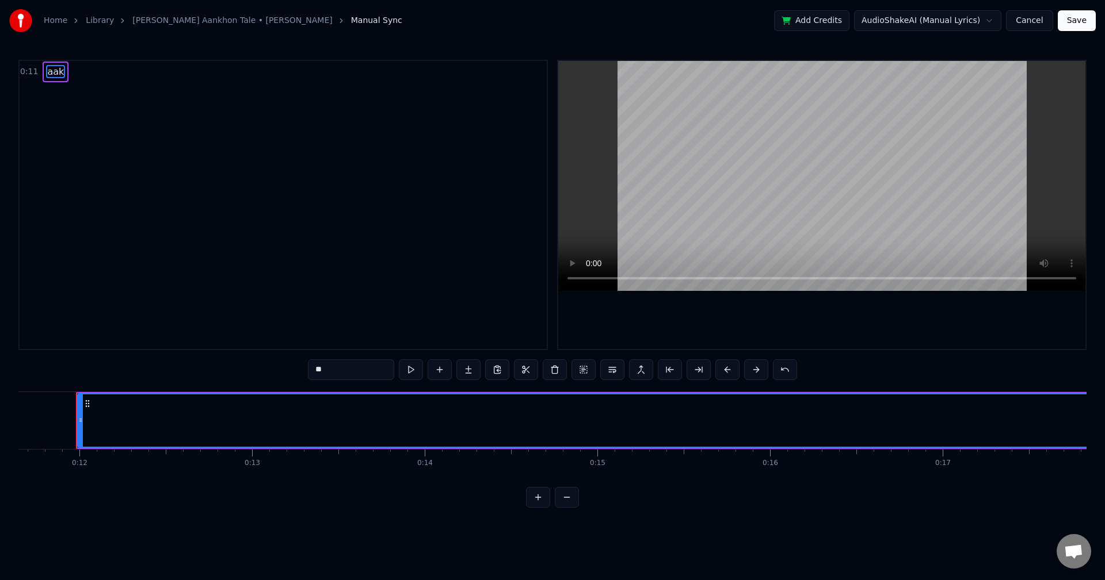
type input "*"
click at [414, 369] on button at bounding box center [411, 370] width 24 height 21
click at [568, 508] on button at bounding box center [567, 497] width 24 height 21
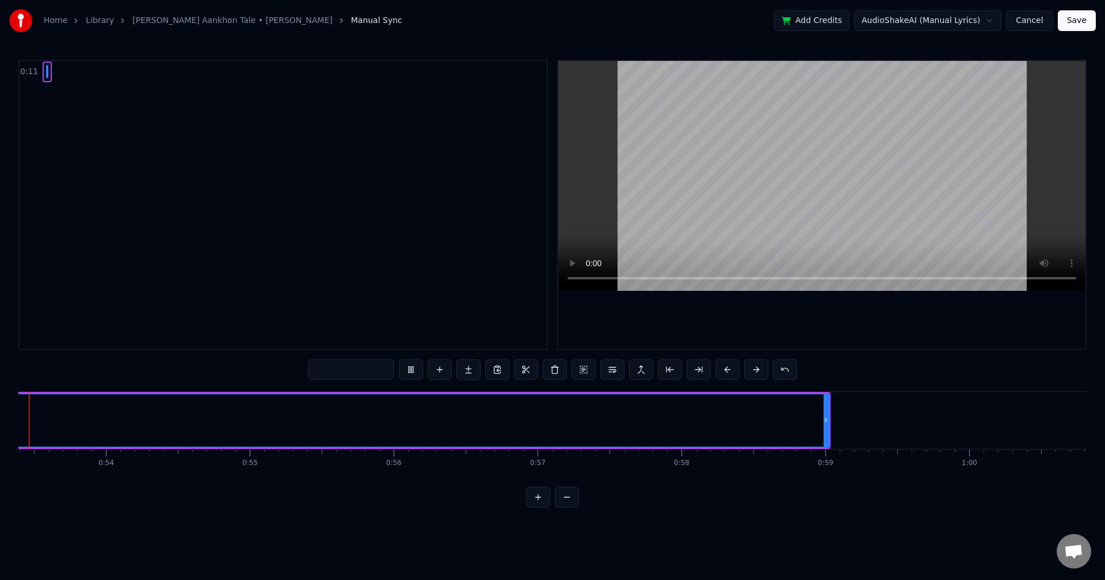
scroll to position [0, 7625]
click at [569, 508] on button at bounding box center [567, 497] width 24 height 21
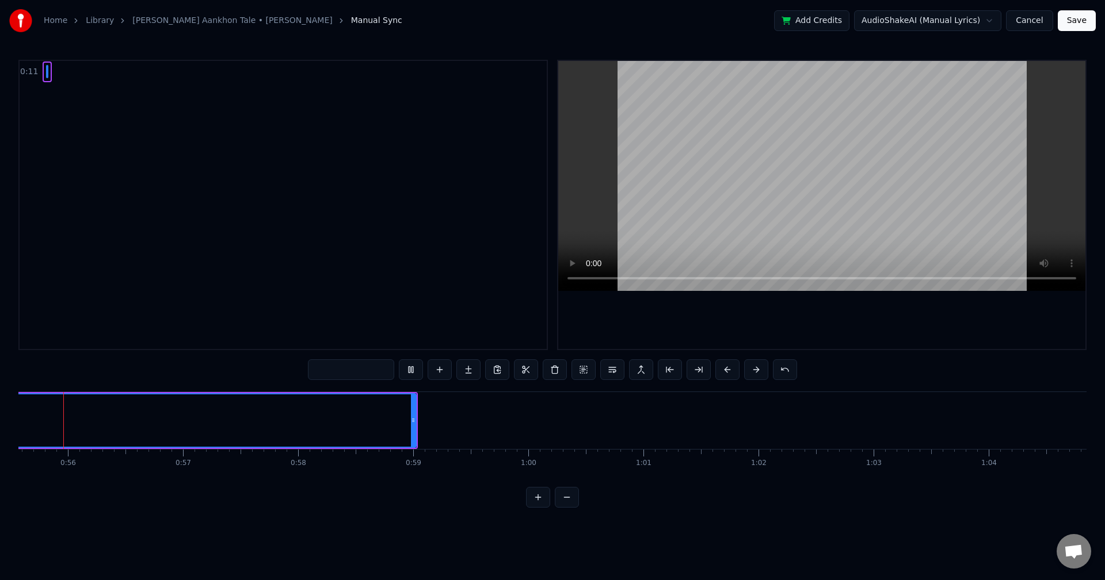
scroll to position [0, 6365]
click at [782, 364] on button at bounding box center [785, 370] width 24 height 21
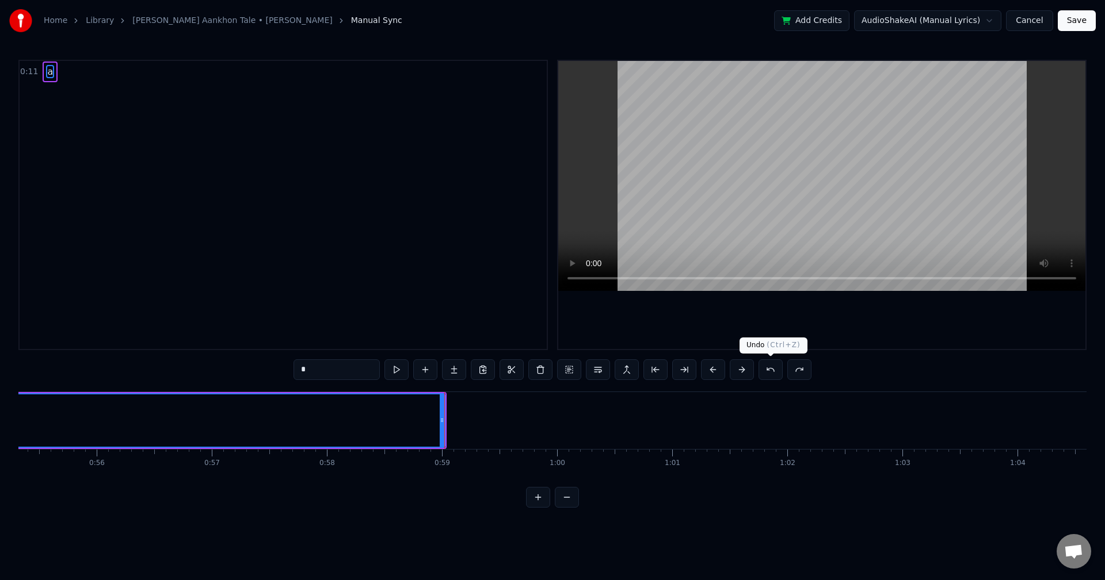
click at [769, 373] on button at bounding box center [770, 370] width 24 height 21
click at [768, 372] on button at bounding box center [770, 370] width 24 height 21
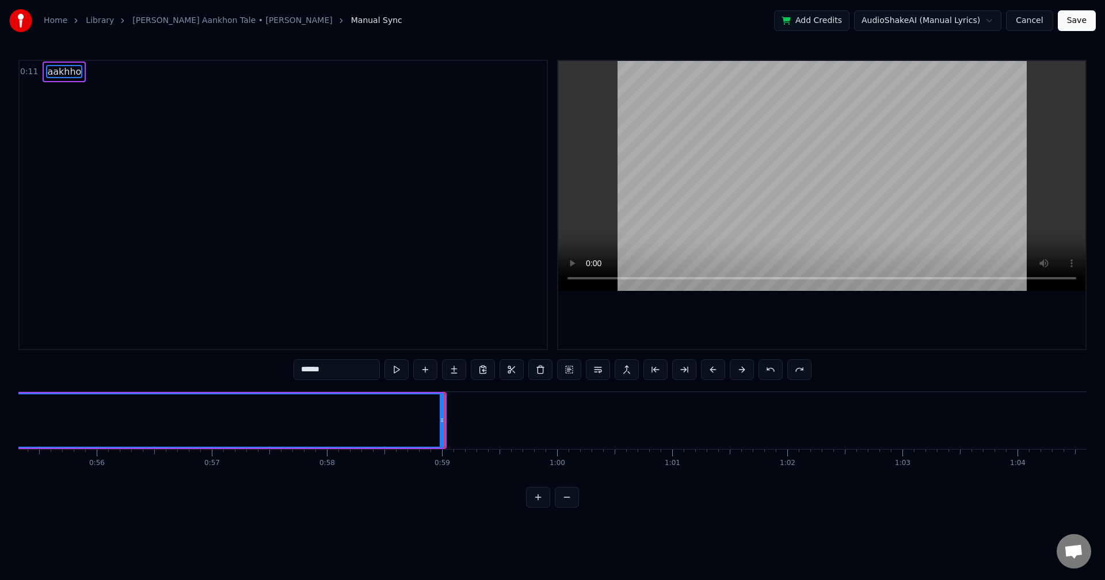
click at [768, 372] on button at bounding box center [770, 370] width 24 height 21
type input "*******"
drag, startPoint x: 347, startPoint y: 371, endPoint x: 289, endPoint y: 372, distance: 58.1
click at [289, 372] on div "0:11 aakhhon ******* aakhhon To pick up a draggable item, press the space bar. …" at bounding box center [552, 284] width 1068 height 448
click at [407, 375] on button at bounding box center [411, 370] width 24 height 21
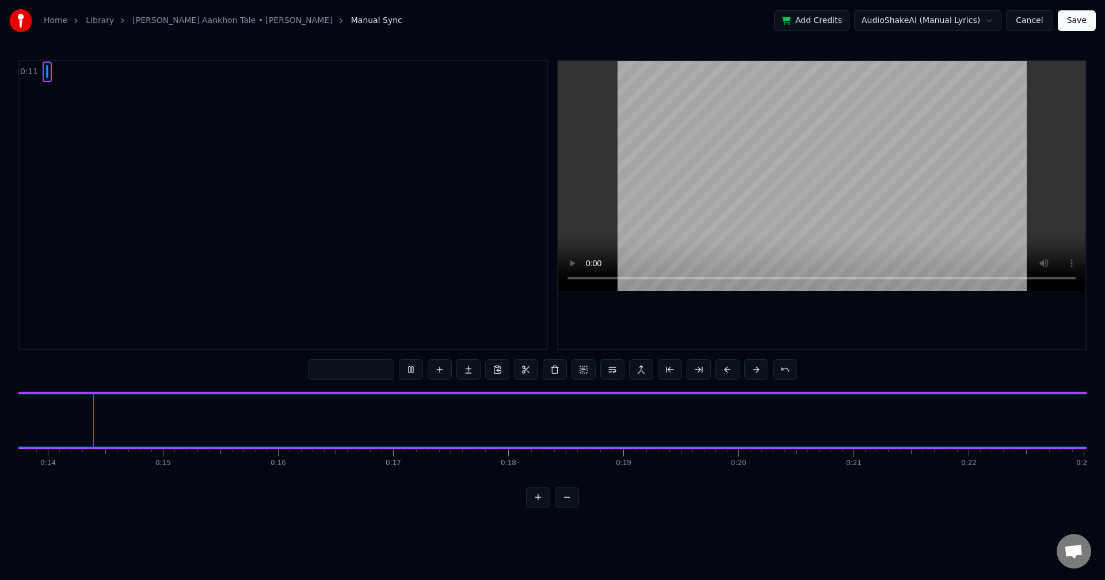
scroll to position [0, 1562]
click at [1068, 17] on button "Save" at bounding box center [1076, 20] width 38 height 21
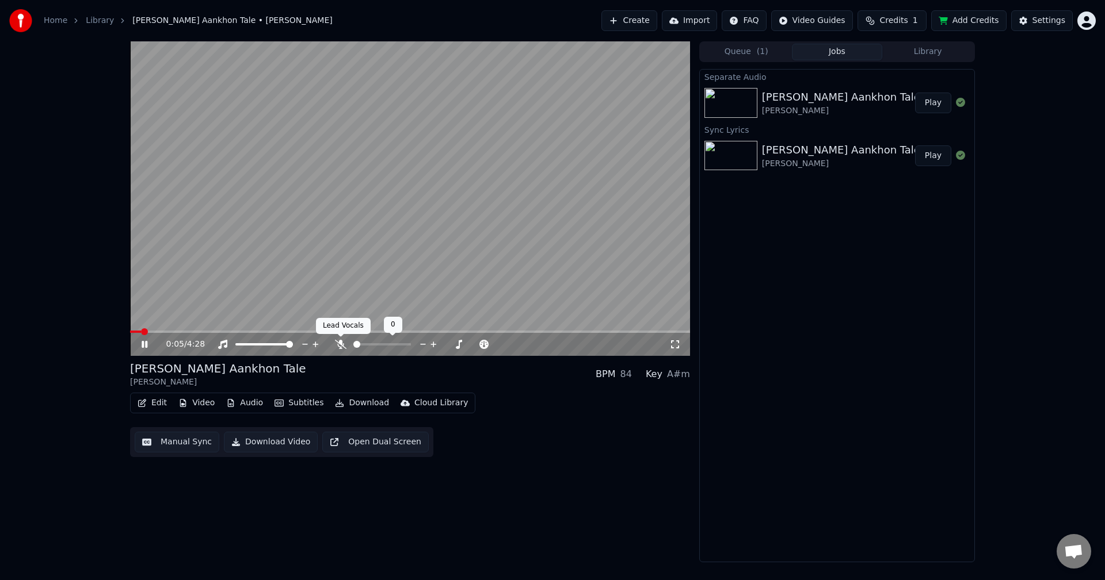
click at [341, 341] on icon at bounding box center [341, 344] width 12 height 9
click at [156, 407] on button "Edit" at bounding box center [152, 403] width 39 height 16
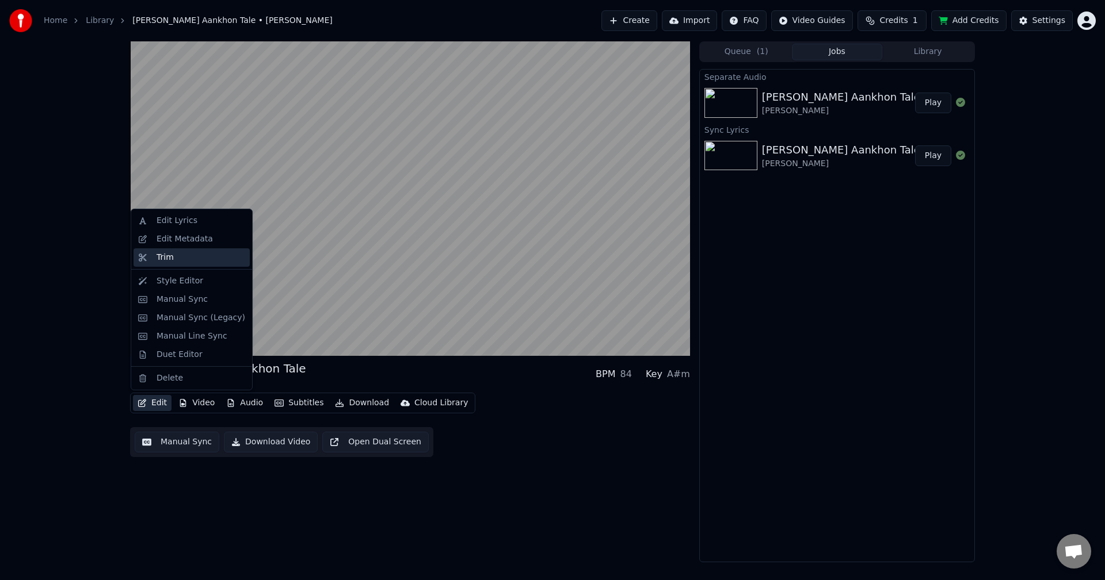
click at [170, 262] on div "Trim" at bounding box center [164, 258] width 17 height 12
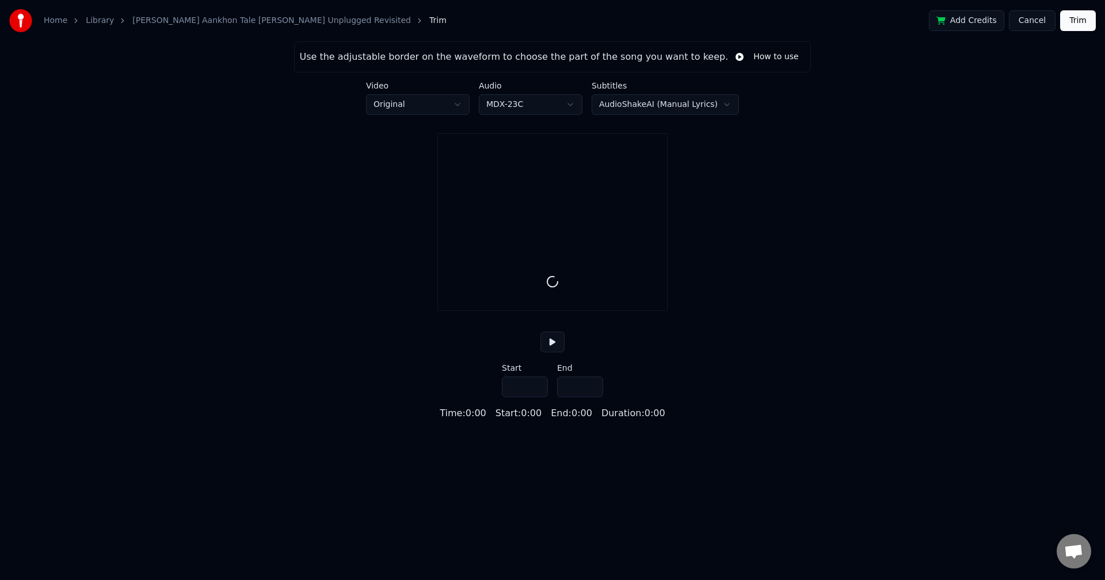
type input "*****"
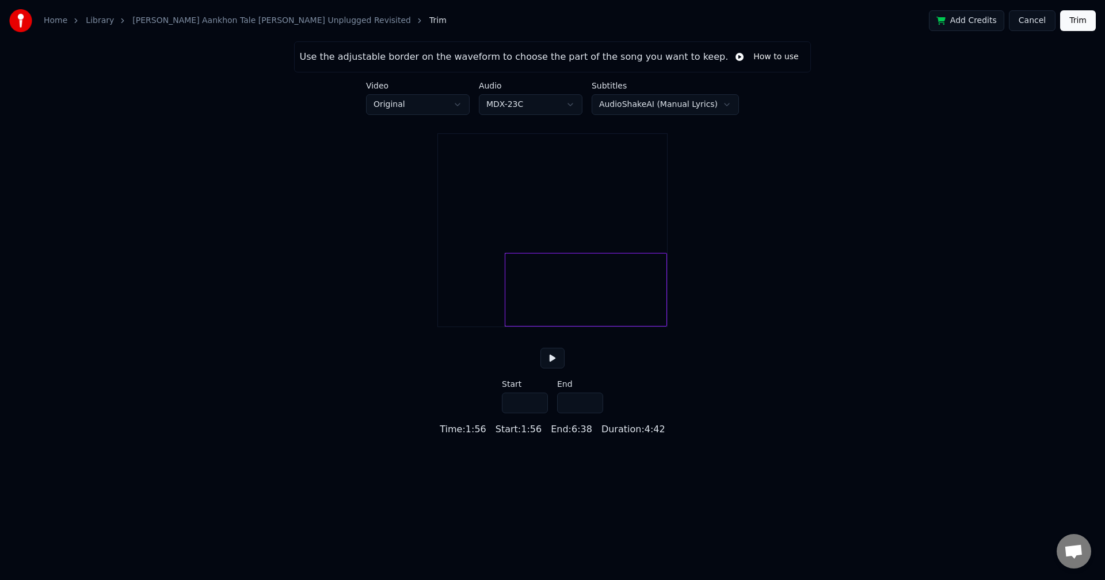
click at [538, 414] on input "*****" at bounding box center [525, 403] width 46 height 21
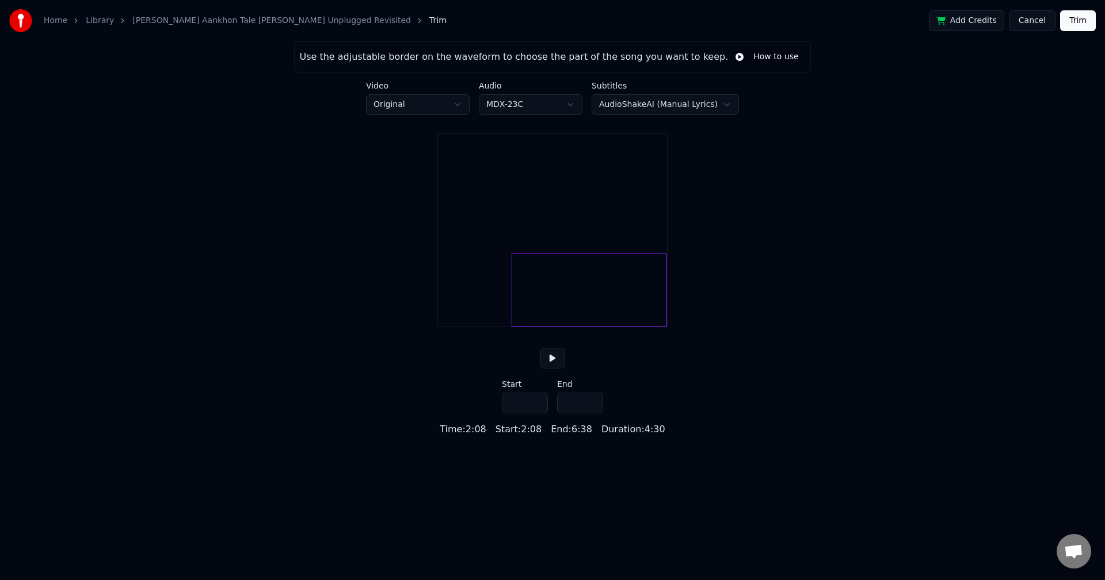
click at [538, 414] on input "*****" at bounding box center [525, 403] width 46 height 21
type input "*****"
click at [538, 414] on input "*****" at bounding box center [525, 403] width 46 height 21
click at [513, 388] on label "Start" at bounding box center [525, 384] width 46 height 8
click at [503, 388] on label "Start" at bounding box center [525, 384] width 46 height 8
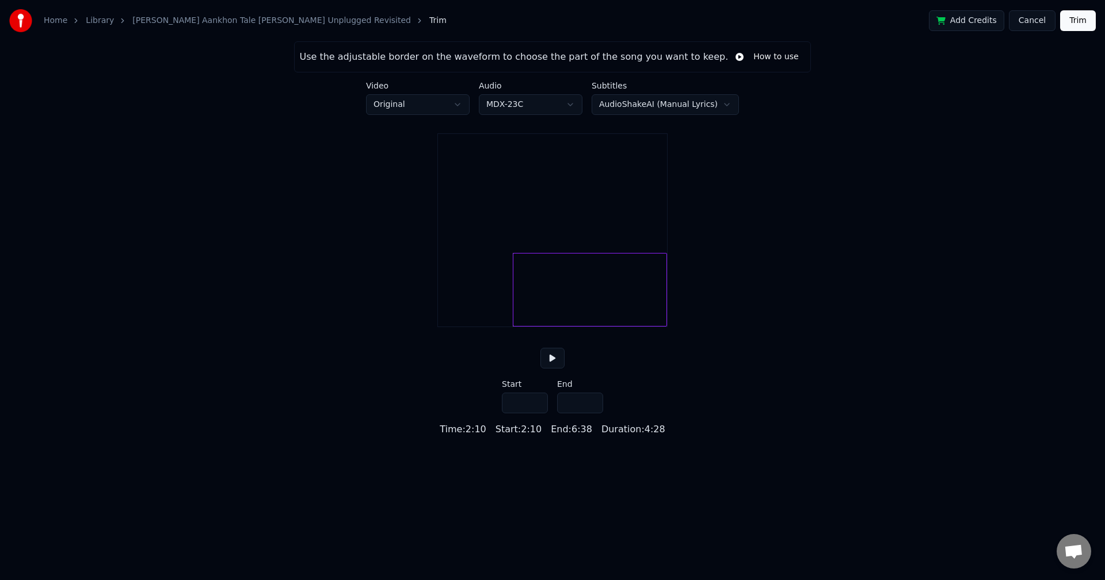
click at [1075, 24] on button "Trim" at bounding box center [1078, 20] width 36 height 21
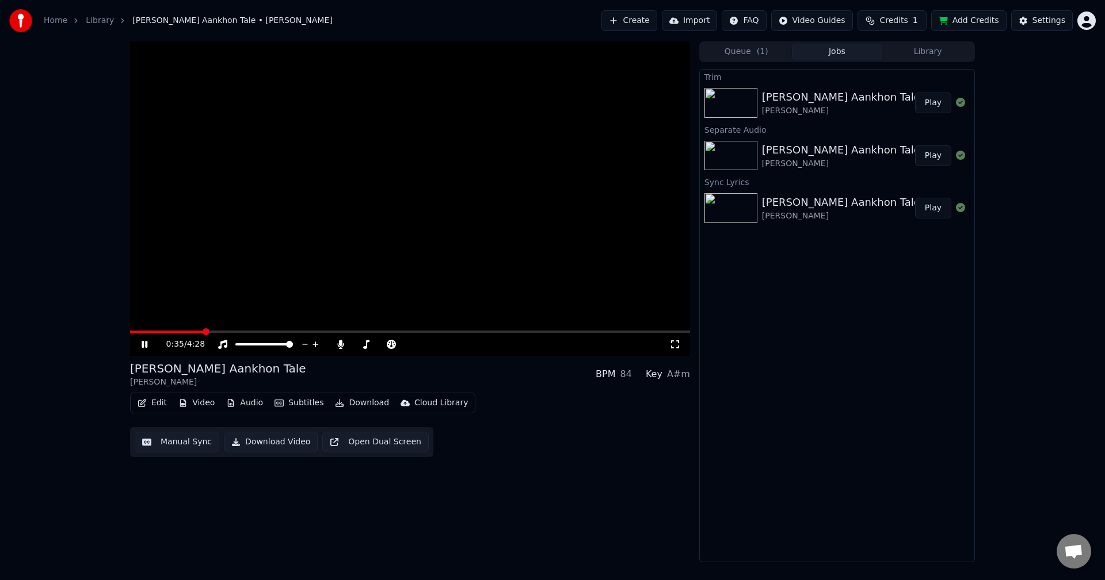
click at [672, 346] on icon at bounding box center [675, 344] width 12 height 9
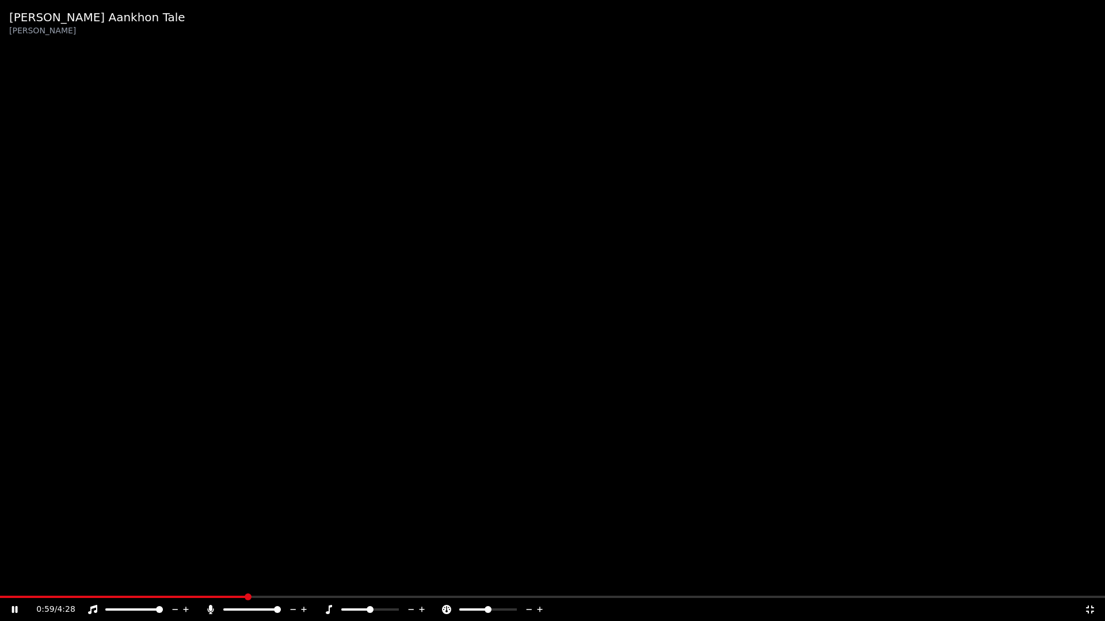
click at [211, 580] on icon at bounding box center [211, 609] width 6 height 9
click at [212, 580] on icon at bounding box center [211, 609] width 12 height 9
click at [384, 580] on span at bounding box center [212, 597] width 424 height 2
click at [370, 580] on span at bounding box center [185, 597] width 370 height 2
click at [208, 580] on icon at bounding box center [211, 609] width 12 height 9
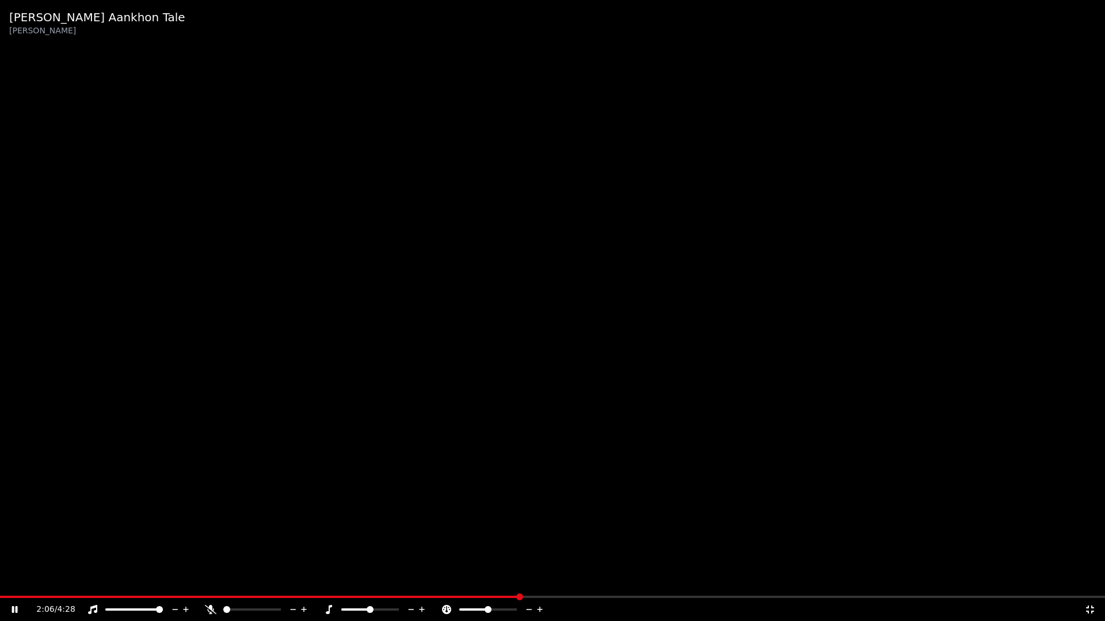
click at [465, 580] on div "2:06 / 4:28" at bounding box center [552, 609] width 1105 height 23
click at [466, 580] on div "2:07 / 4:28" at bounding box center [552, 609] width 1105 height 23
click at [208, 580] on icon at bounding box center [211, 609] width 12 height 9
click at [444, 580] on span at bounding box center [272, 597] width 544 height 2
click at [1088, 580] on div "2:15 / 4:28" at bounding box center [552, 609] width 1105 height 23
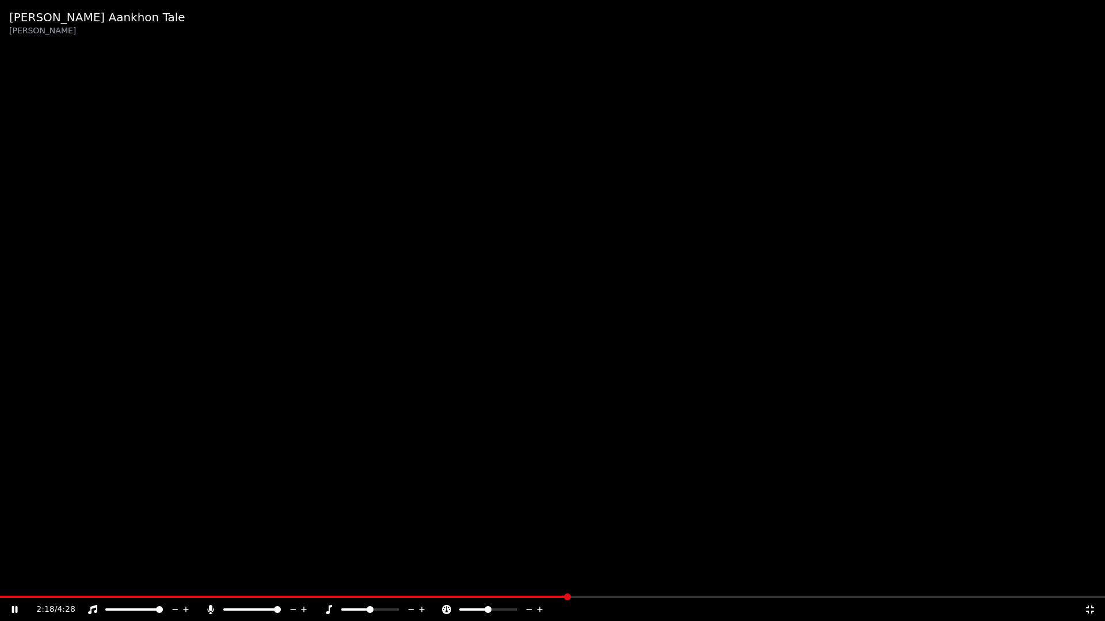
click at [1091, 580] on icon at bounding box center [1090, 609] width 12 height 9
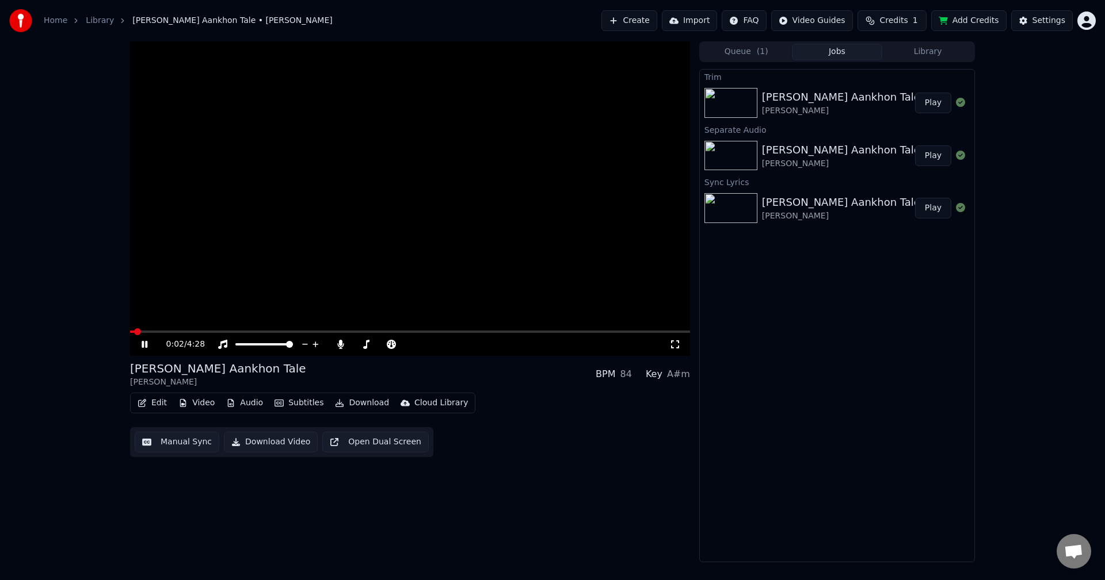
click at [133, 332] on span at bounding box center [132, 332] width 4 height 2
click at [130, 330] on span at bounding box center [133, 331] width 7 height 7
click at [265, 442] on button "Download Video" at bounding box center [271, 442] width 94 height 21
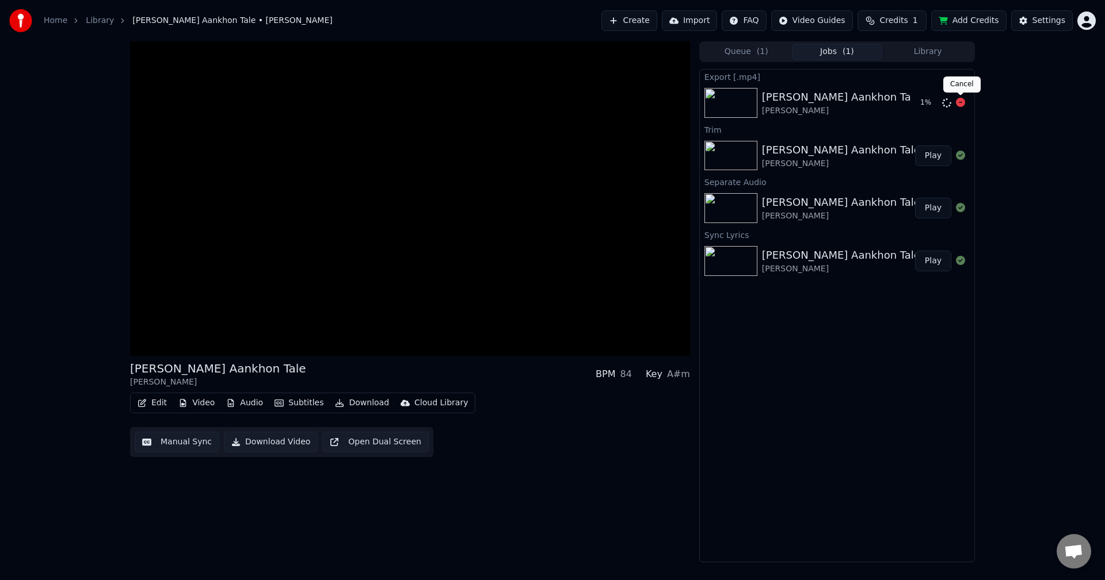
click at [957, 101] on icon at bounding box center [960, 102] width 9 height 9
click at [962, 106] on icon at bounding box center [960, 102] width 9 height 9
click at [959, 106] on icon at bounding box center [960, 102] width 9 height 9
click at [960, 102] on icon at bounding box center [960, 102] width 9 height 9
click at [962, 100] on icon at bounding box center [960, 102] width 9 height 9
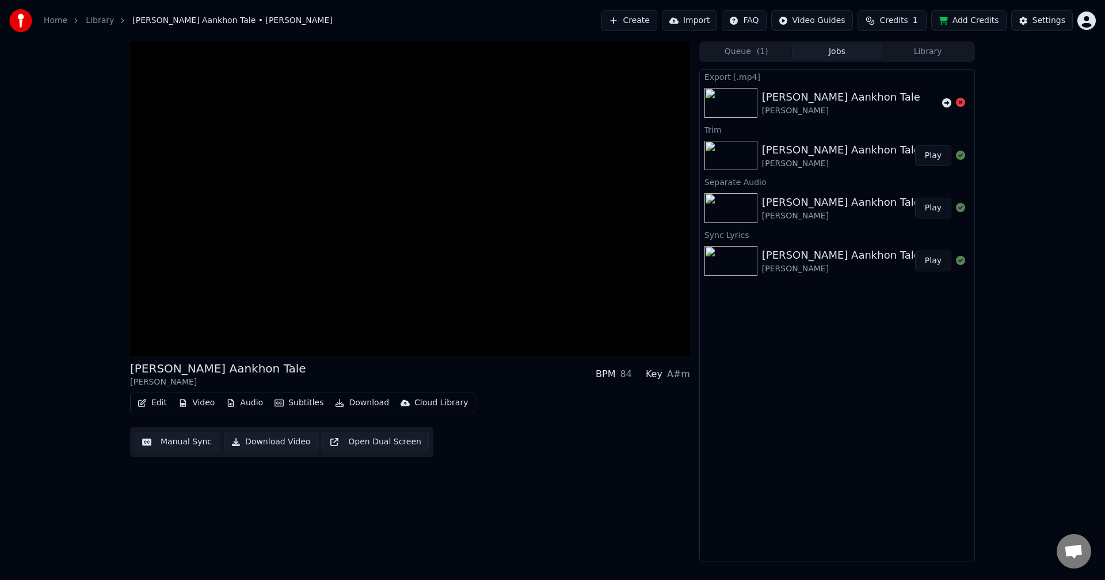
click at [794, 211] on div "Amit Kumar" at bounding box center [841, 217] width 158 height 12
click at [949, 104] on icon at bounding box center [946, 102] width 9 height 9
click at [716, 77] on div "Export [.mp4]" at bounding box center [837, 77] width 274 height 14
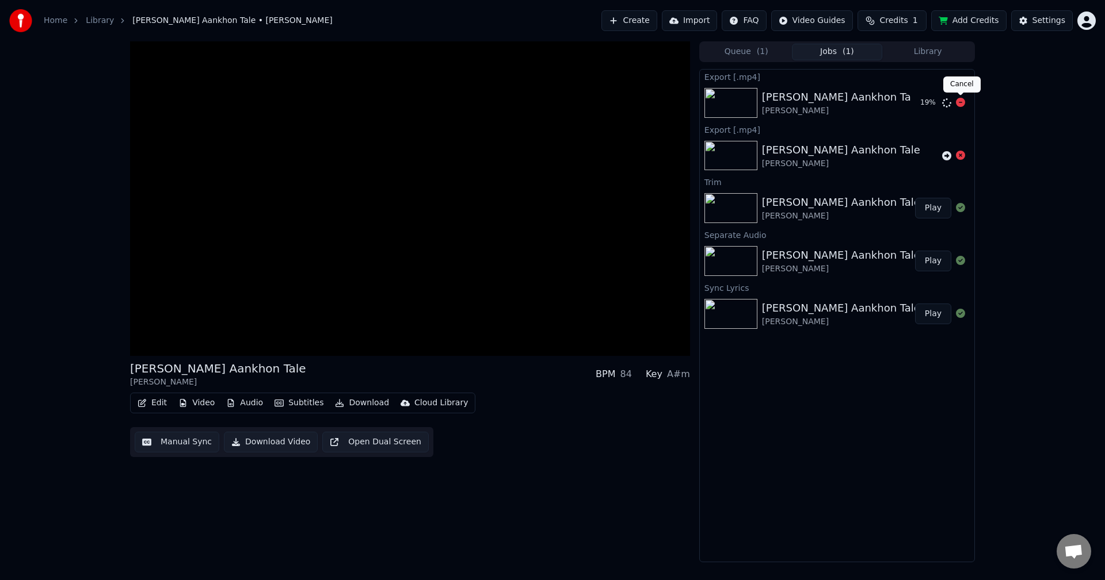
click at [960, 103] on icon at bounding box center [960, 102] width 9 height 9
click at [724, 78] on div "Export [.mp4]" at bounding box center [837, 77] width 274 height 14
click at [752, 75] on div "Export [.mp4]" at bounding box center [837, 77] width 274 height 14
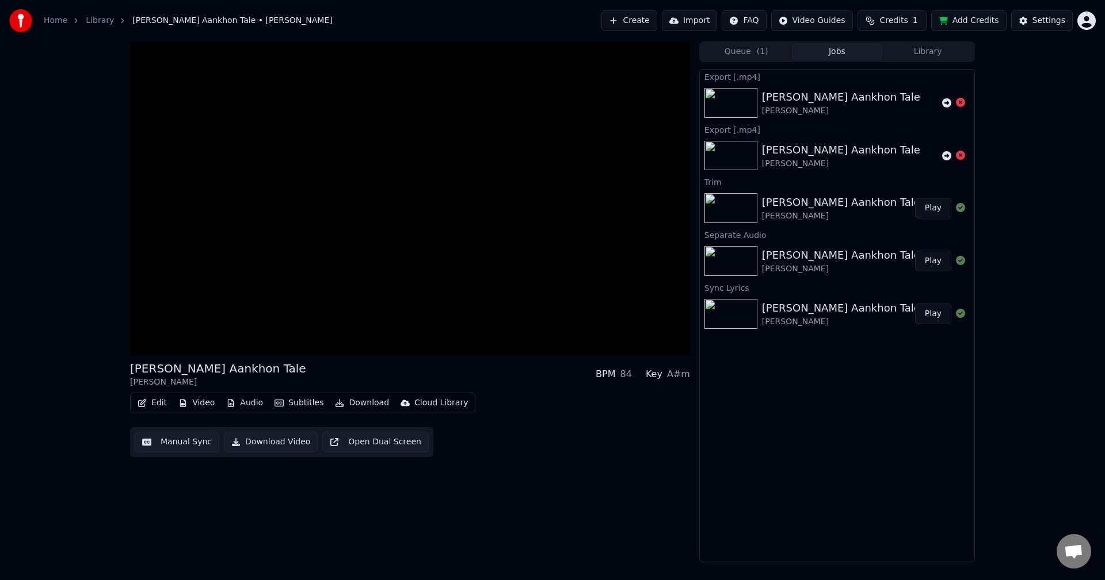
click at [741, 327] on img at bounding box center [730, 314] width 53 height 30
click at [705, 20] on button "Import" at bounding box center [689, 20] width 55 height 21
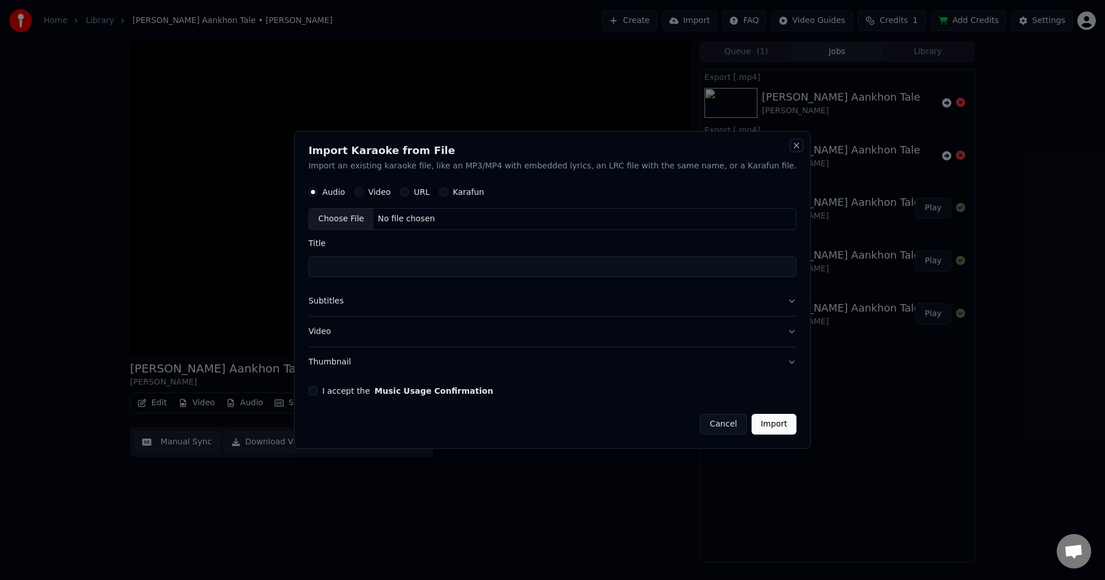
click at [792, 145] on button "Close" at bounding box center [796, 145] width 9 height 9
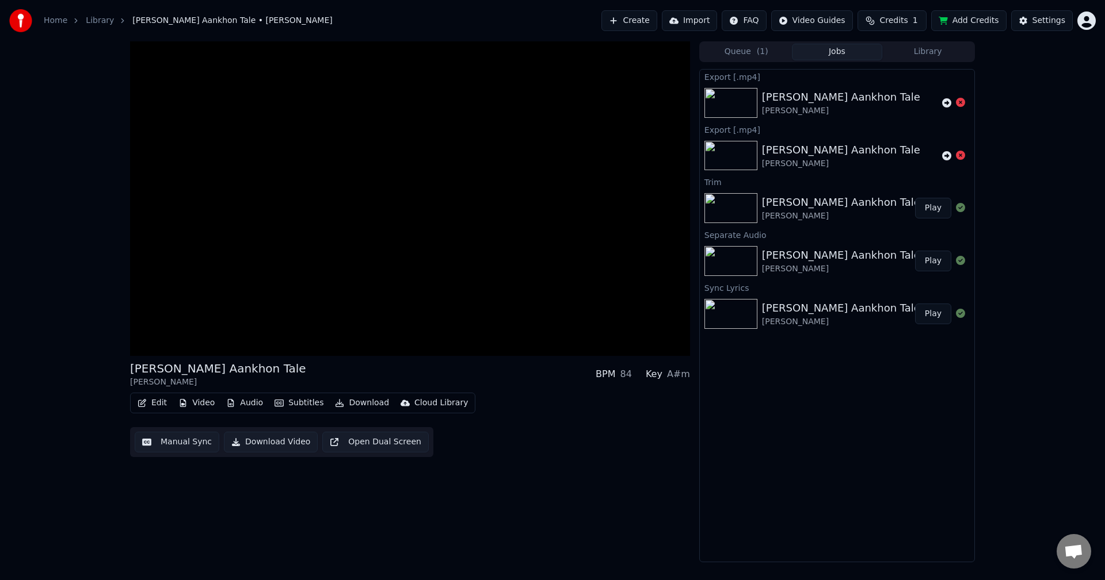
click at [928, 54] on button "Library" at bounding box center [927, 52] width 91 height 17
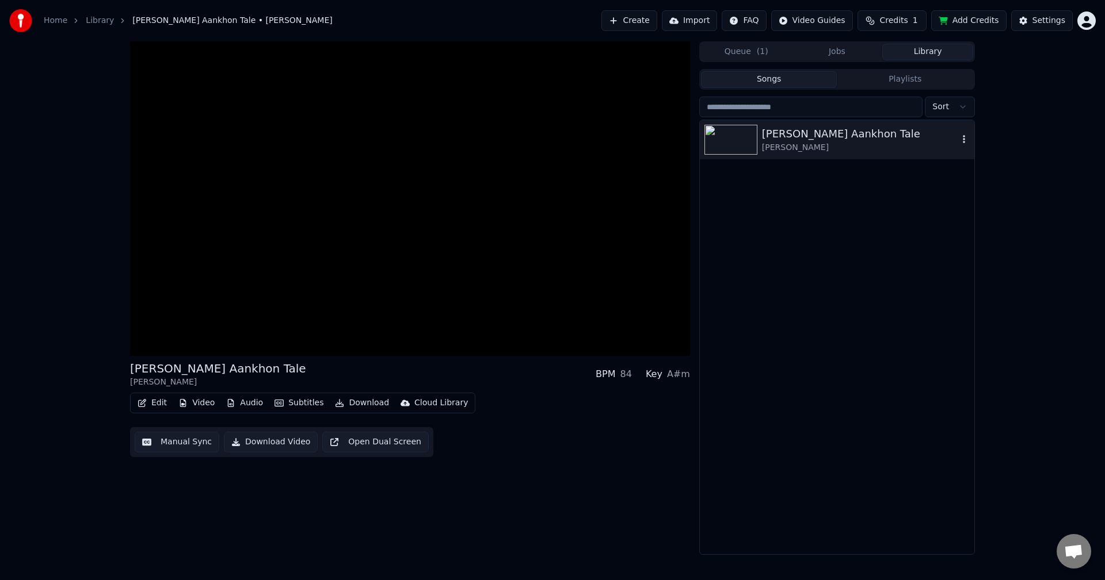
click at [794, 143] on div "Amit Kumar" at bounding box center [860, 148] width 196 height 12
click at [969, 140] on icon "button" at bounding box center [964, 139] width 12 height 9
click at [790, 132] on div "Roz Roz Aankhon Tale" at bounding box center [860, 134] width 196 height 16
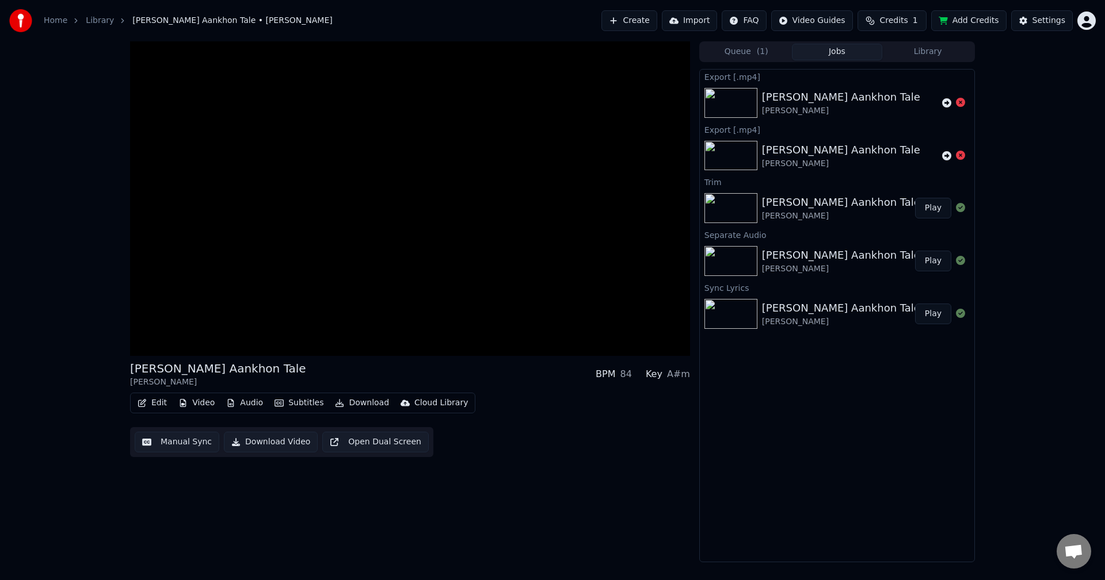
click at [840, 49] on button "Jobs" at bounding box center [837, 52] width 91 height 17
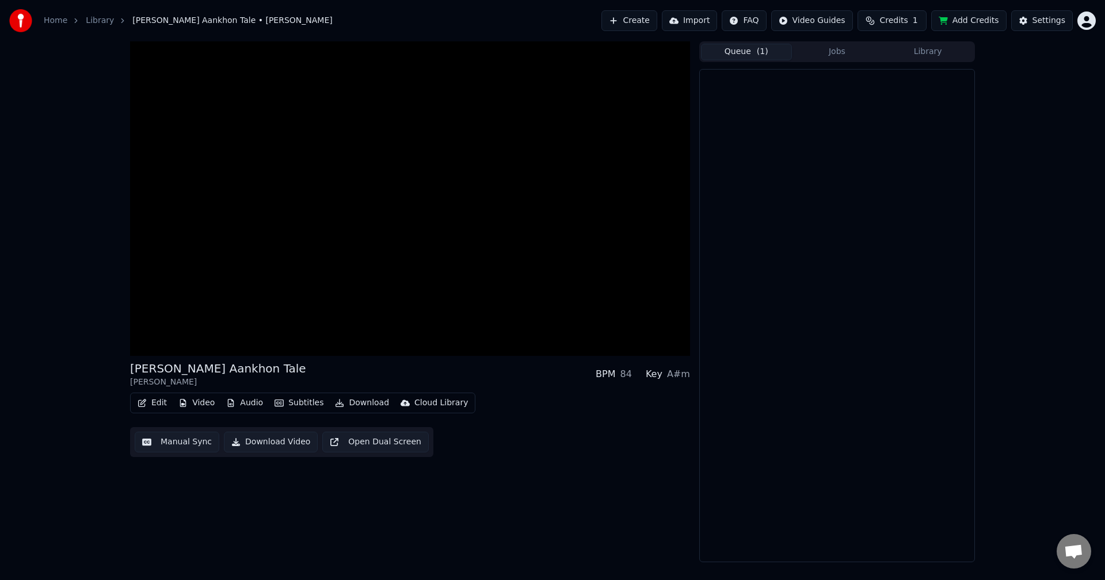
click at [729, 52] on button "Queue ( 1 )" at bounding box center [746, 52] width 91 height 17
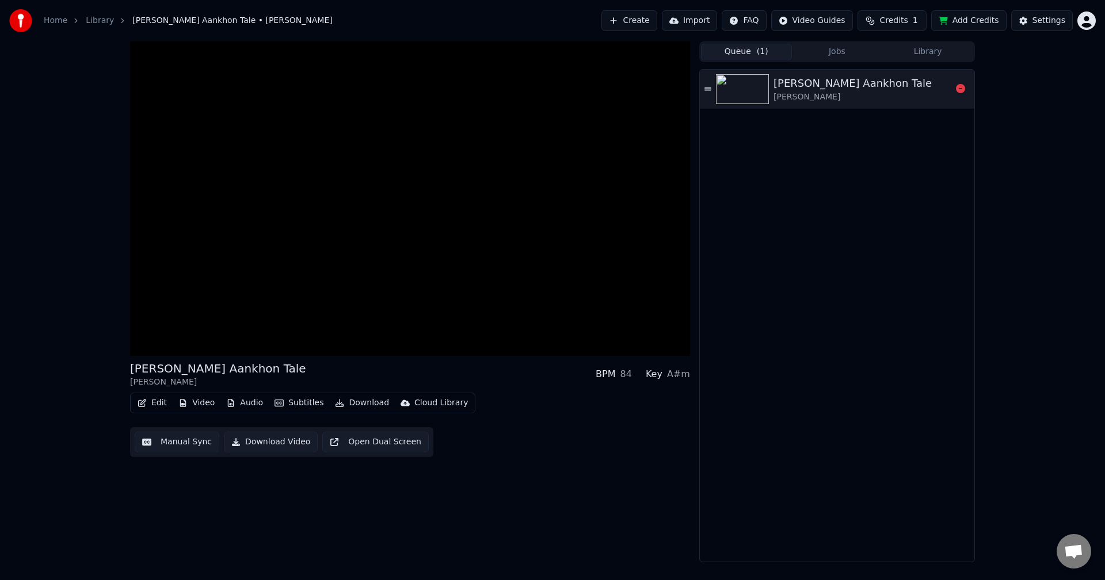
click at [708, 88] on icon at bounding box center [707, 88] width 7 height 3
click at [960, 89] on icon at bounding box center [960, 88] width 9 height 9
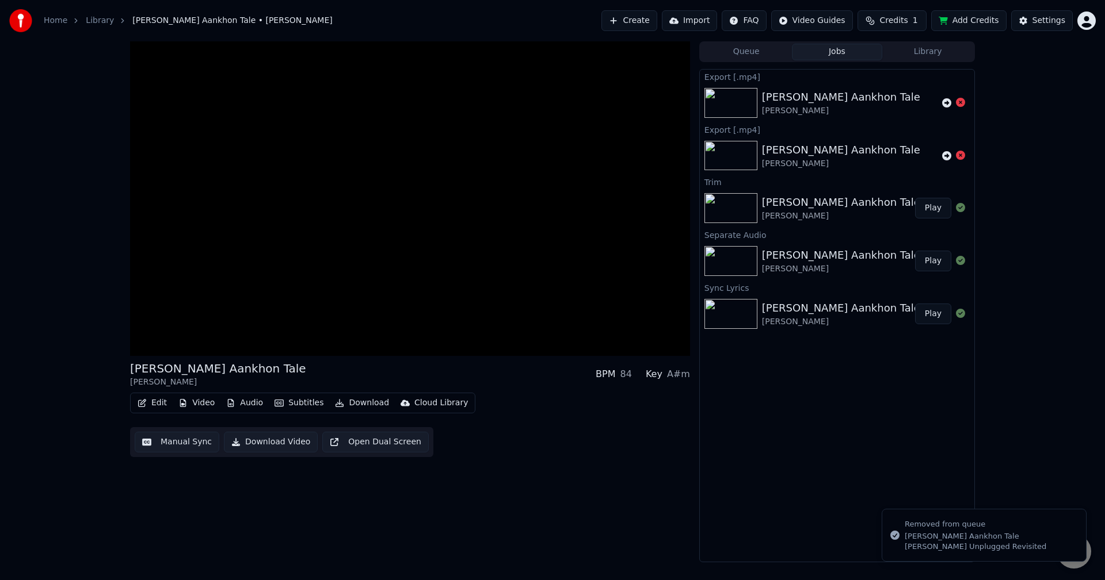
click at [841, 50] on button "Jobs" at bounding box center [837, 52] width 91 height 17
click at [724, 287] on div "Sync Lyrics" at bounding box center [837, 288] width 274 height 14
click at [720, 77] on div "Export [.mp4]" at bounding box center [837, 77] width 274 height 14
click at [1056, 21] on div "Settings" at bounding box center [1048, 21] width 33 height 12
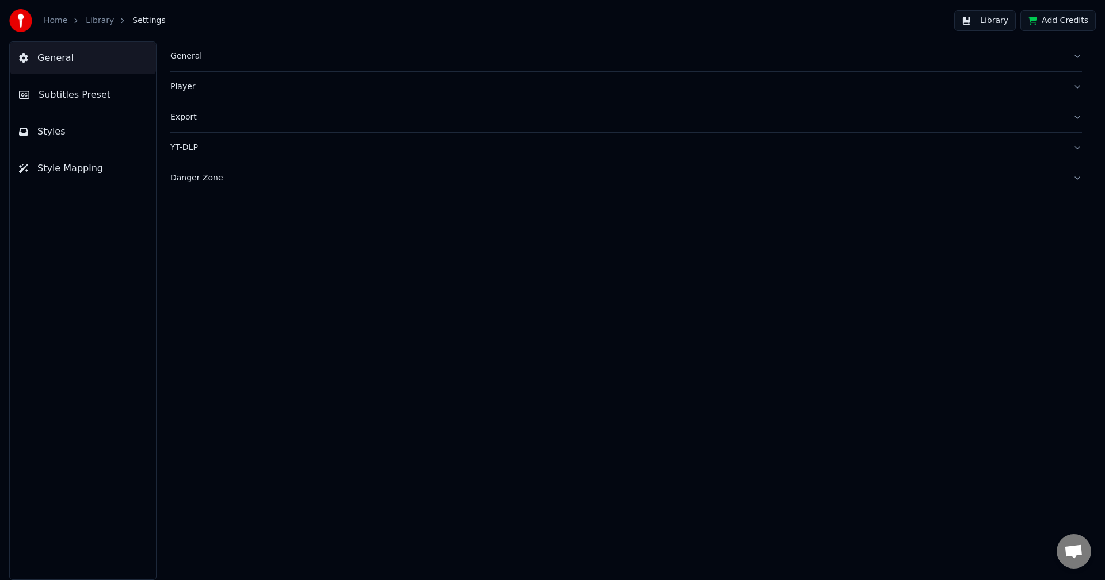
click at [189, 118] on div "Export" at bounding box center [616, 118] width 893 height 12
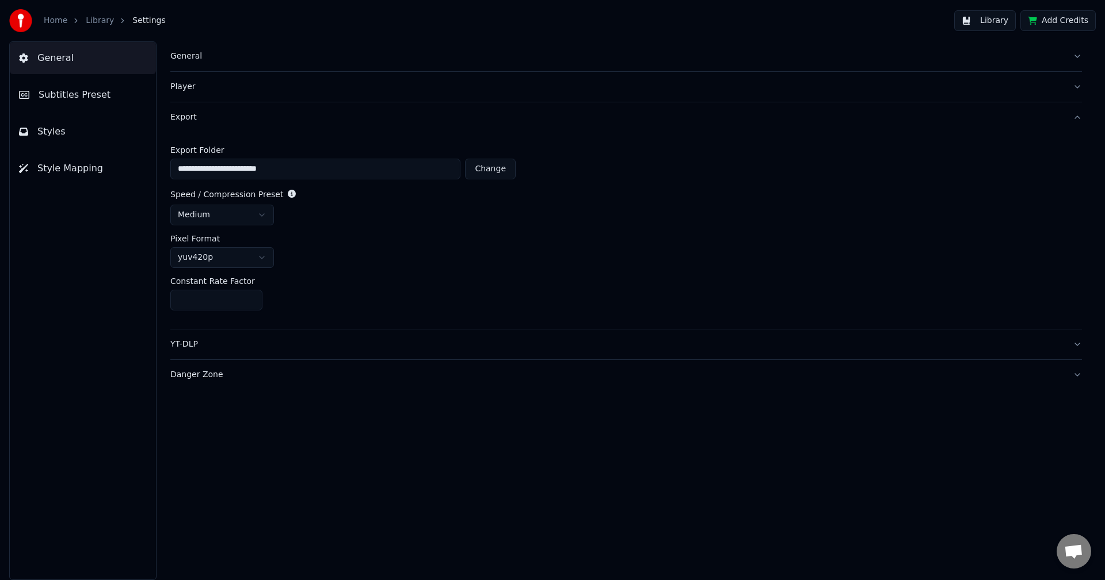
click at [190, 55] on div "General" at bounding box center [616, 57] width 893 height 12
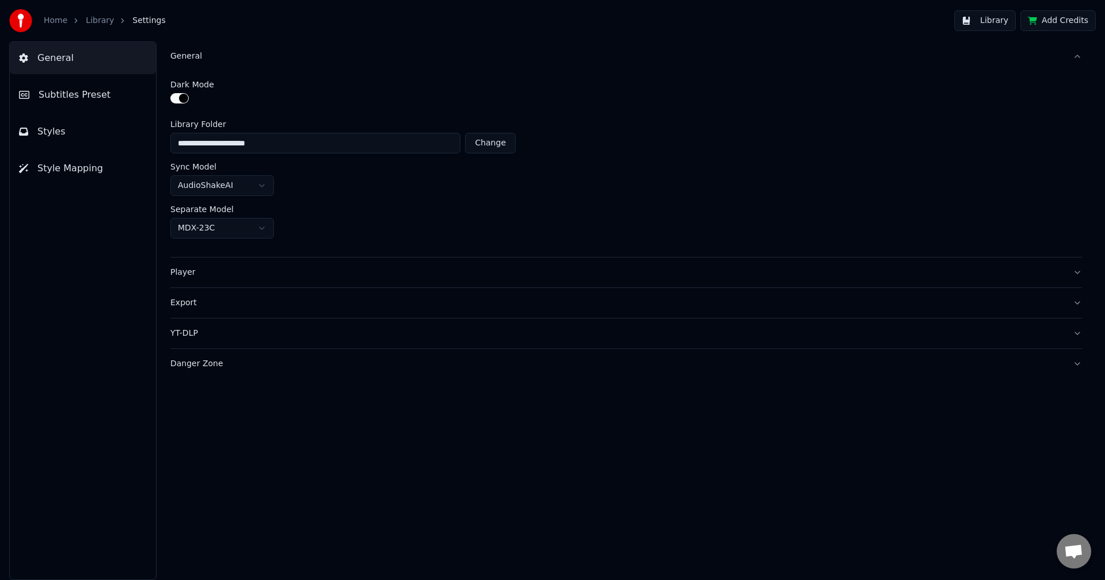
click at [182, 58] on div "General" at bounding box center [616, 57] width 893 height 12
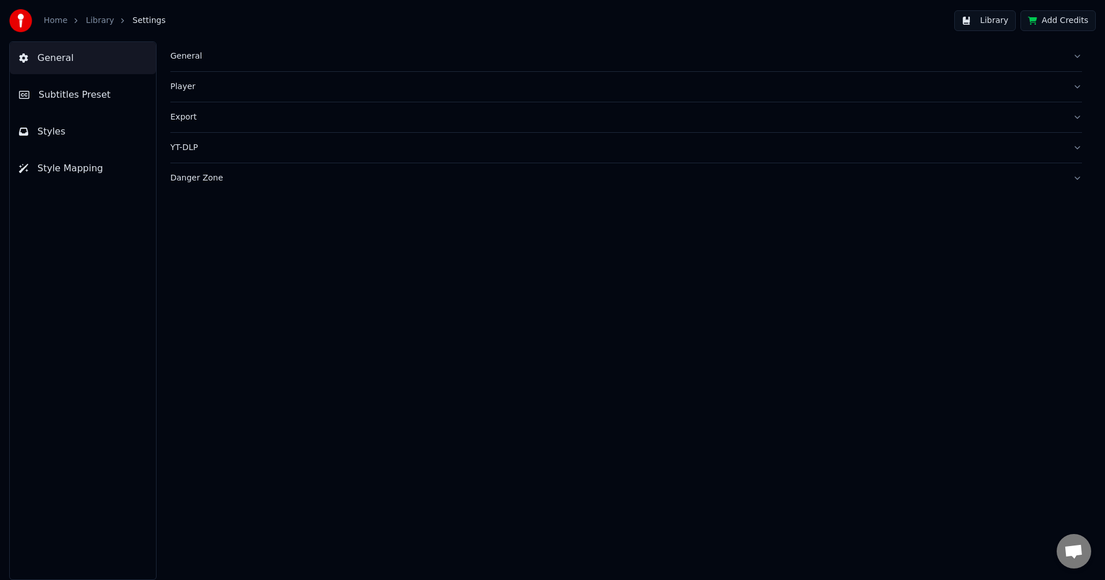
click at [185, 122] on div "Export" at bounding box center [616, 118] width 893 height 12
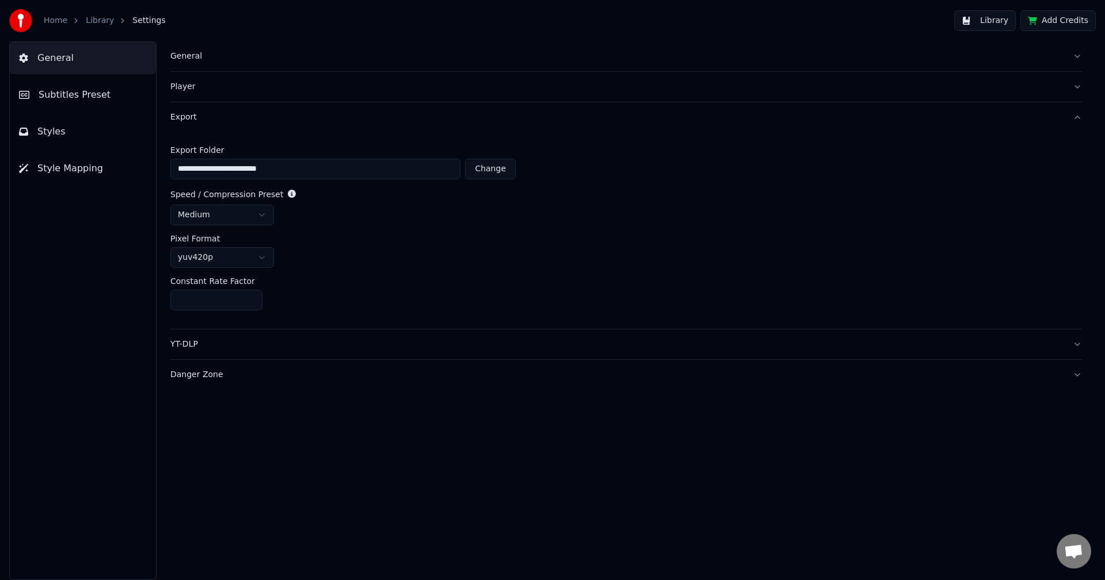
click at [1004, 20] on button "Library" at bounding box center [985, 20] width 62 height 21
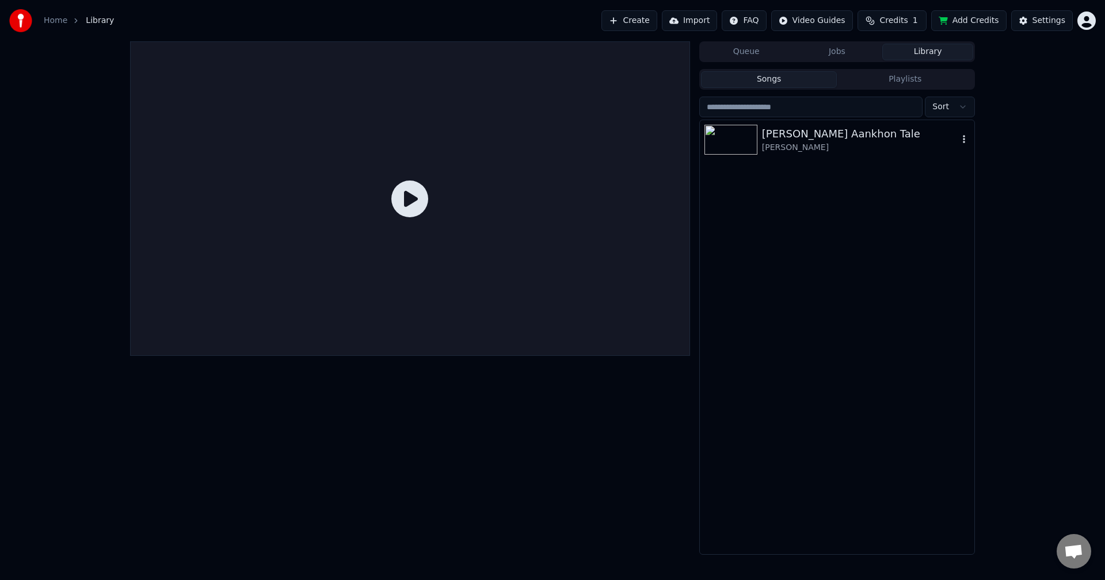
click at [962, 137] on icon "button" at bounding box center [964, 139] width 12 height 9
click at [972, 196] on div "Open Directory" at bounding box center [966, 198] width 89 height 18
click at [736, 143] on img at bounding box center [730, 140] width 53 height 30
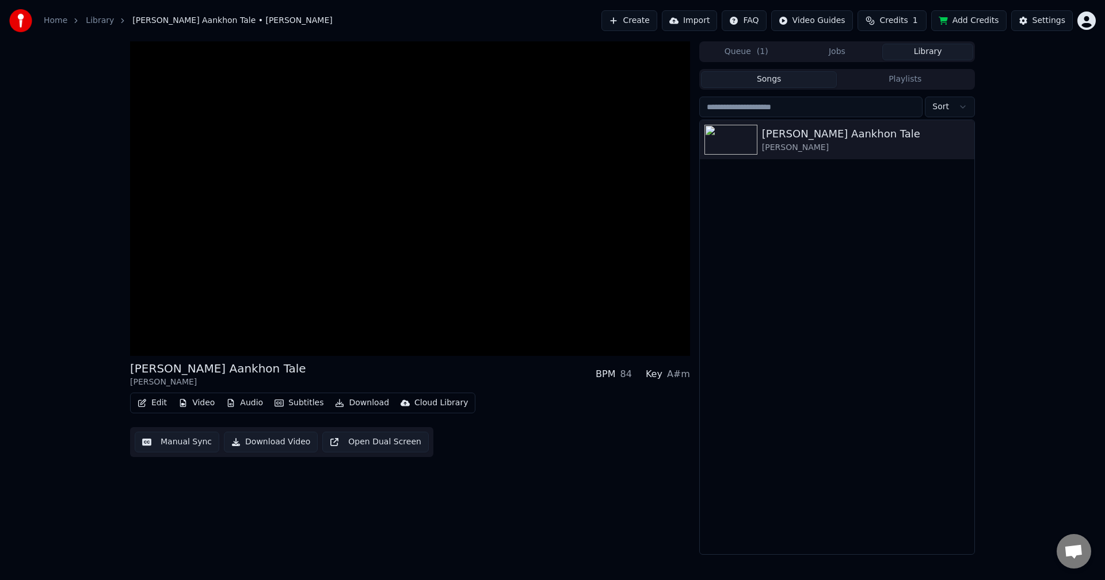
click at [232, 438] on button "Download Video" at bounding box center [271, 442] width 94 height 21
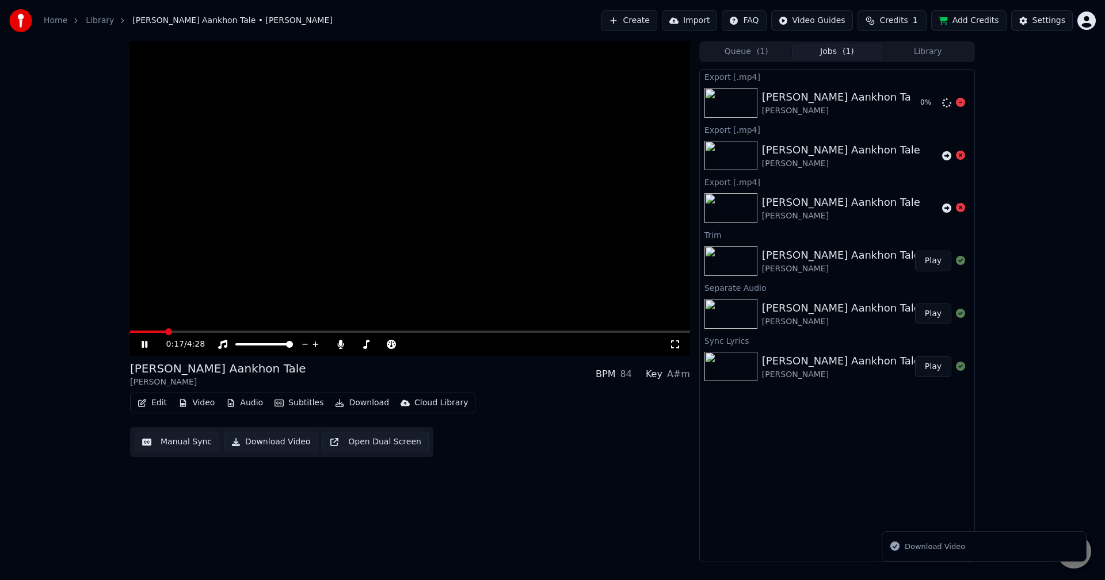
click at [748, 74] on div "Export [.mp4]" at bounding box center [837, 77] width 274 height 14
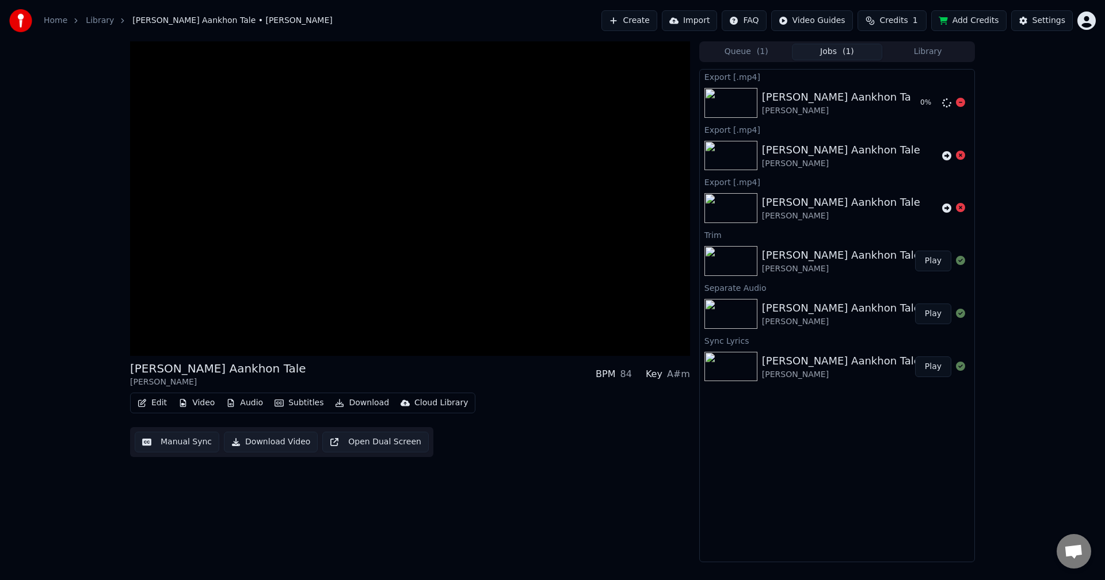
click at [748, 74] on div "Export [.mp4]" at bounding box center [837, 77] width 274 height 14
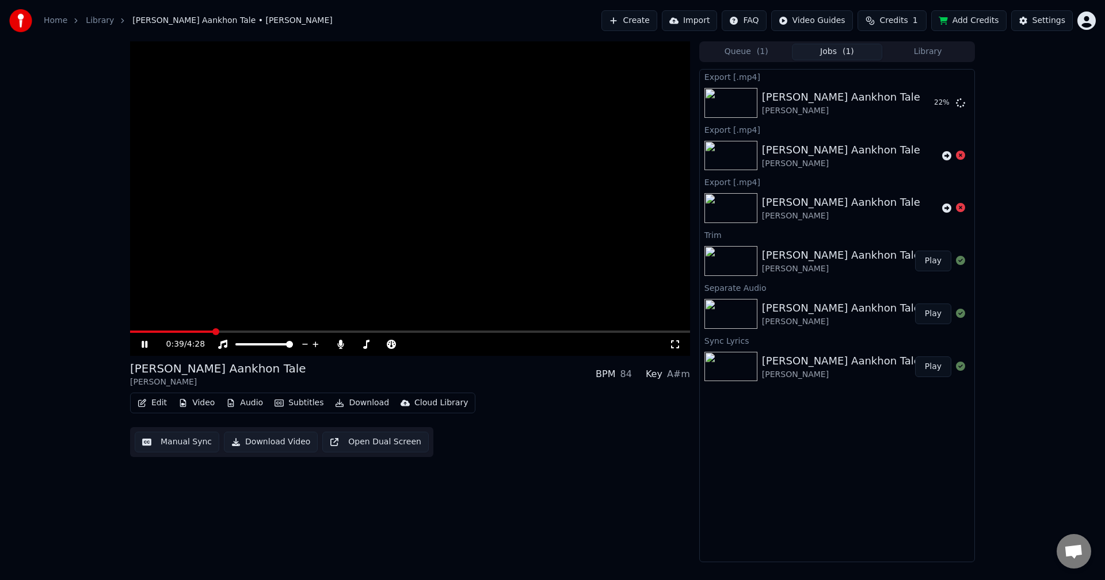
click at [59, 18] on link "Home" at bounding box center [56, 21] width 24 height 12
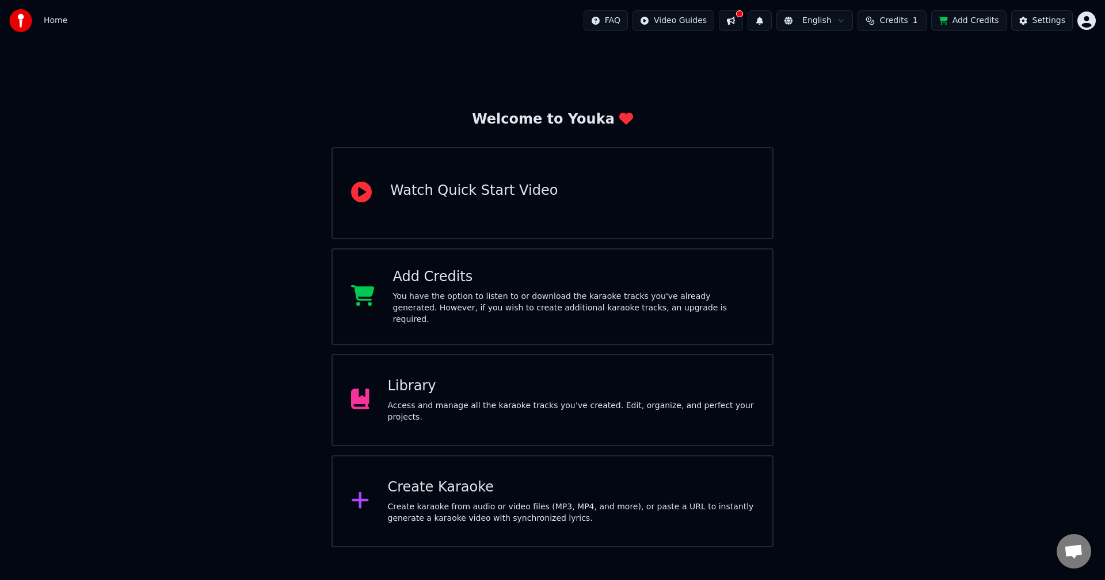
click at [743, 11] on div at bounding box center [739, 13] width 7 height 7
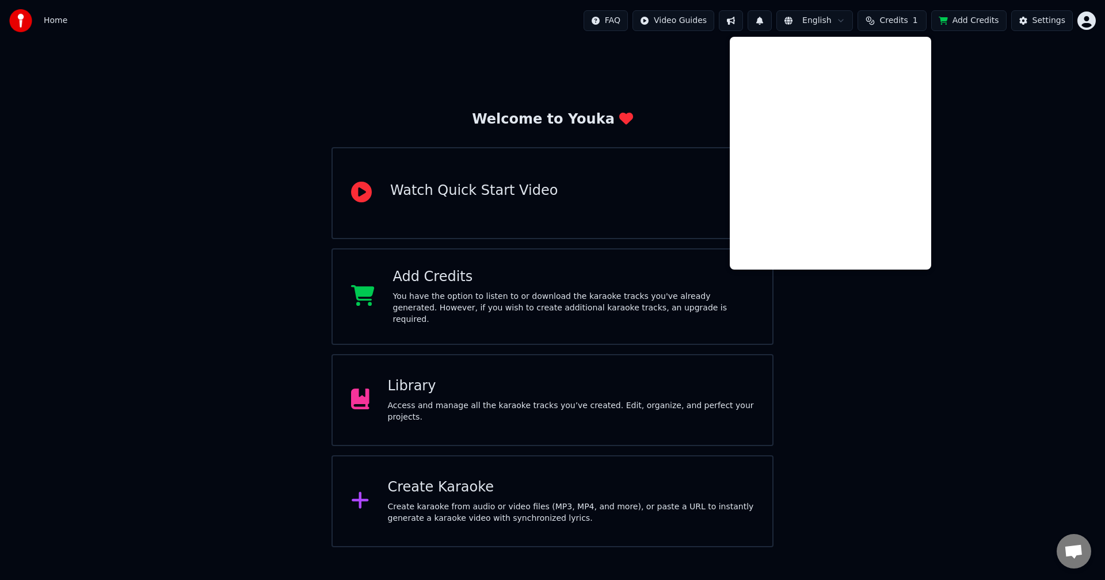
click at [998, 189] on div "Welcome to Youka Watch Quick Start Video Add Credits You have the option to lis…" at bounding box center [552, 294] width 1105 height 506
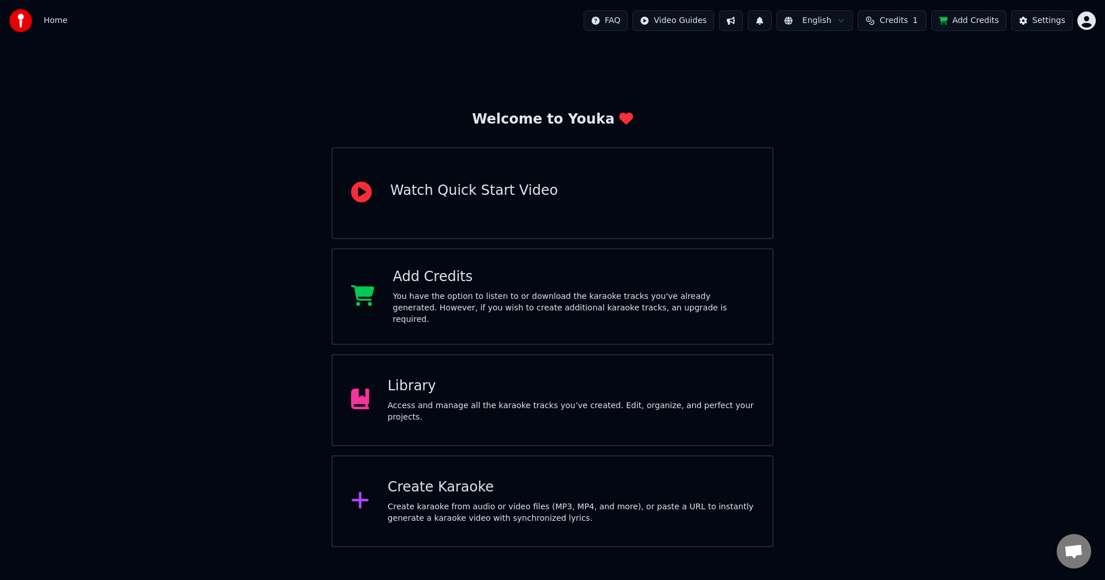
click at [404, 388] on div "Library" at bounding box center [571, 386] width 366 height 18
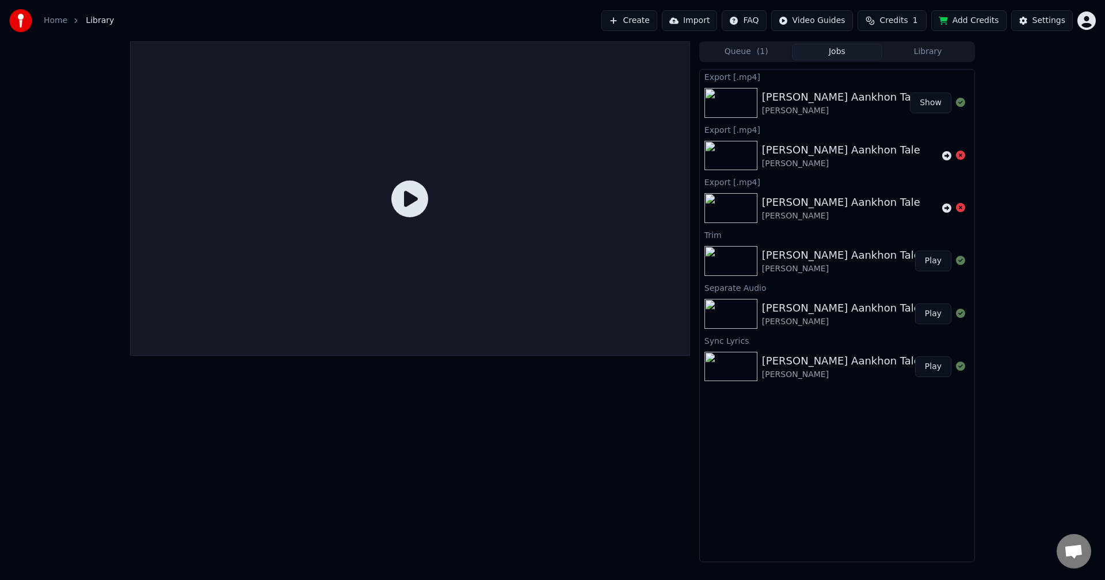
click at [400, 200] on icon at bounding box center [409, 199] width 37 height 37
click at [412, 197] on icon at bounding box center [409, 199] width 37 height 37
click at [738, 77] on div "Export [.mp4]" at bounding box center [837, 77] width 274 height 14
click at [727, 108] on img at bounding box center [730, 103] width 53 height 30
click at [930, 101] on button "Show" at bounding box center [930, 103] width 41 height 21
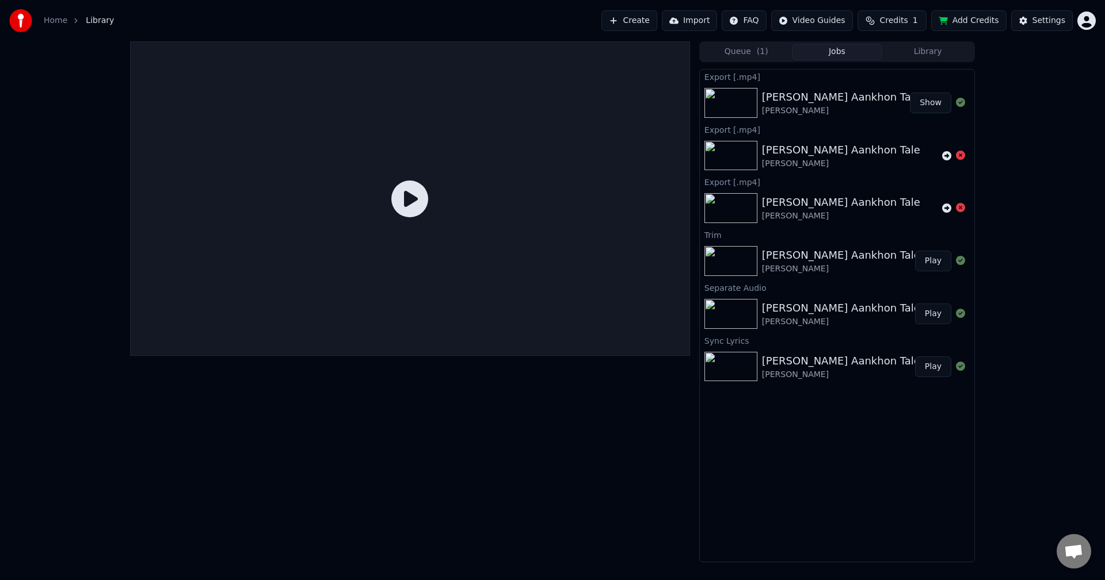
click at [778, 261] on div "Roz Roz Aankhon Tale" at bounding box center [841, 255] width 158 height 16
click at [962, 261] on icon at bounding box center [960, 260] width 9 height 9
click at [927, 262] on button "Play" at bounding box center [933, 261] width 36 height 21
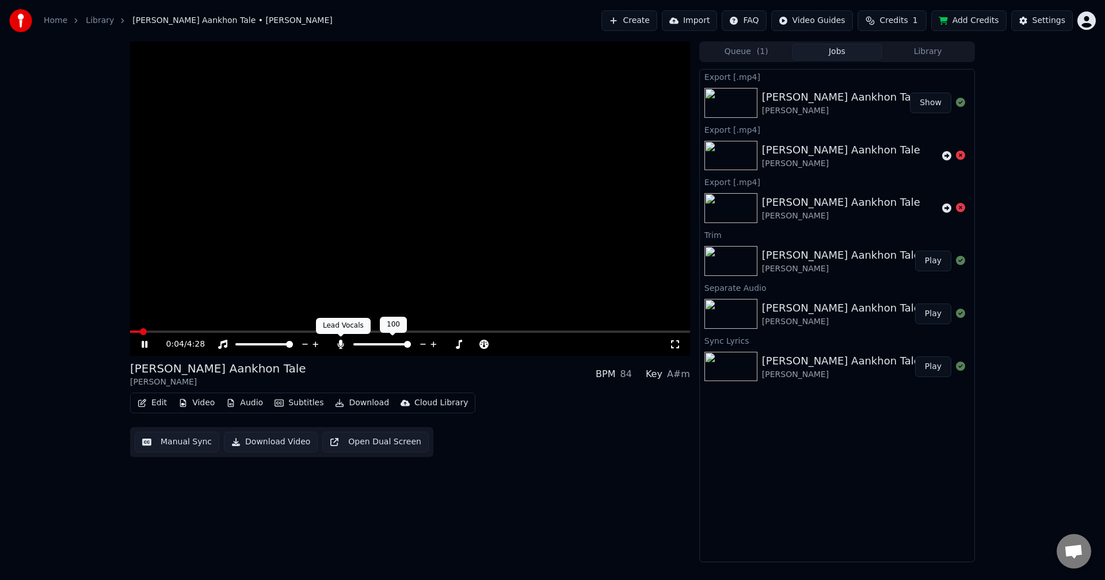
click at [339, 344] on icon at bounding box center [340, 344] width 6 height 9
click at [130, 331] on span at bounding box center [133, 331] width 7 height 7
click at [258, 446] on button "Download Video" at bounding box center [271, 442] width 94 height 21
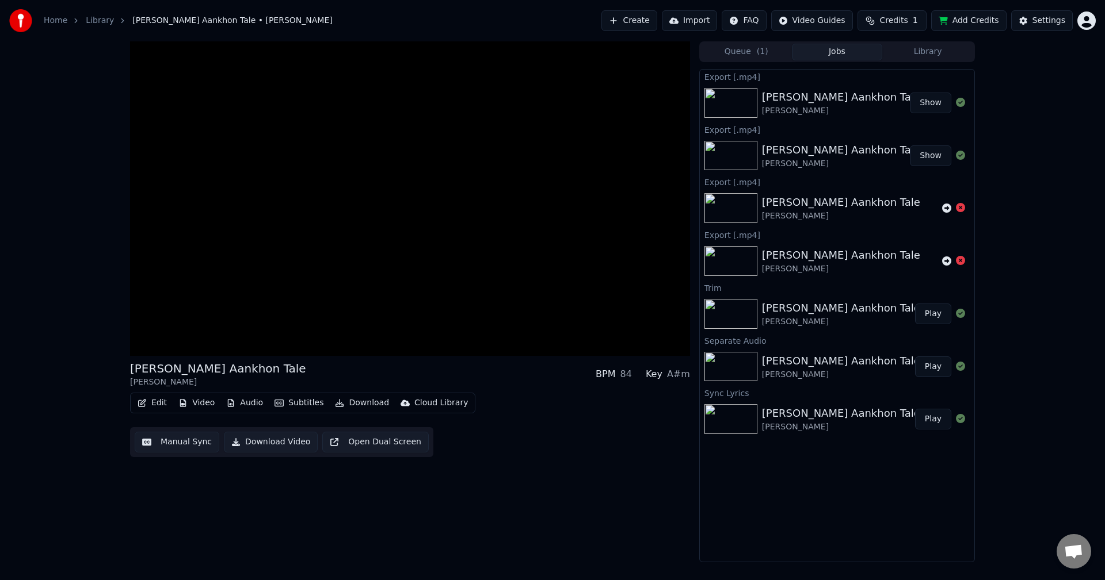
click at [930, 100] on button "Show" at bounding box center [930, 103] width 41 height 21
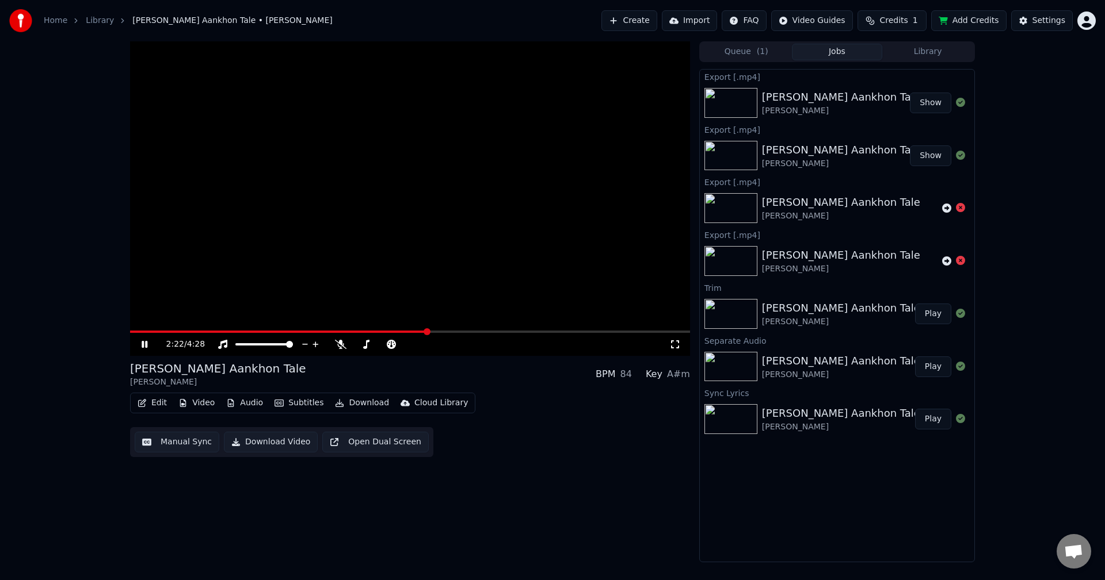
click at [406, 260] on video at bounding box center [410, 198] width 560 height 315
click at [935, 157] on button "Show" at bounding box center [930, 156] width 41 height 21
click at [933, 104] on button "Show" at bounding box center [930, 103] width 41 height 21
click at [130, 335] on span at bounding box center [133, 331] width 7 height 7
click at [782, 312] on div "Roz Roz Aankhon Tale" at bounding box center [841, 308] width 158 height 16
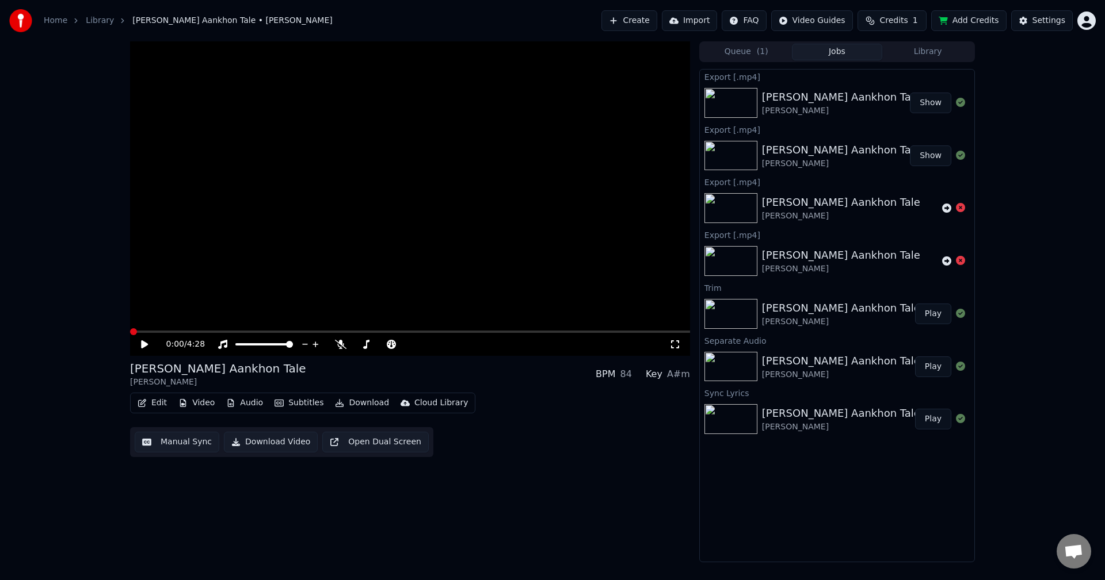
click at [938, 314] on button "Play" at bounding box center [933, 314] width 36 height 21
click at [316, 331] on span at bounding box center [410, 332] width 560 height 2
drag, startPoint x: 316, startPoint y: 329, endPoint x: 61, endPoint y: 328, distance: 255.4
click at [61, 328] on div "1:31 / 4:28 Roz Roz Aankhon Tale Amit Kumar BPM 84 Key A#m Edit Video Audio Sub…" at bounding box center [552, 301] width 1105 height 521
click at [135, 332] on span at bounding box center [227, 332] width 194 height 2
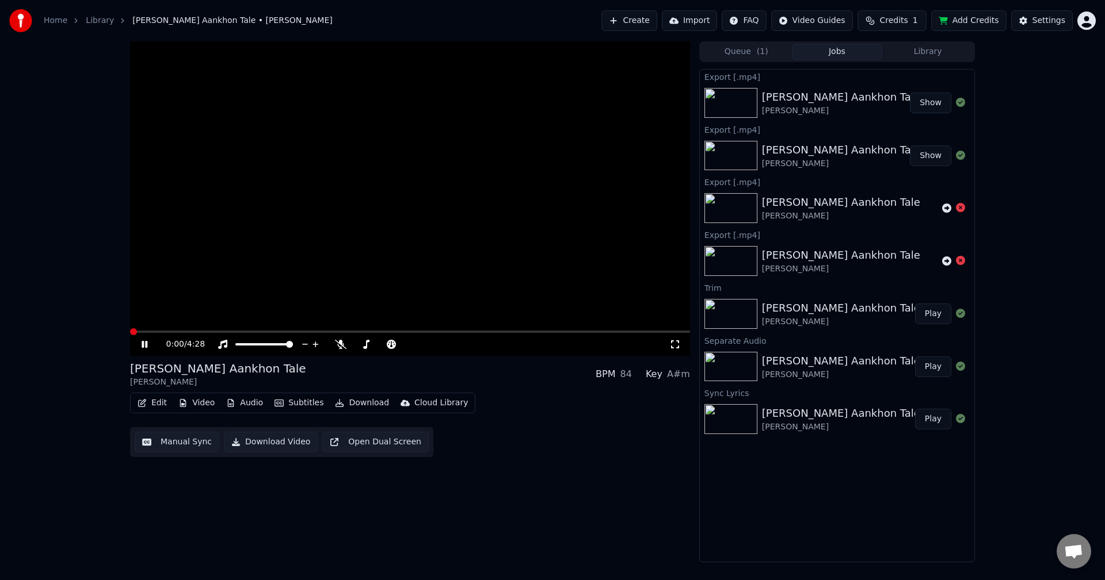
click at [130, 331] on span at bounding box center [133, 331] width 7 height 7
click at [342, 343] on icon at bounding box center [341, 344] width 12 height 9
click at [281, 440] on button "Download Video" at bounding box center [271, 442] width 94 height 21
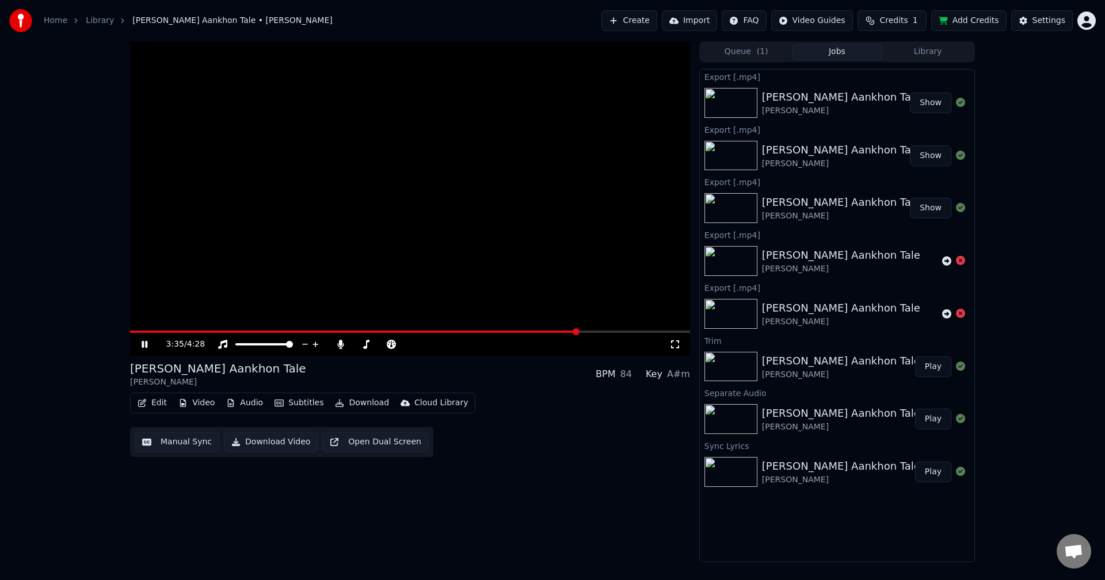
click at [931, 103] on button "Show" at bounding box center [930, 103] width 41 height 21
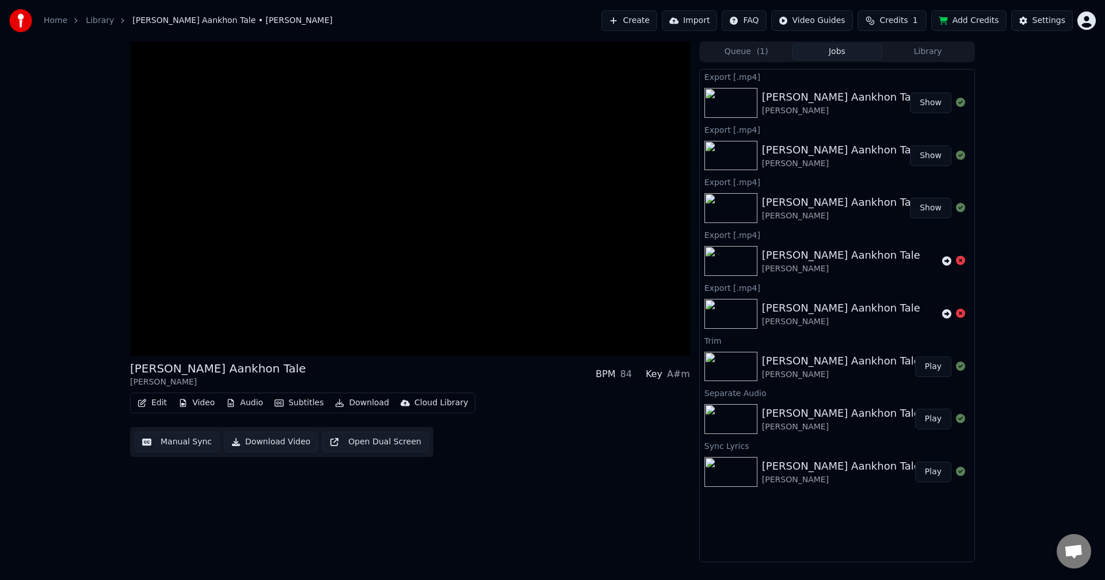
click at [933, 158] on button "Show" at bounding box center [930, 156] width 41 height 21
click at [923, 98] on button "Show" at bounding box center [930, 103] width 41 height 21
click at [933, 157] on button "Show" at bounding box center [930, 156] width 41 height 21
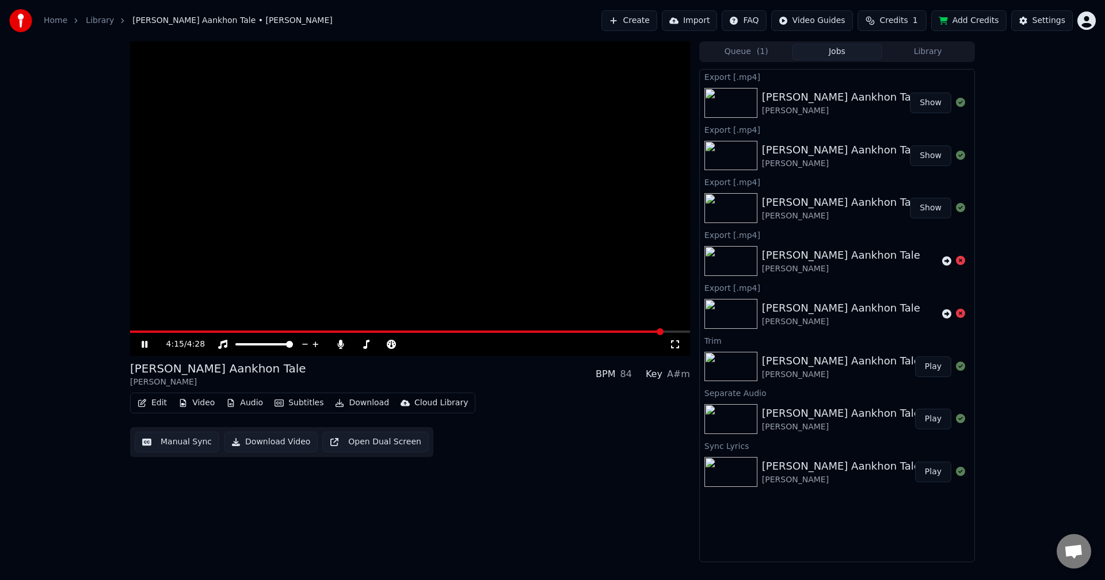
click at [392, 129] on video at bounding box center [410, 198] width 560 height 315
click at [927, 159] on button "Show" at bounding box center [930, 156] width 41 height 21
click at [811, 206] on div "Roz Roz Aankhon Tale" at bounding box center [841, 202] width 158 height 16
click at [931, 212] on button "Show" at bounding box center [930, 208] width 41 height 21
click at [933, 105] on button "Show" at bounding box center [930, 103] width 41 height 21
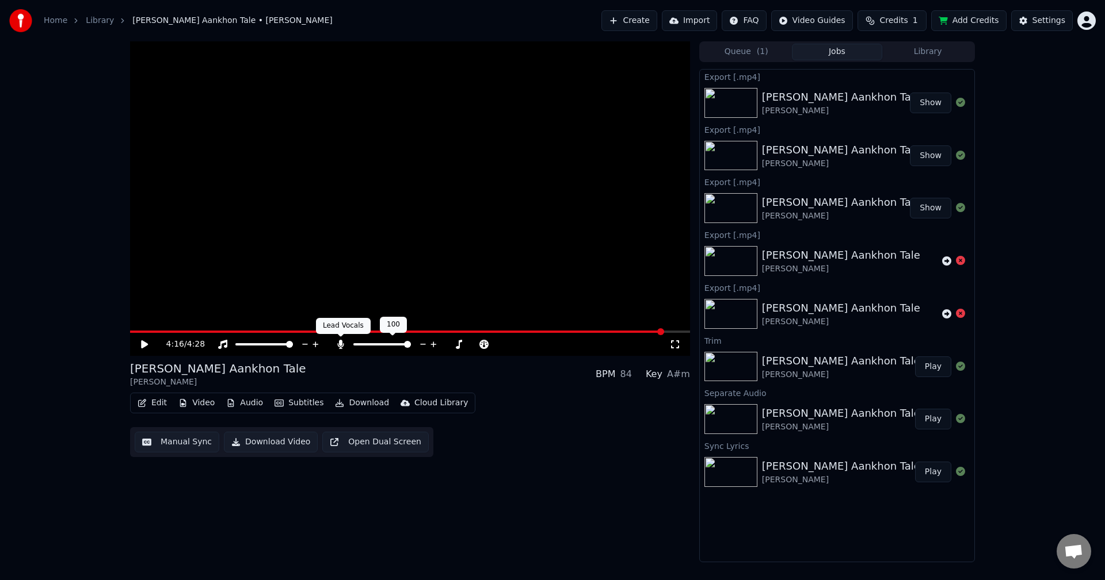
click at [340, 345] on icon at bounding box center [340, 344] width 6 height 9
click at [255, 444] on button "Download Video" at bounding box center [271, 442] width 94 height 21
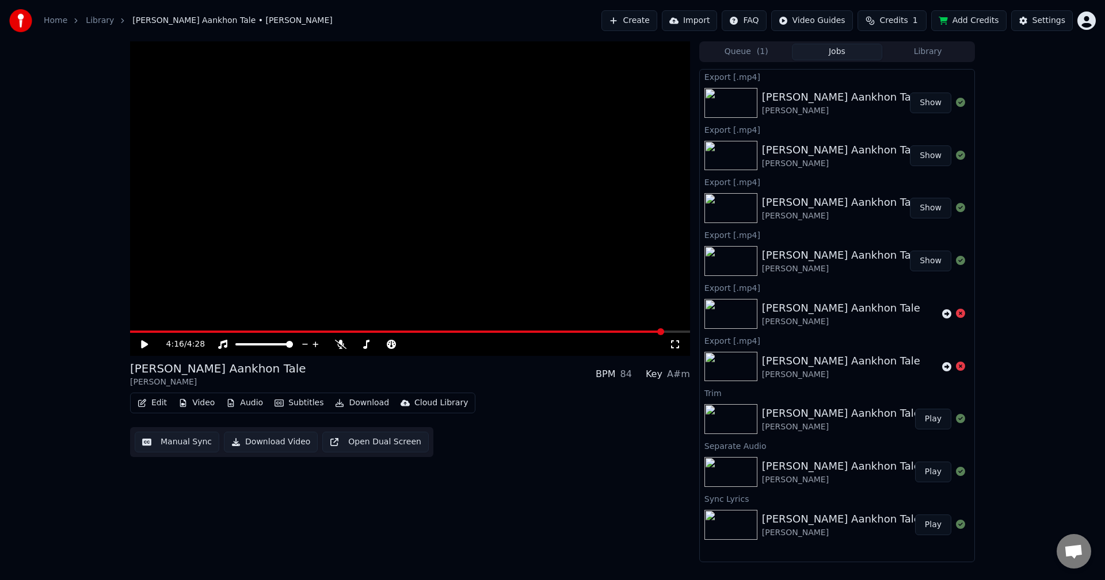
click at [935, 109] on button "Show" at bounding box center [930, 103] width 41 height 21
click at [958, 366] on icon at bounding box center [960, 366] width 9 height 9
drag, startPoint x: 958, startPoint y: 366, endPoint x: 961, endPoint y: 353, distance: 13.5
click at [959, 366] on icon at bounding box center [960, 366] width 9 height 9
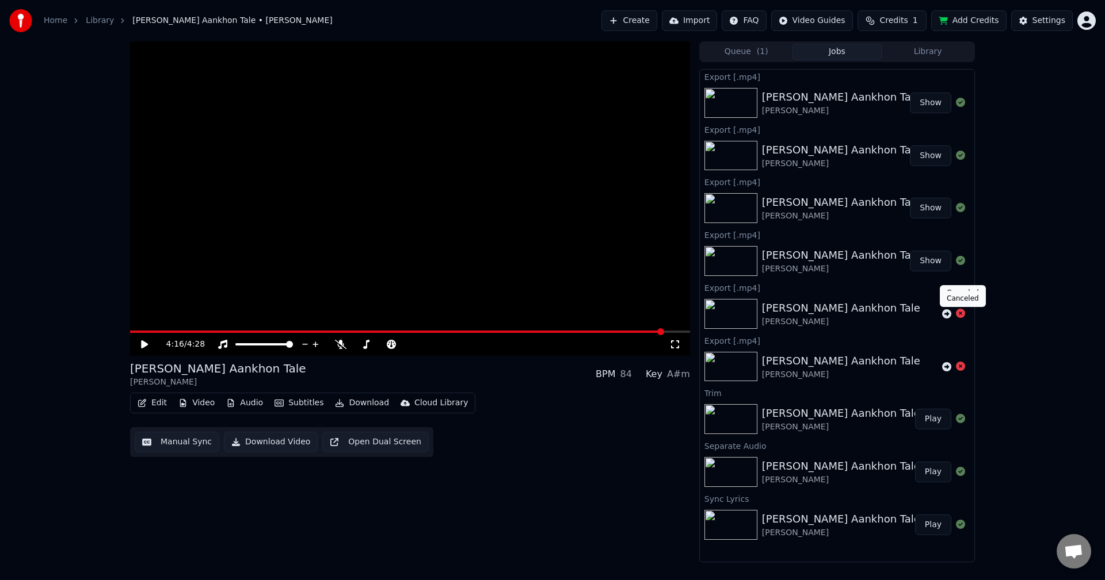
click at [962, 312] on icon at bounding box center [960, 313] width 9 height 9
click at [985, 19] on button "Add Credits" at bounding box center [968, 20] width 75 height 21
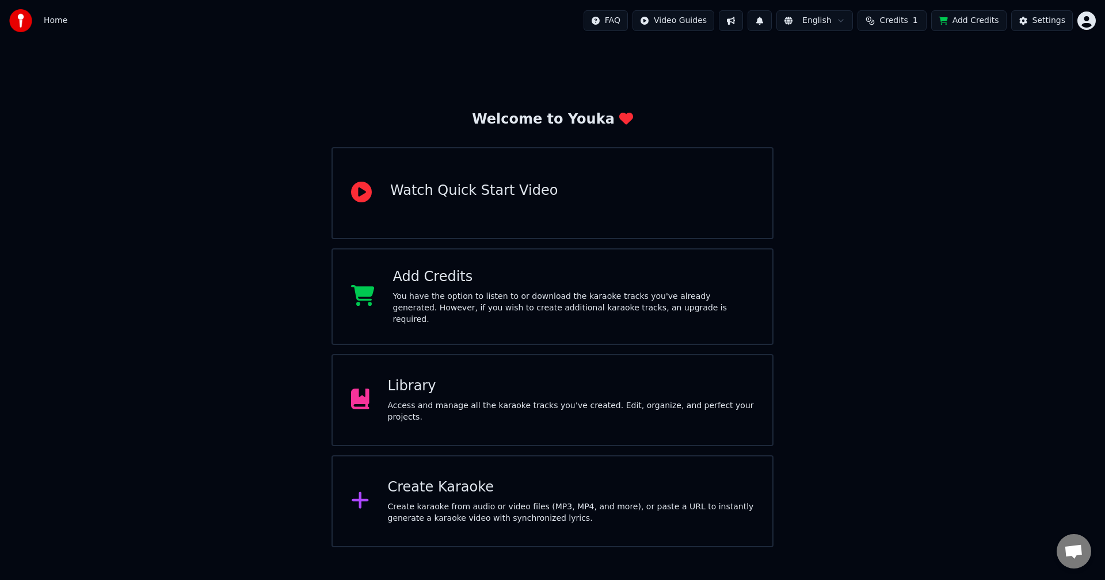
click at [433, 290] on div "Add Credits You have the option to listen to or download the karaoke tracks you…" at bounding box center [573, 297] width 361 height 58
click at [1057, 21] on div "Settings" at bounding box center [1048, 21] width 33 height 12
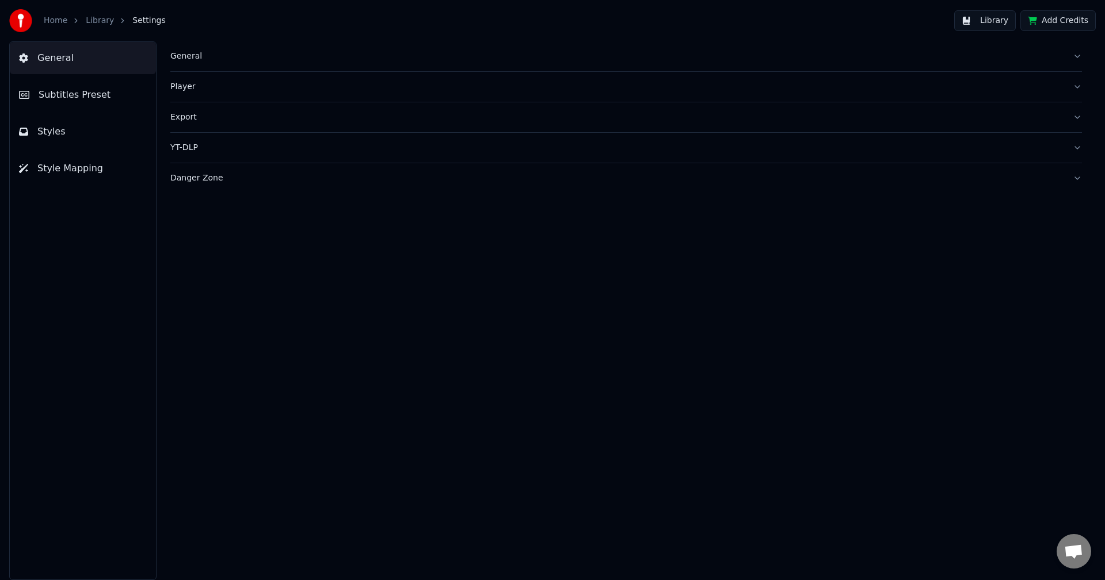
click at [179, 91] on div "Player" at bounding box center [616, 87] width 893 height 12
click at [452, 342] on div "General Player Key Step * Tempo Step **** Export YT-DLP Danger Zone" at bounding box center [625, 310] width 957 height 539
click at [53, 52] on span "General" at bounding box center [55, 58] width 36 height 14
click at [95, 21] on link "Library" at bounding box center [100, 21] width 28 height 12
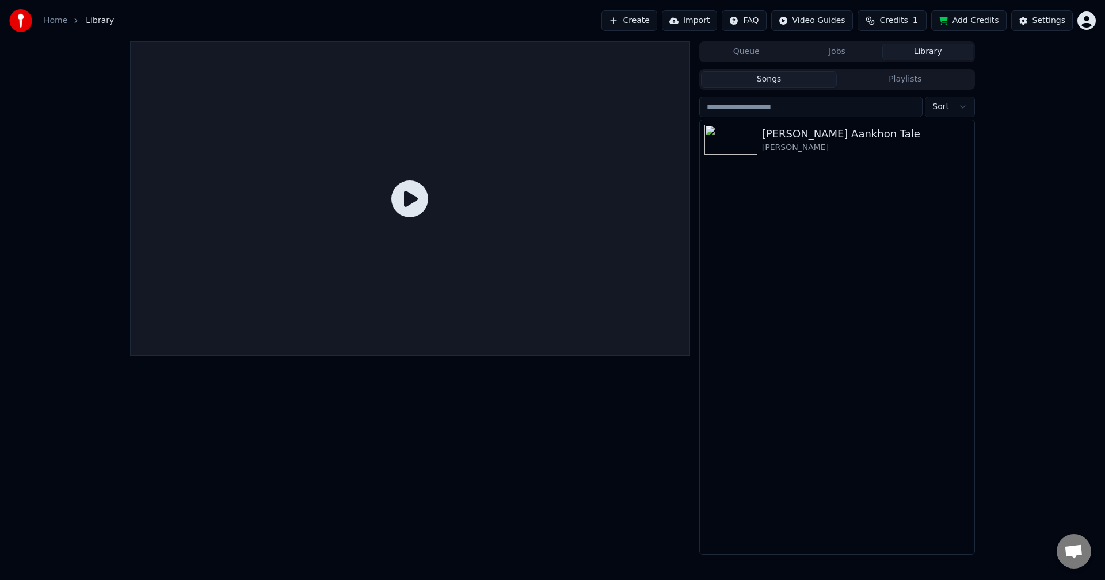
click at [49, 18] on link "Home" at bounding box center [56, 21] width 24 height 12
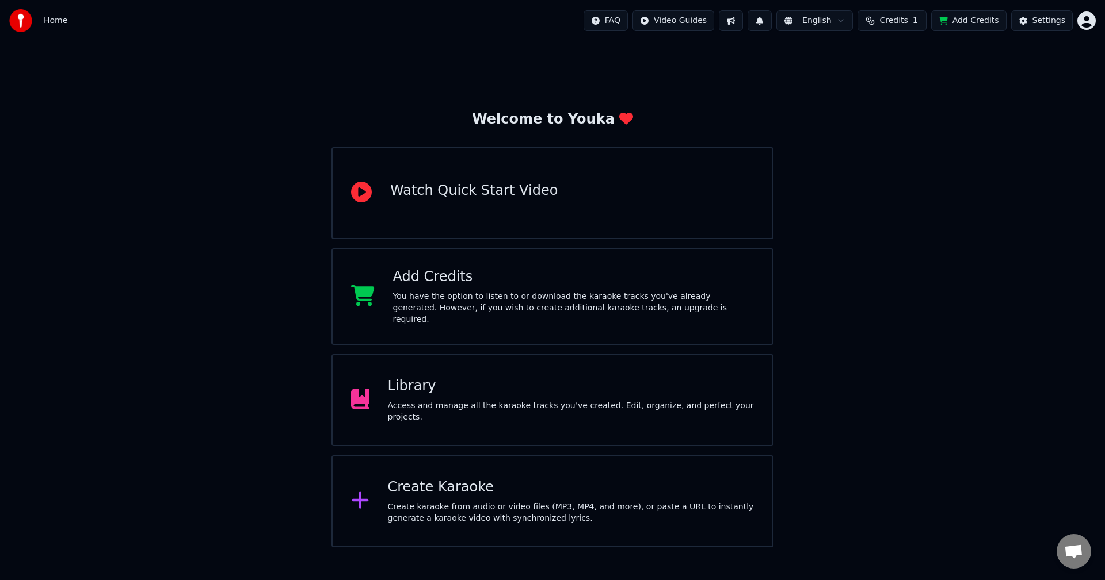
click at [425, 496] on div "Create Karaoke Create karaoke from audio or video files (MP3, MP4, and more), o…" at bounding box center [571, 502] width 366 height 46
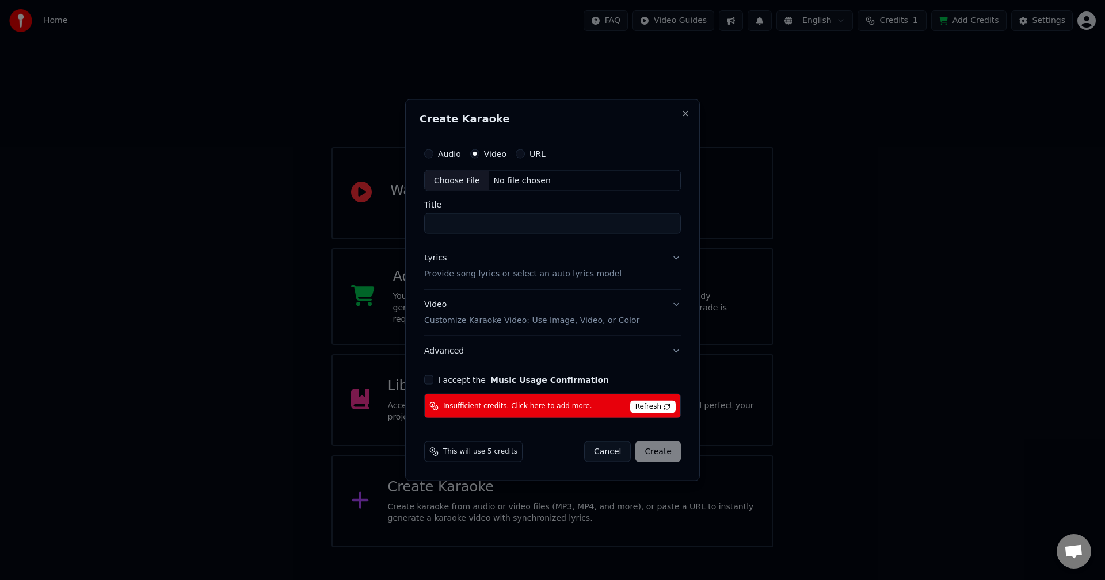
click at [641, 405] on span "Refresh" at bounding box center [652, 407] width 45 height 13
click at [437, 153] on div "Audio" at bounding box center [442, 153] width 37 height 9
click at [452, 153] on label "Audio" at bounding box center [449, 154] width 23 height 8
click at [433, 153] on button "Audio" at bounding box center [428, 153] width 9 height 9
click at [493, 152] on label "Video" at bounding box center [495, 154] width 22 height 8
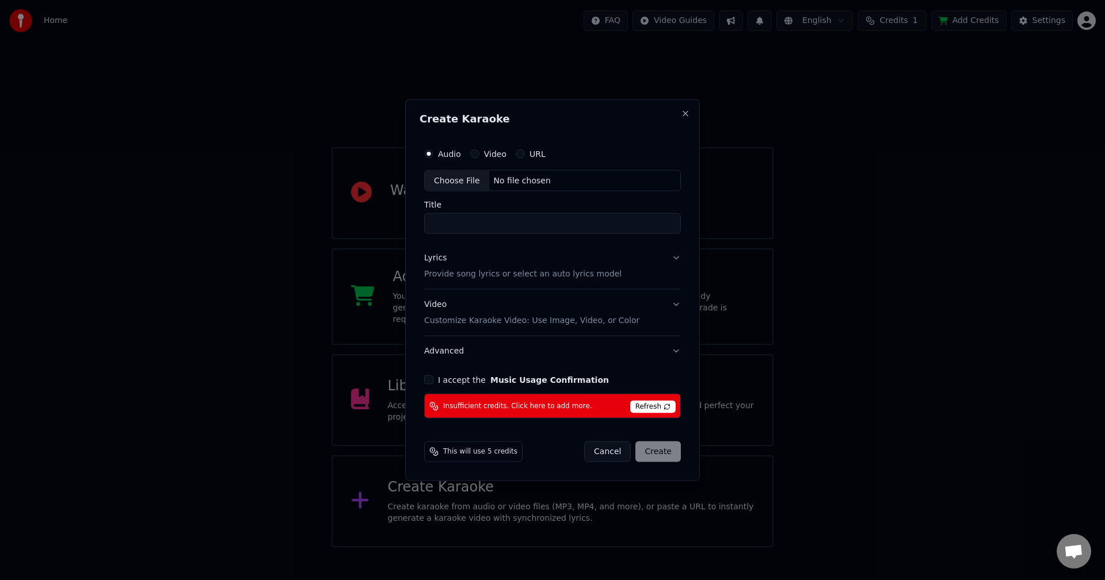
click at [479, 152] on button "Video" at bounding box center [474, 153] width 9 height 9
click at [534, 153] on label "URL" at bounding box center [537, 154] width 16 height 8
click at [525, 153] on button "URL" at bounding box center [519, 153] width 9 height 9
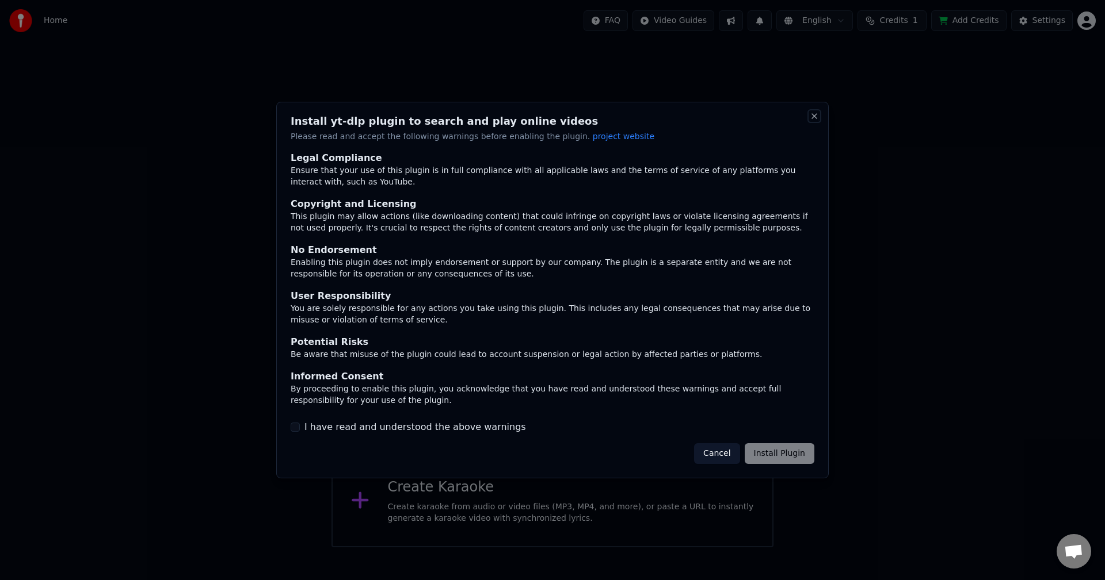
click at [817, 116] on button "Close" at bounding box center [813, 116] width 9 height 9
click at [816, 117] on button "Close" at bounding box center [813, 116] width 9 height 9
click at [731, 460] on button "Cancel" at bounding box center [716, 454] width 45 height 21
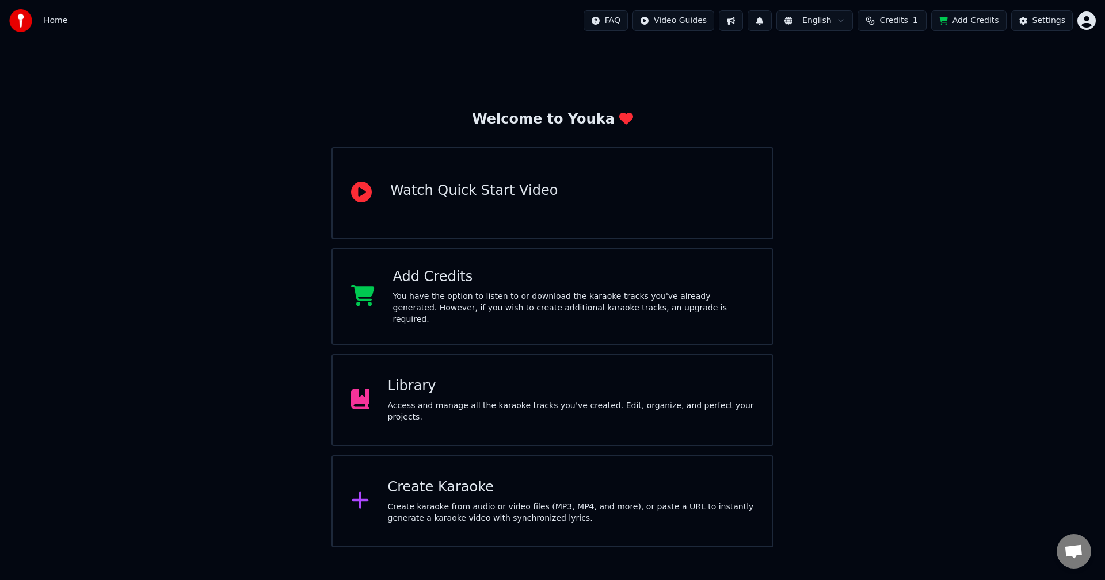
click at [400, 392] on div "Library" at bounding box center [571, 386] width 366 height 18
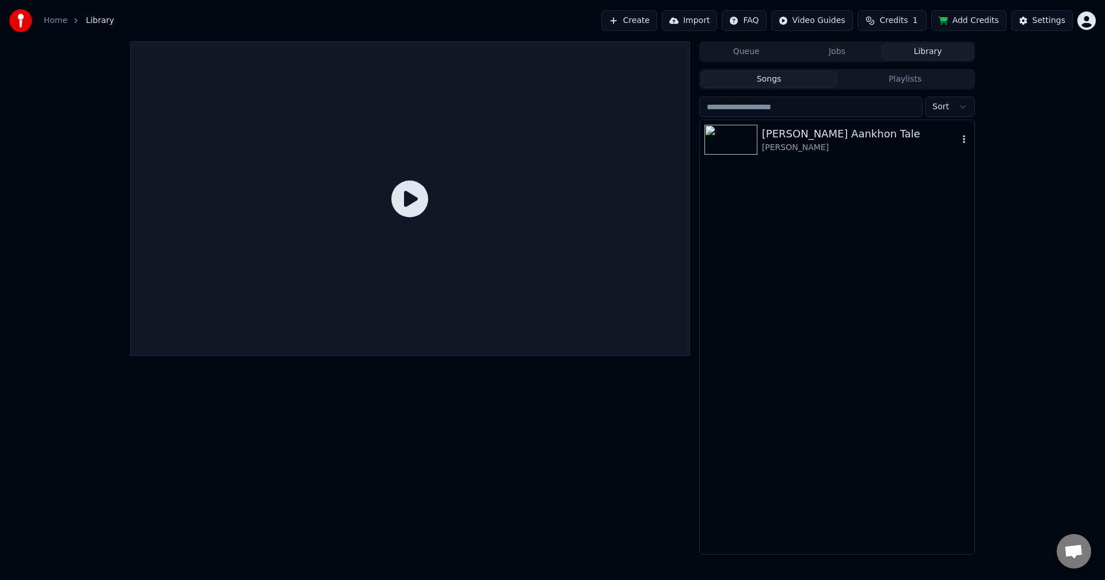
click at [761, 135] on div at bounding box center [733, 140] width 58 height 30
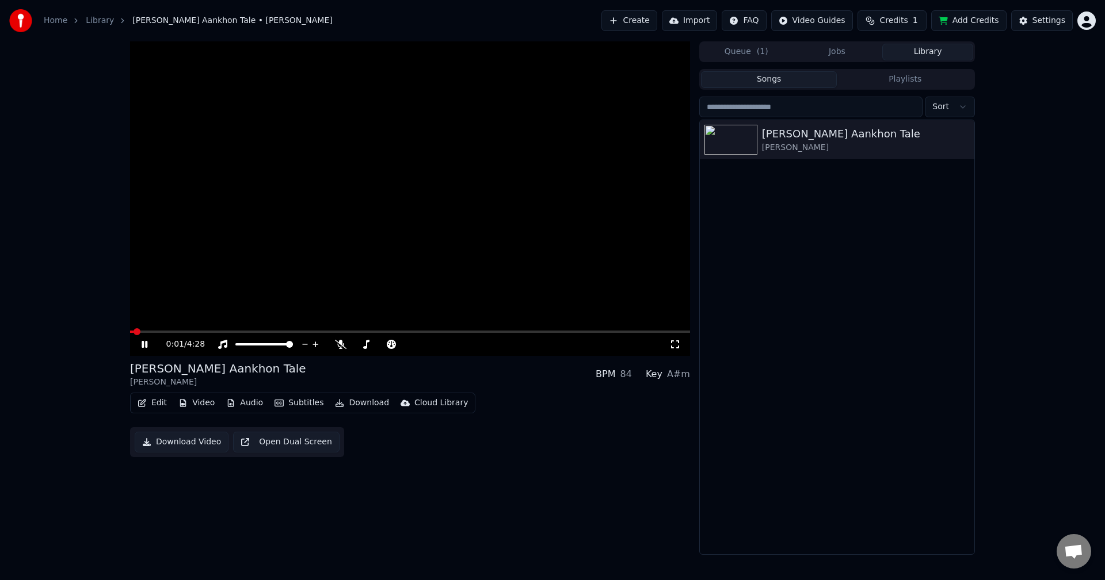
click at [306, 330] on video at bounding box center [410, 198] width 560 height 315
click at [295, 331] on span at bounding box center [410, 332] width 560 height 2
click at [143, 347] on icon at bounding box center [144, 345] width 7 height 8
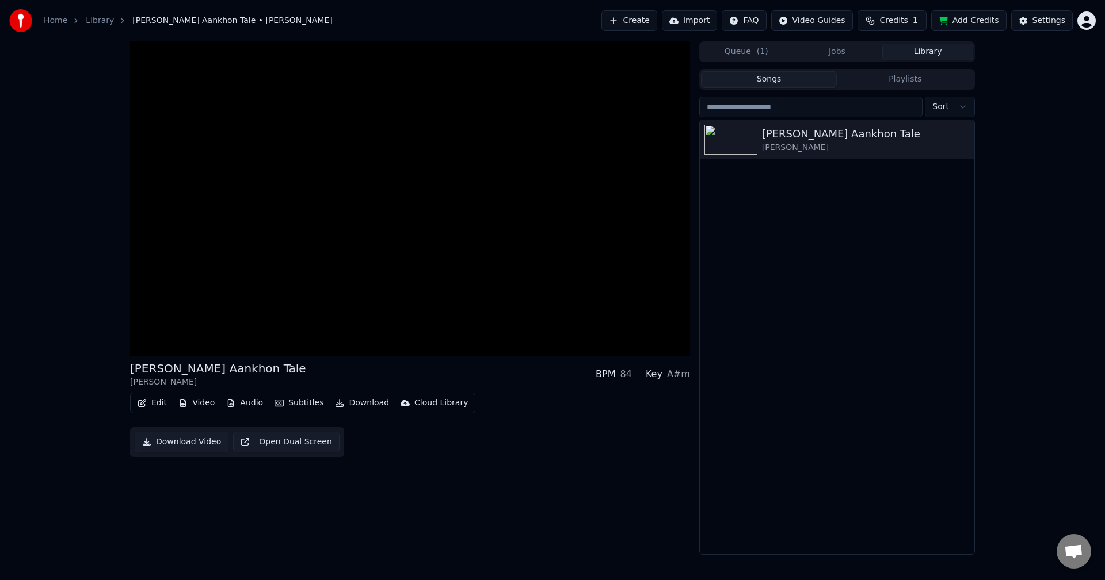
click at [92, 21] on link "Library" at bounding box center [100, 21] width 28 height 12
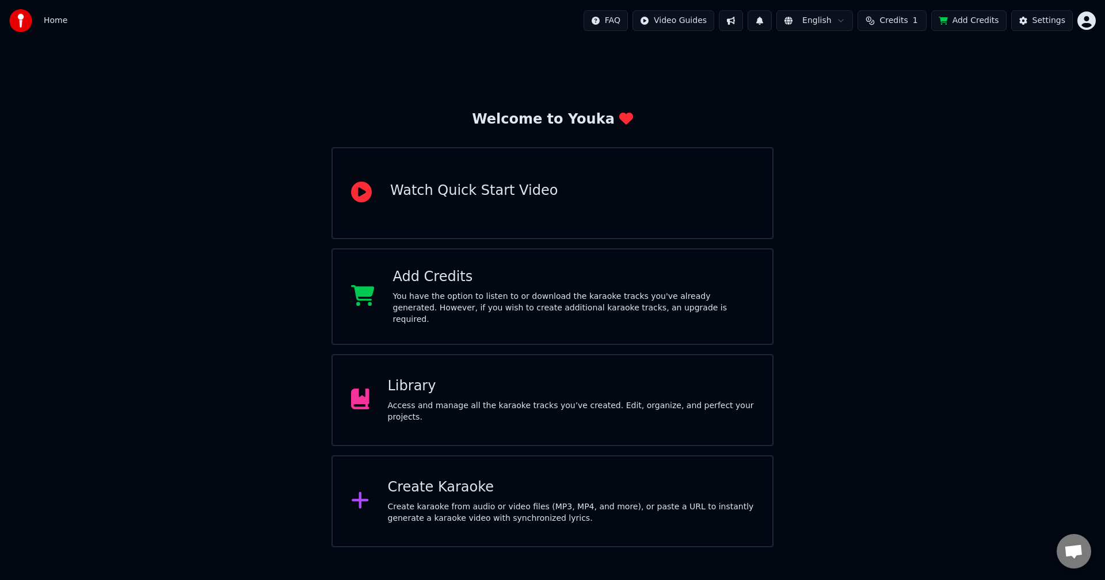
click at [969, 20] on button "Add Credits" at bounding box center [968, 20] width 75 height 21
click at [891, 21] on span "Credits" at bounding box center [893, 21] width 28 height 12
click at [905, 109] on button "Refresh" at bounding box center [898, 106] width 59 height 21
click at [429, 286] on div "Add Credits" at bounding box center [573, 277] width 361 height 18
click at [1088, 27] on html "Home FAQ Video Guides English Credits 1 Add Credits Settings Welcome to Youka W…" at bounding box center [552, 274] width 1105 height 548
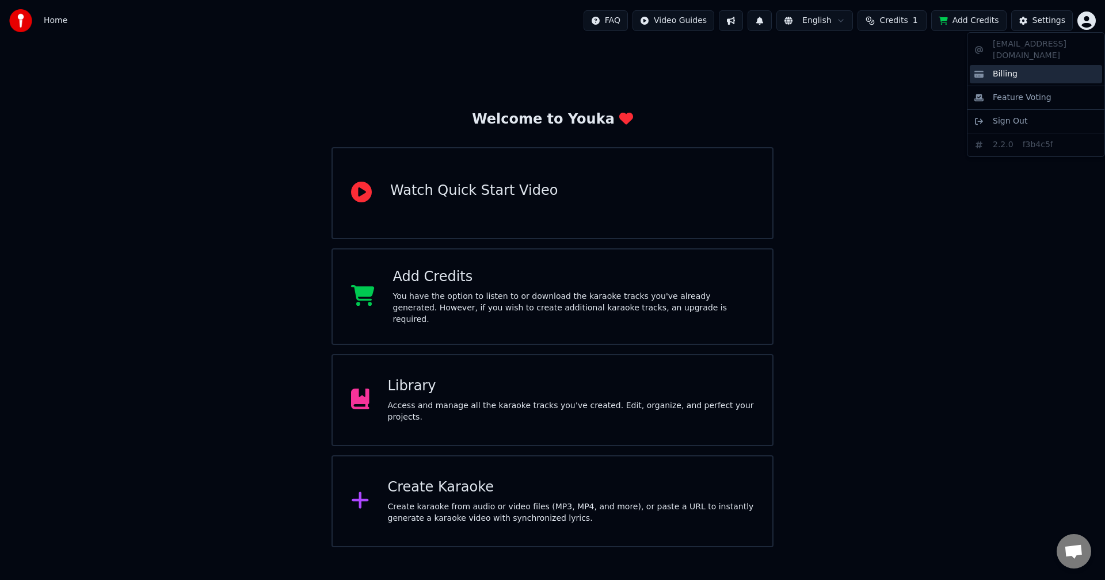
click at [1011, 68] on span "Billing" at bounding box center [1004, 74] width 25 height 12
click at [1055, 18] on div "Settings" at bounding box center [1048, 21] width 33 height 12
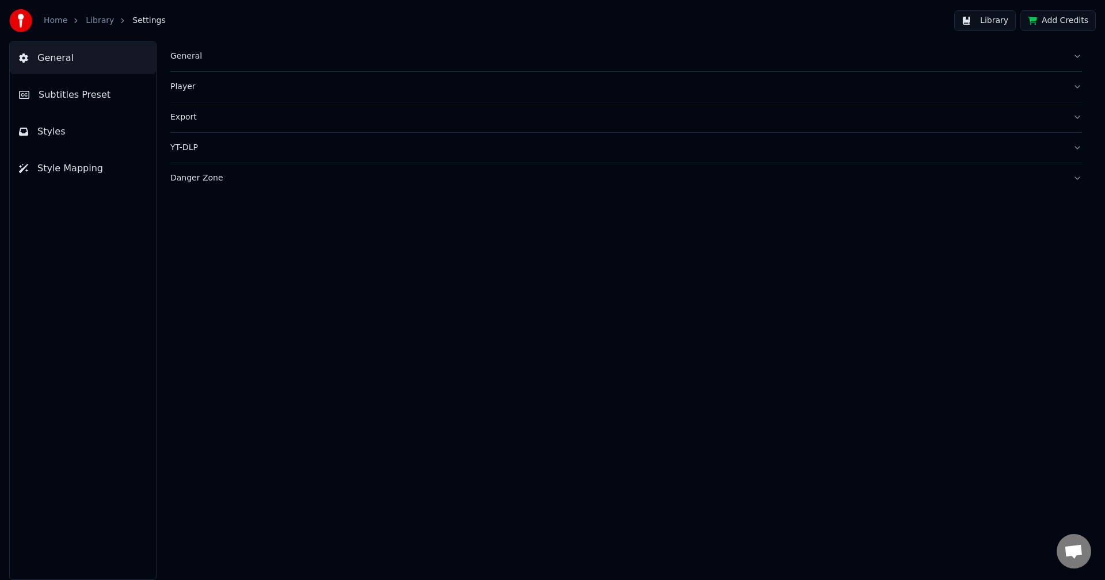
click at [188, 85] on div "Player" at bounding box center [616, 87] width 893 height 12
click at [190, 224] on div "Export" at bounding box center [616, 221] width 893 height 12
